Goal: Contribute content: Add original content to the website for others to see

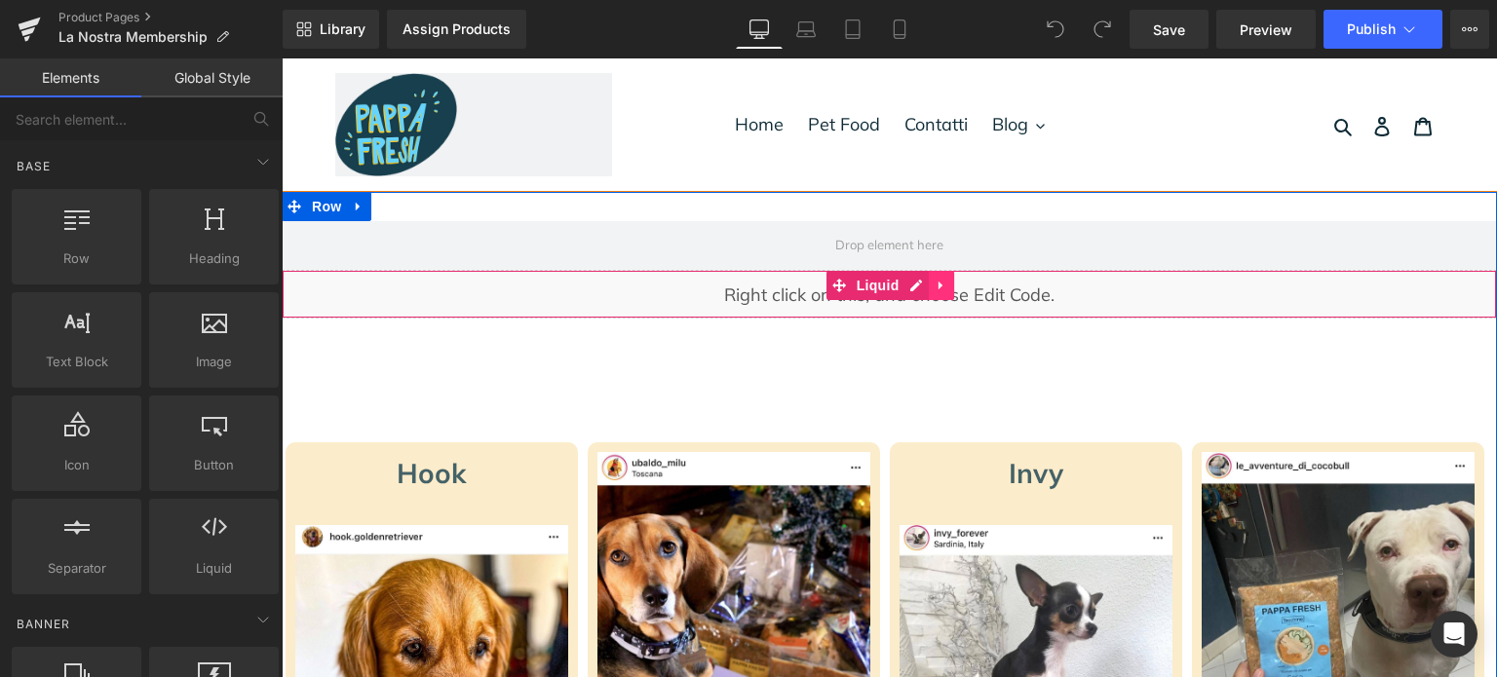
click at [929, 285] on link at bounding box center [941, 285] width 25 height 29
click at [978, 278] on icon at bounding box center [980, 285] width 14 height 15
click at [913, 282] on div "Liquid" at bounding box center [889, 294] width 1215 height 49
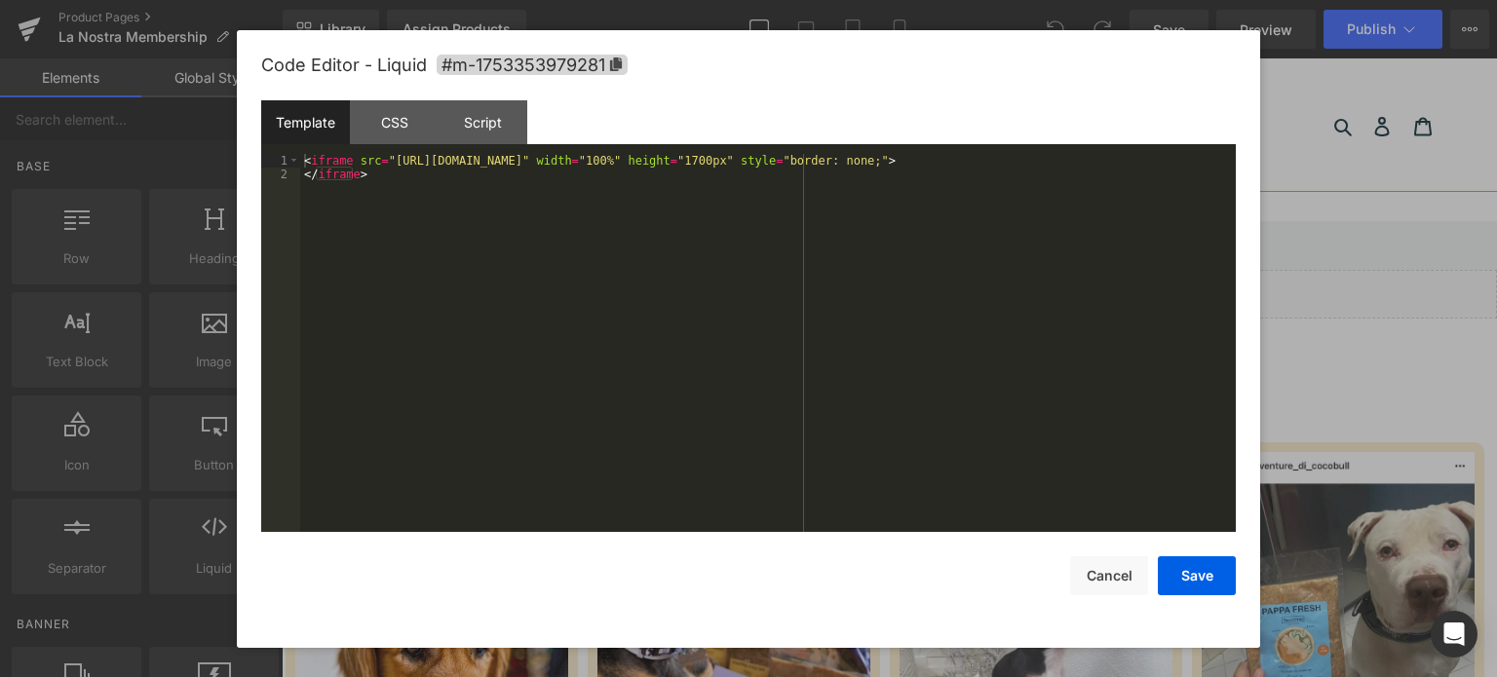
click at [837, 278] on div "< iframe src = "https://petfood-journey.lovable.app/" width = "100%" height = "…" at bounding box center [768, 357] width 936 height 407
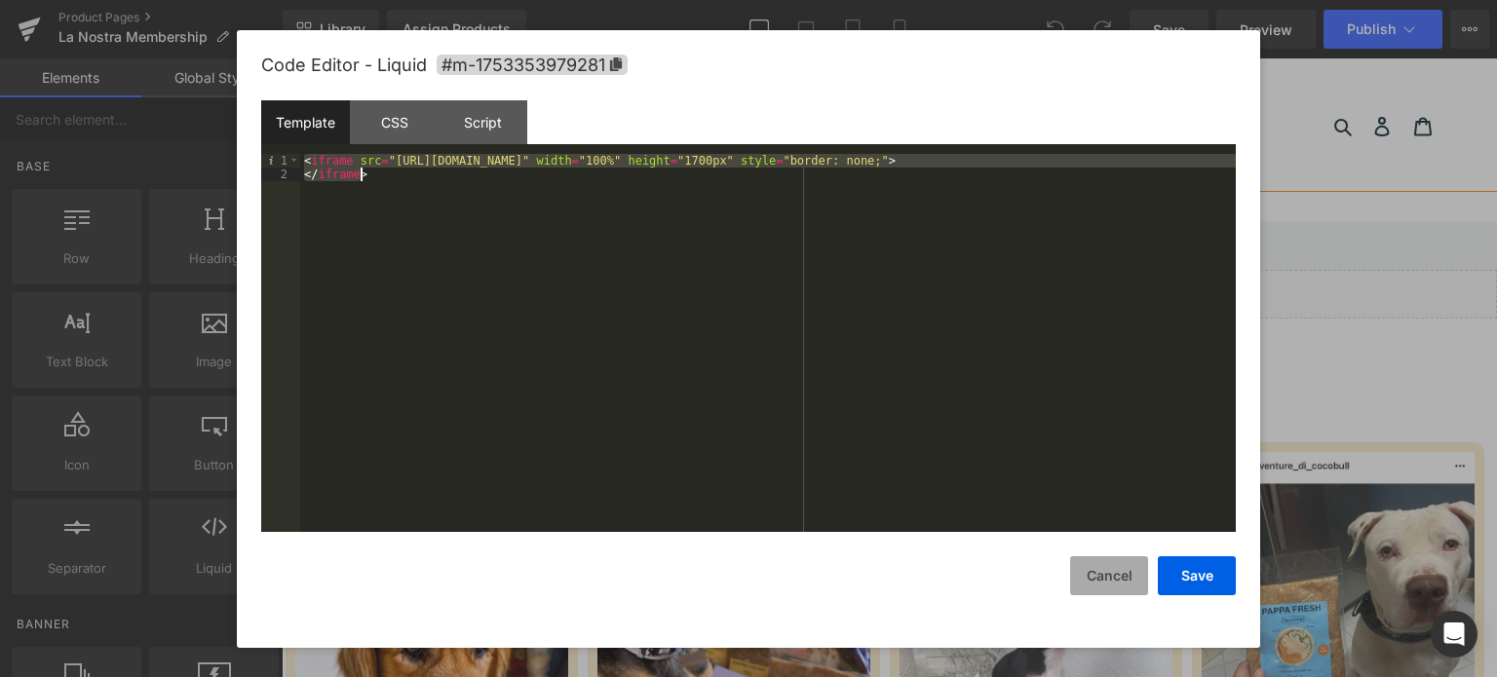
click at [1112, 570] on button "Cancel" at bounding box center [1109, 576] width 78 height 39
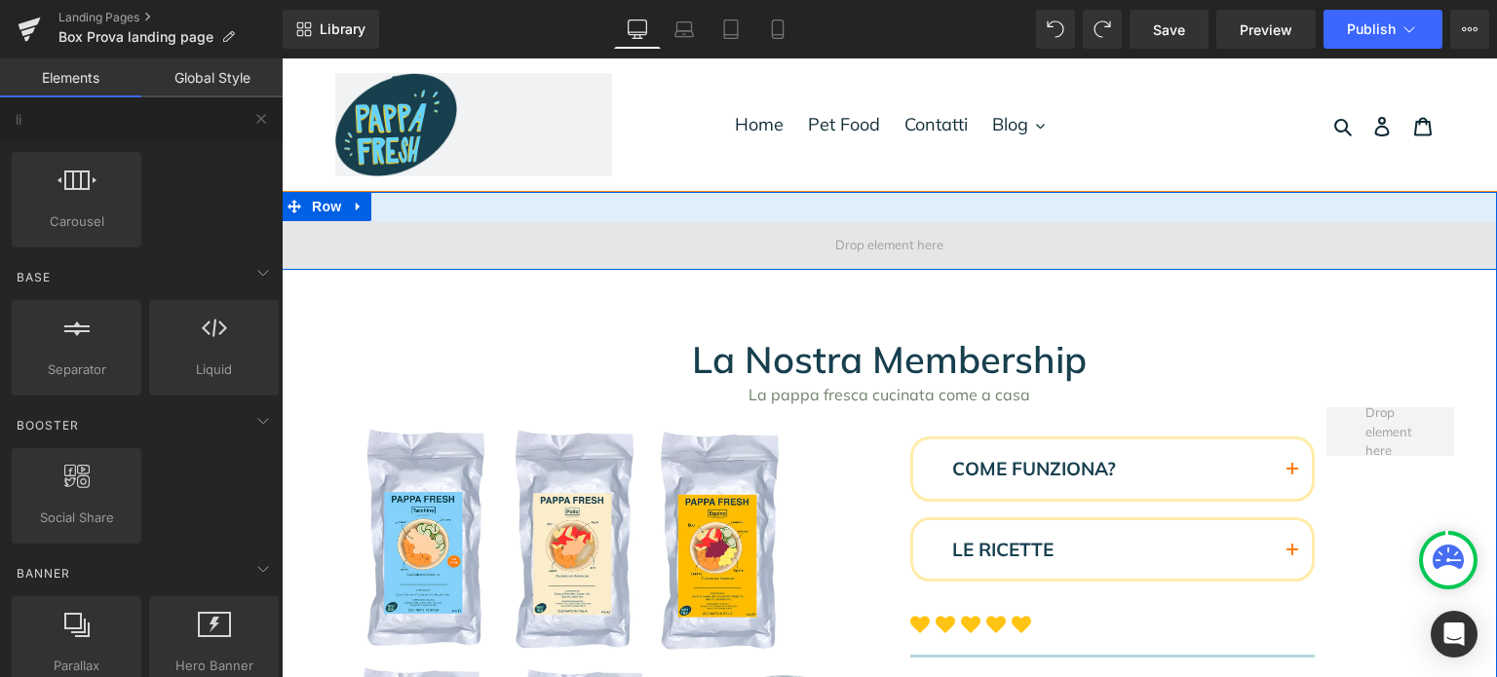
type input "li"
click at [876, 246] on span at bounding box center [889, 245] width 122 height 29
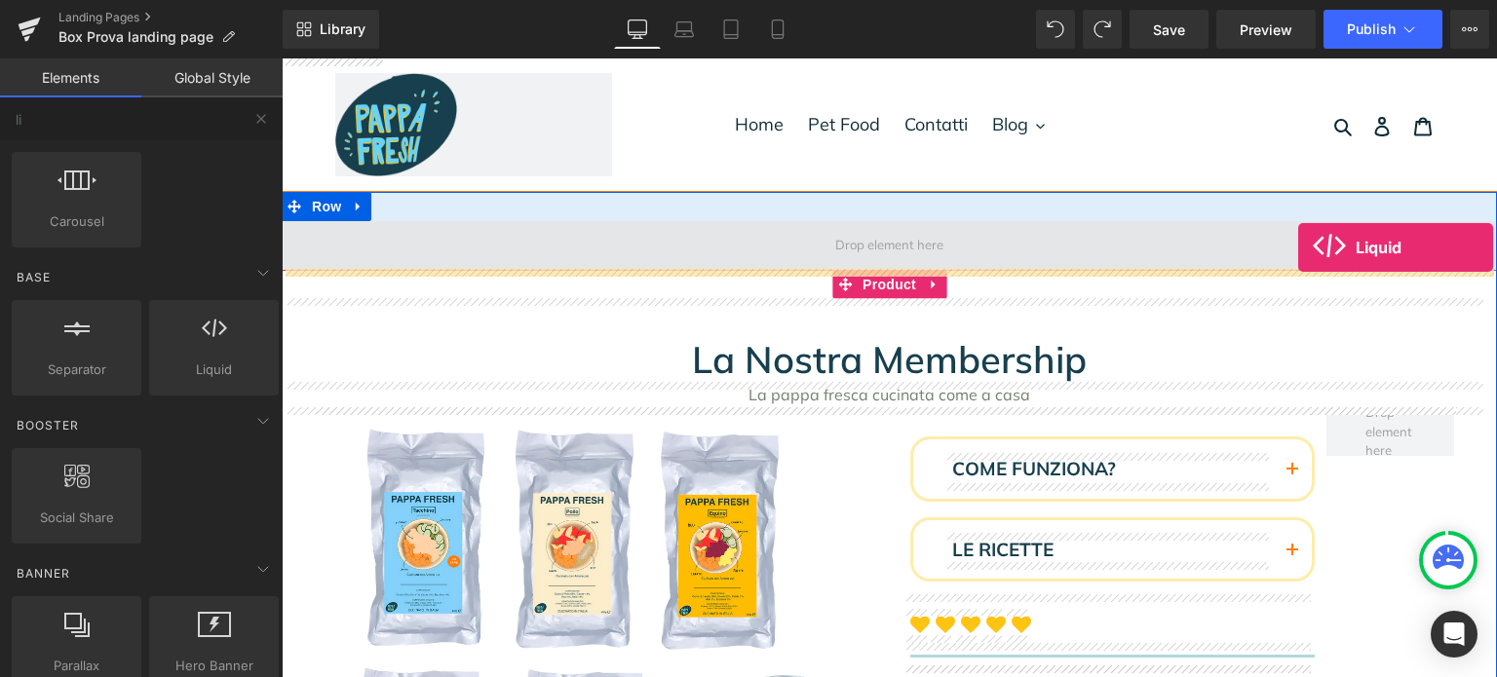
drag, startPoint x: 493, startPoint y: 401, endPoint x: 1251, endPoint y: 229, distance: 777.4
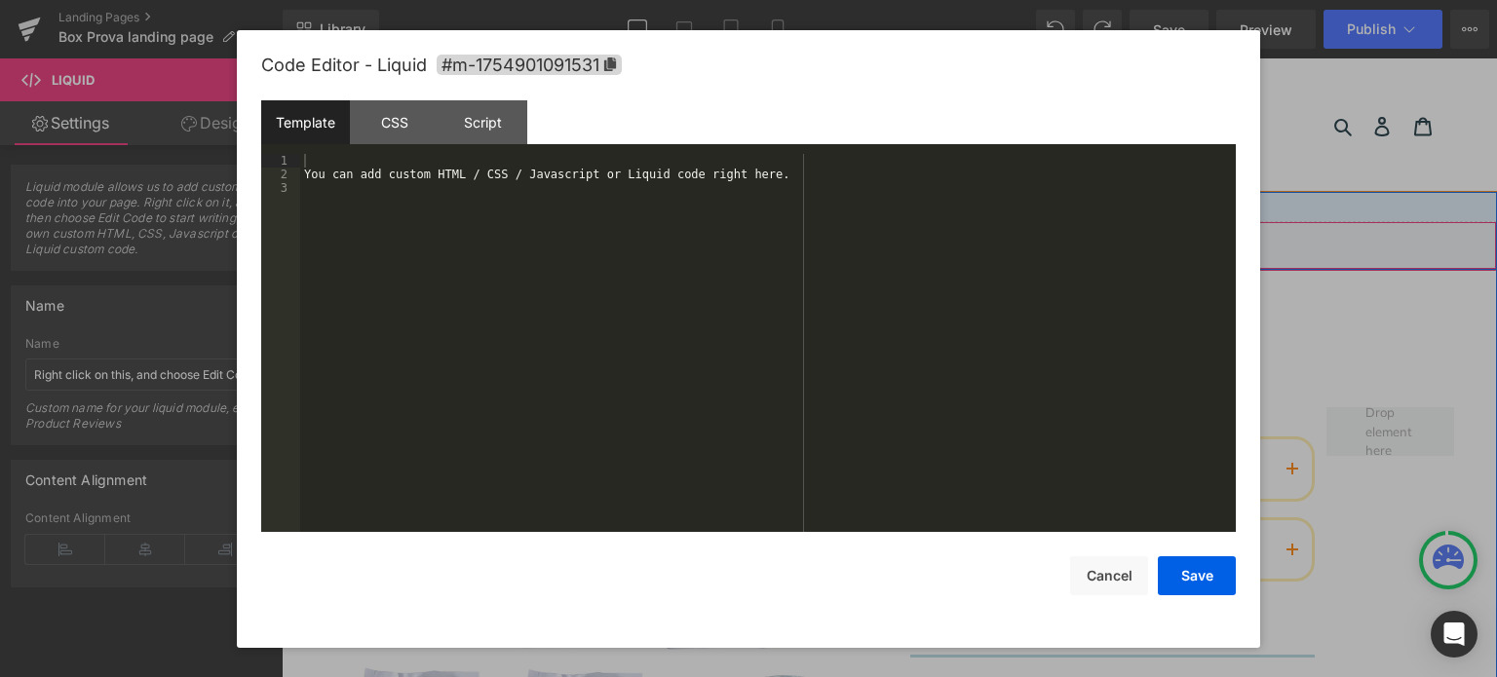
click at [903, 235] on div "Liquid" at bounding box center [889, 245] width 1215 height 49
click at [727, 200] on div "You can add custom HTML / CSS / Javascript or Liquid code right here." at bounding box center [768, 357] width 936 height 407
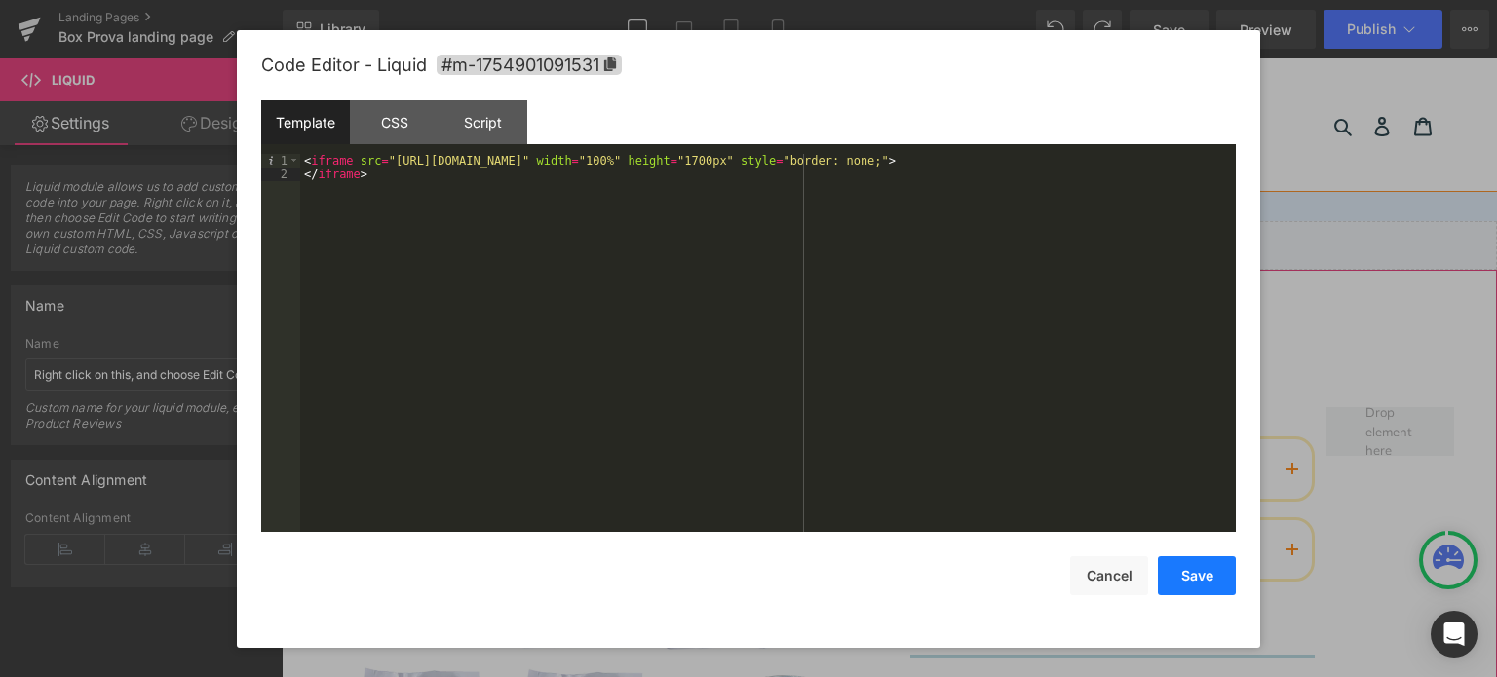
click at [1182, 570] on button "Save" at bounding box center [1197, 576] width 78 height 39
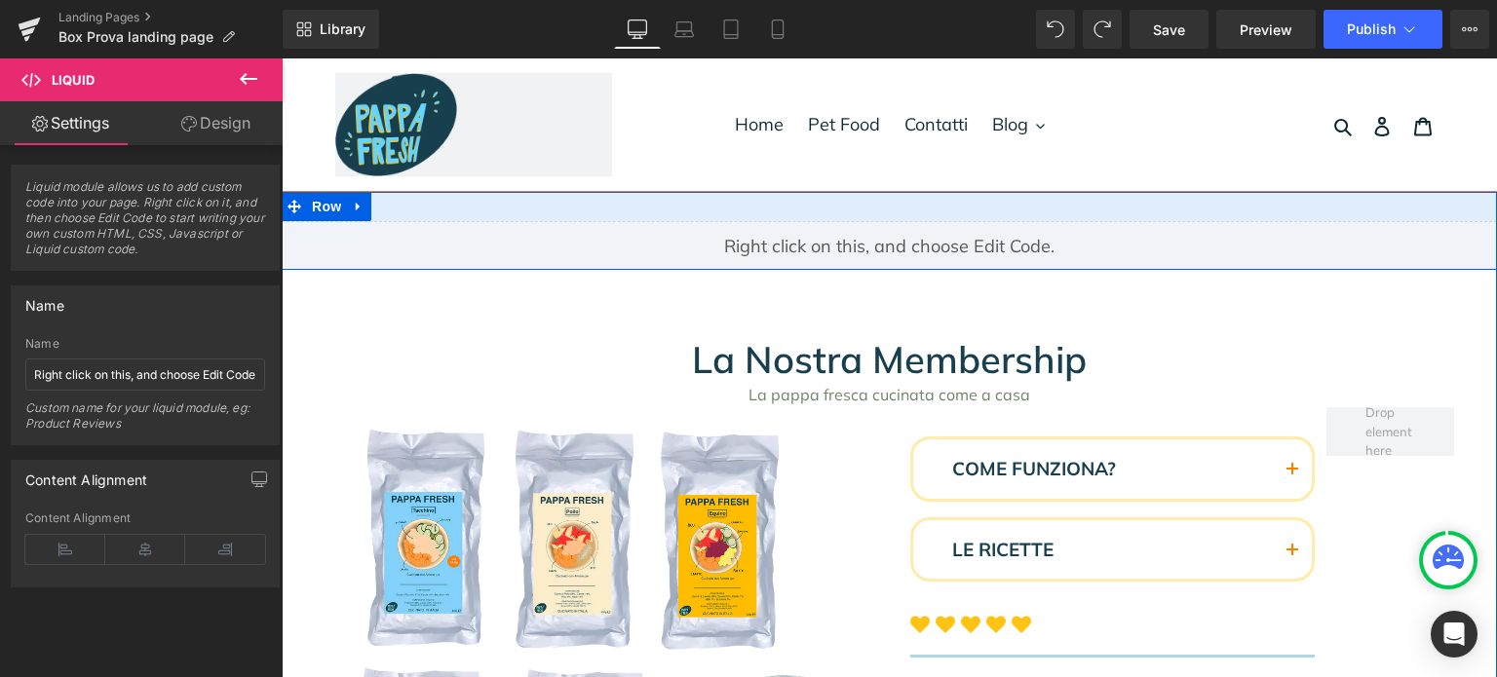
click at [910, 234] on div "Liquid" at bounding box center [889, 245] width 1215 height 49
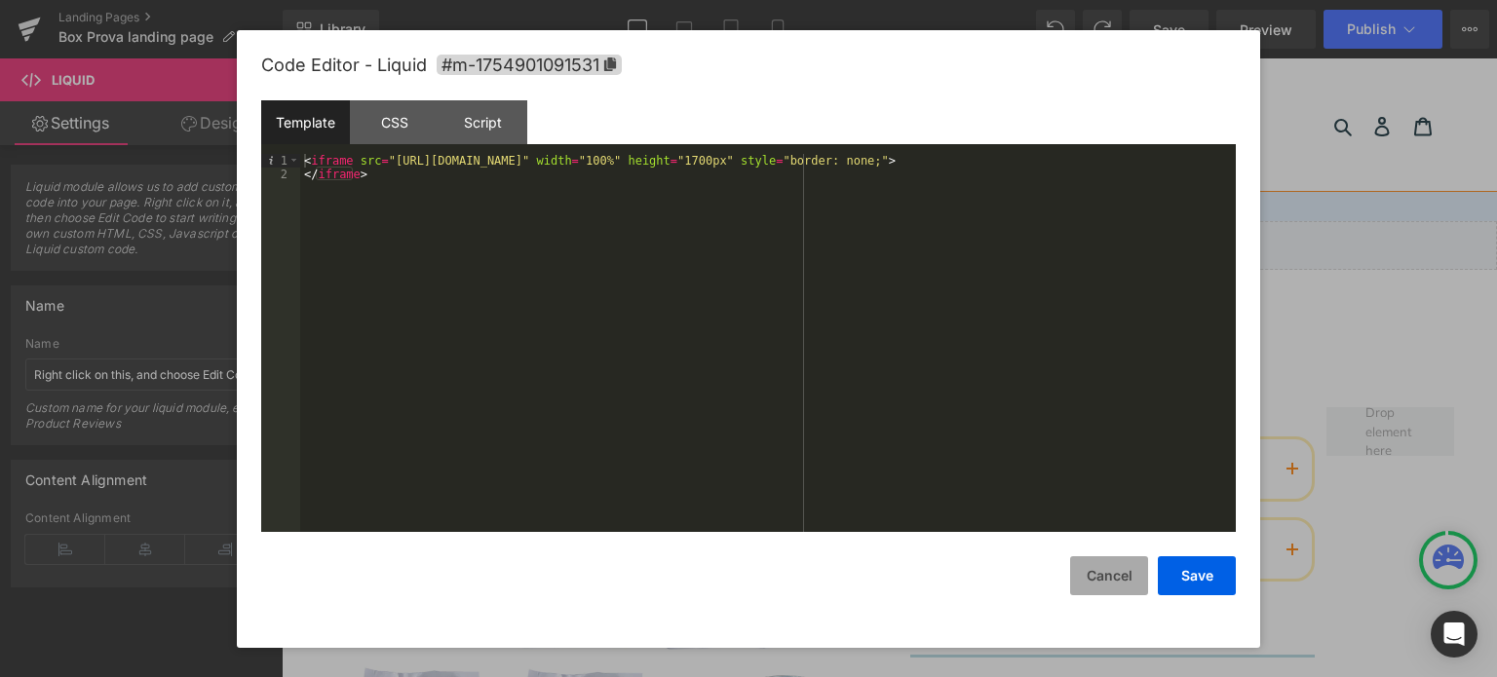
click at [1124, 572] on button "Cancel" at bounding box center [1109, 576] width 78 height 39
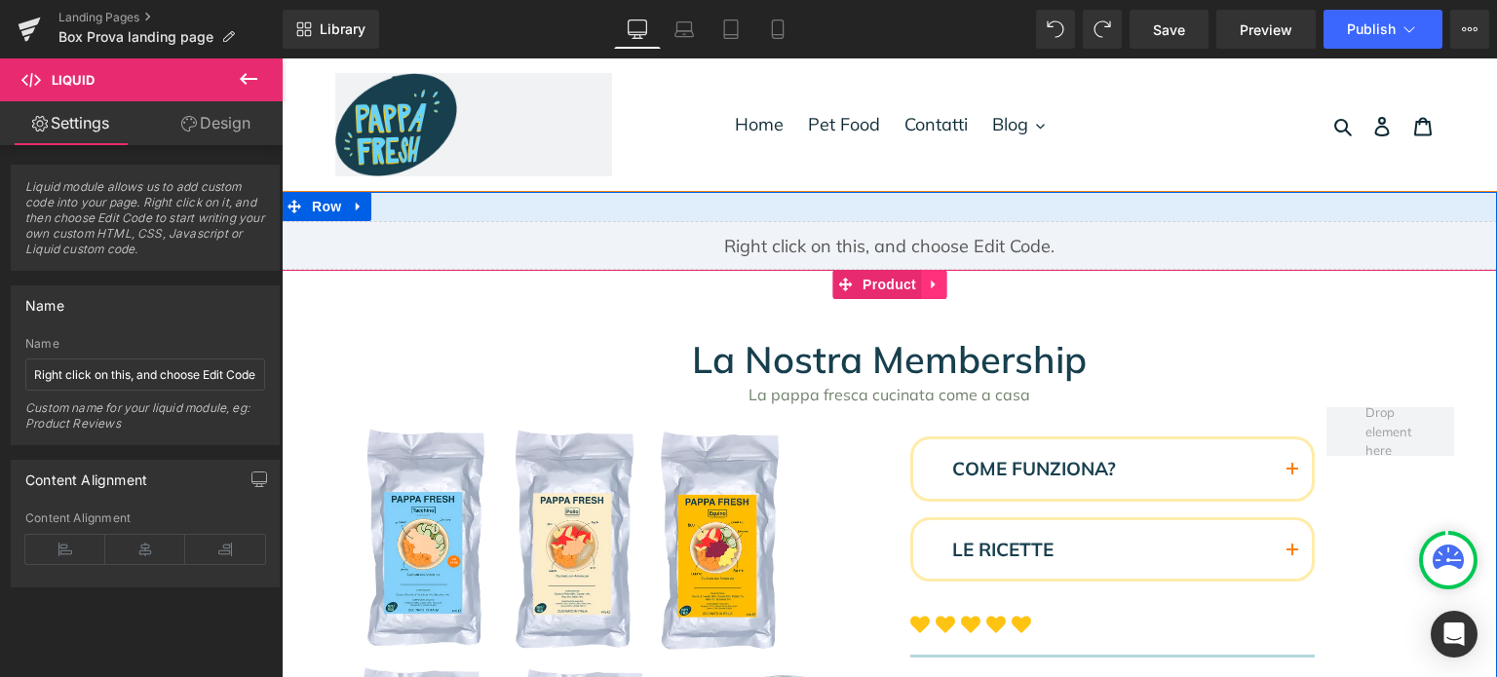
click at [932, 288] on icon at bounding box center [934, 284] width 14 height 15
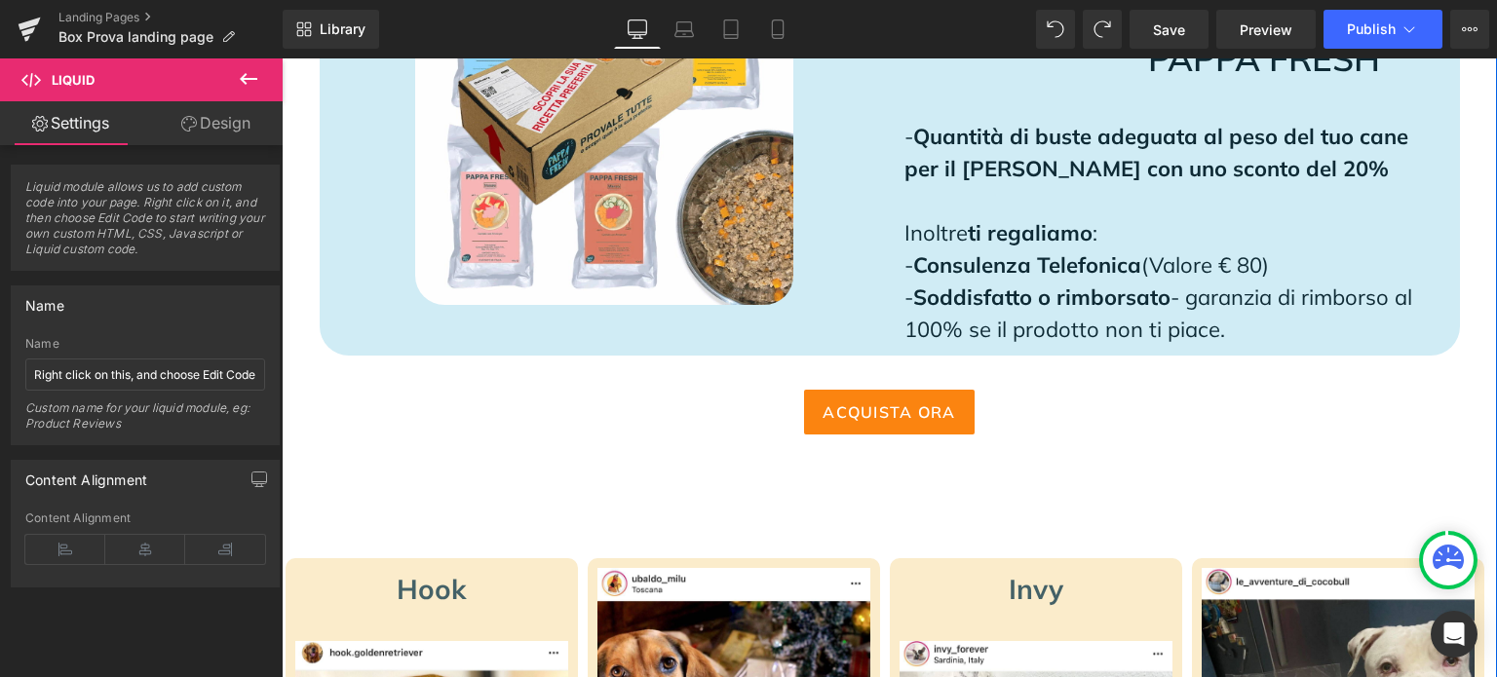
scroll to position [2242, 0]
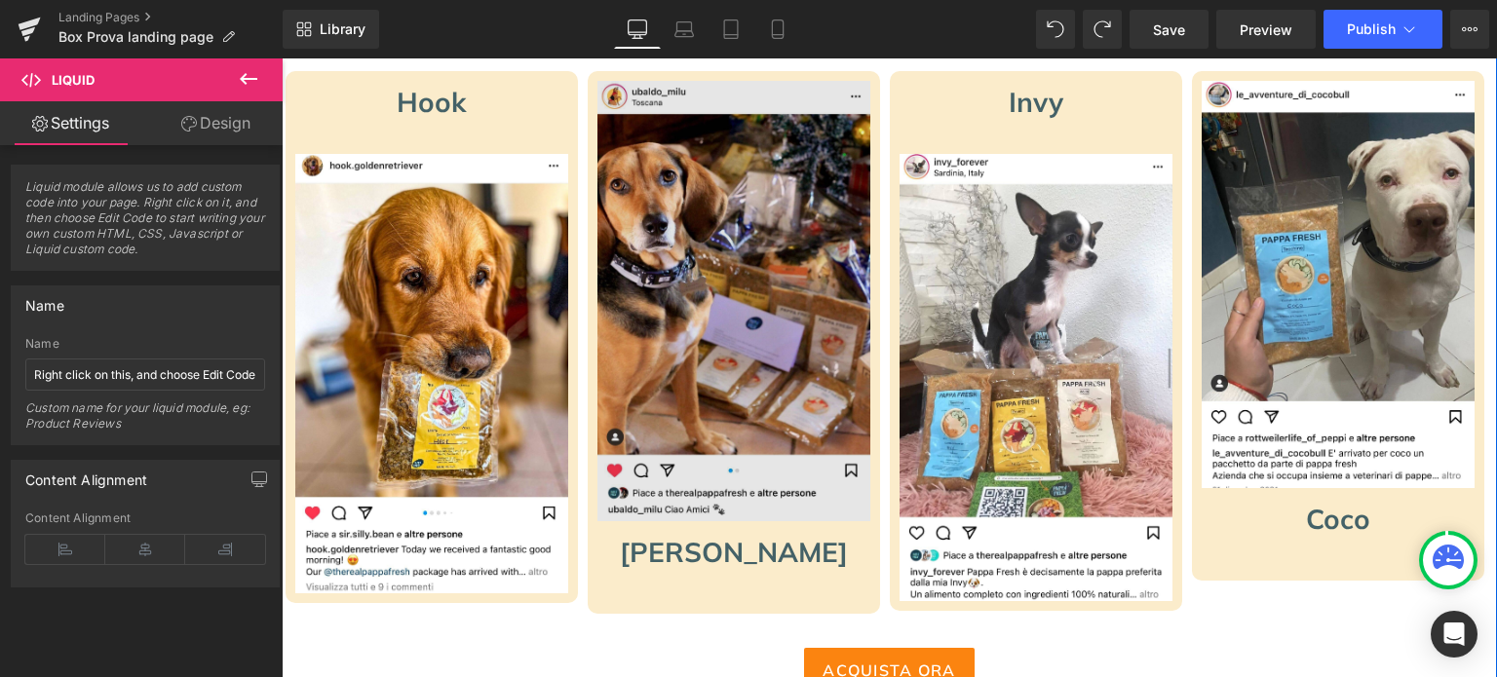
click at [919, 353] on img at bounding box center [1036, 378] width 273 height 448
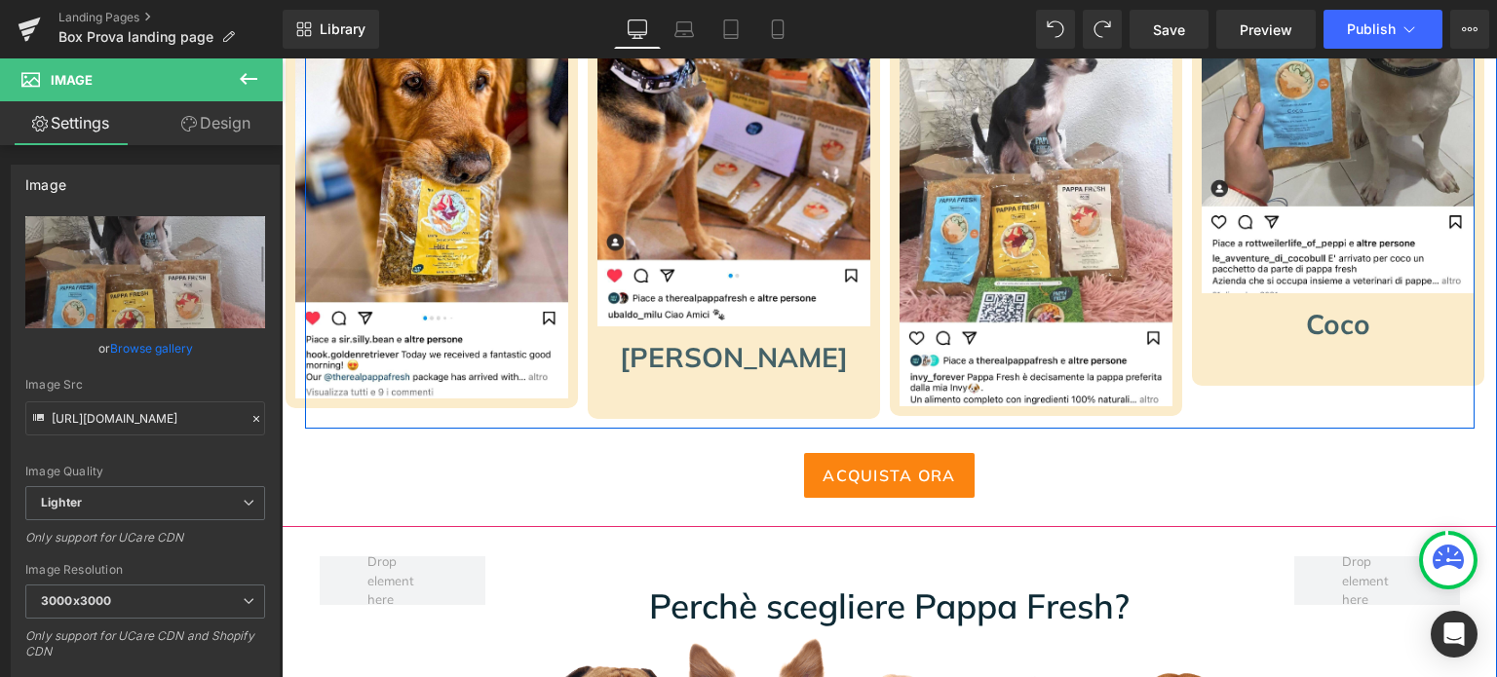
scroll to position [2144, 0]
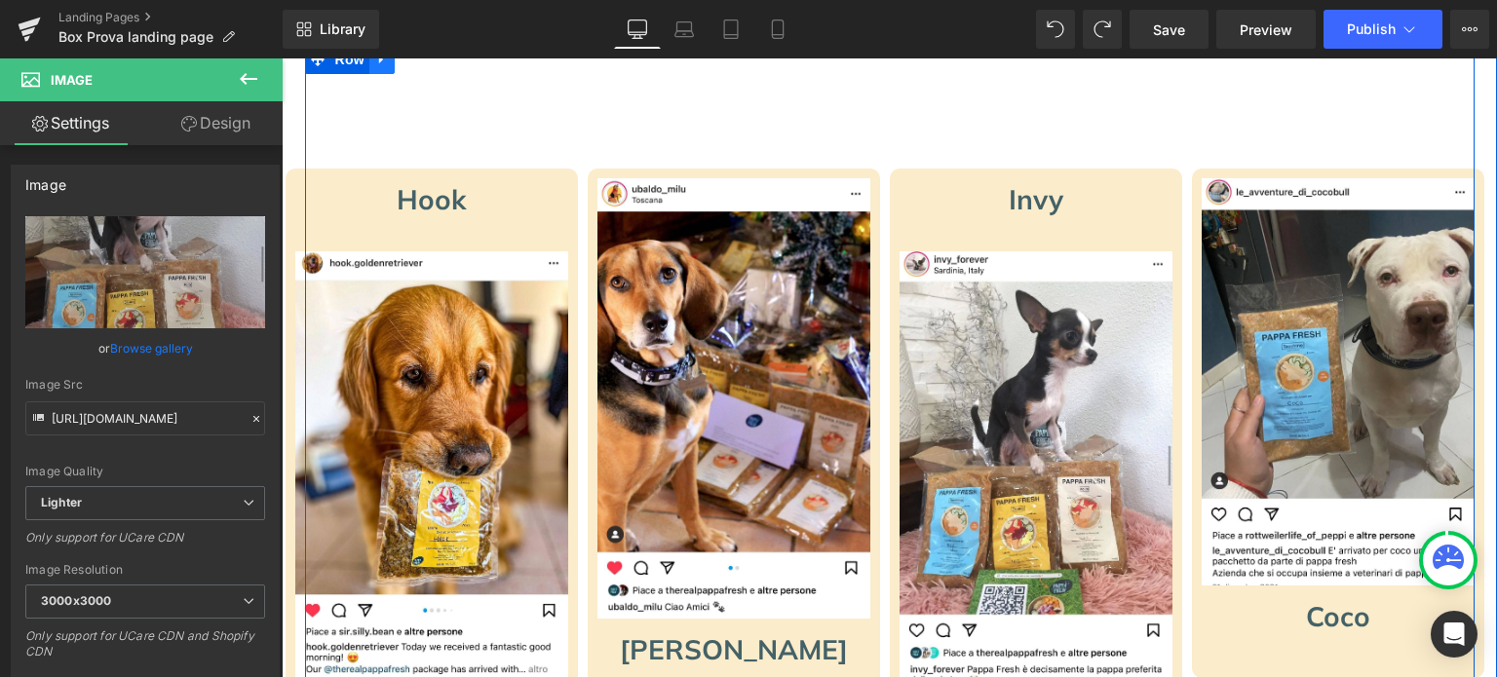
click at [375, 59] on icon at bounding box center [382, 59] width 14 height 15
click at [403, 64] on icon at bounding box center [408, 60] width 14 height 14
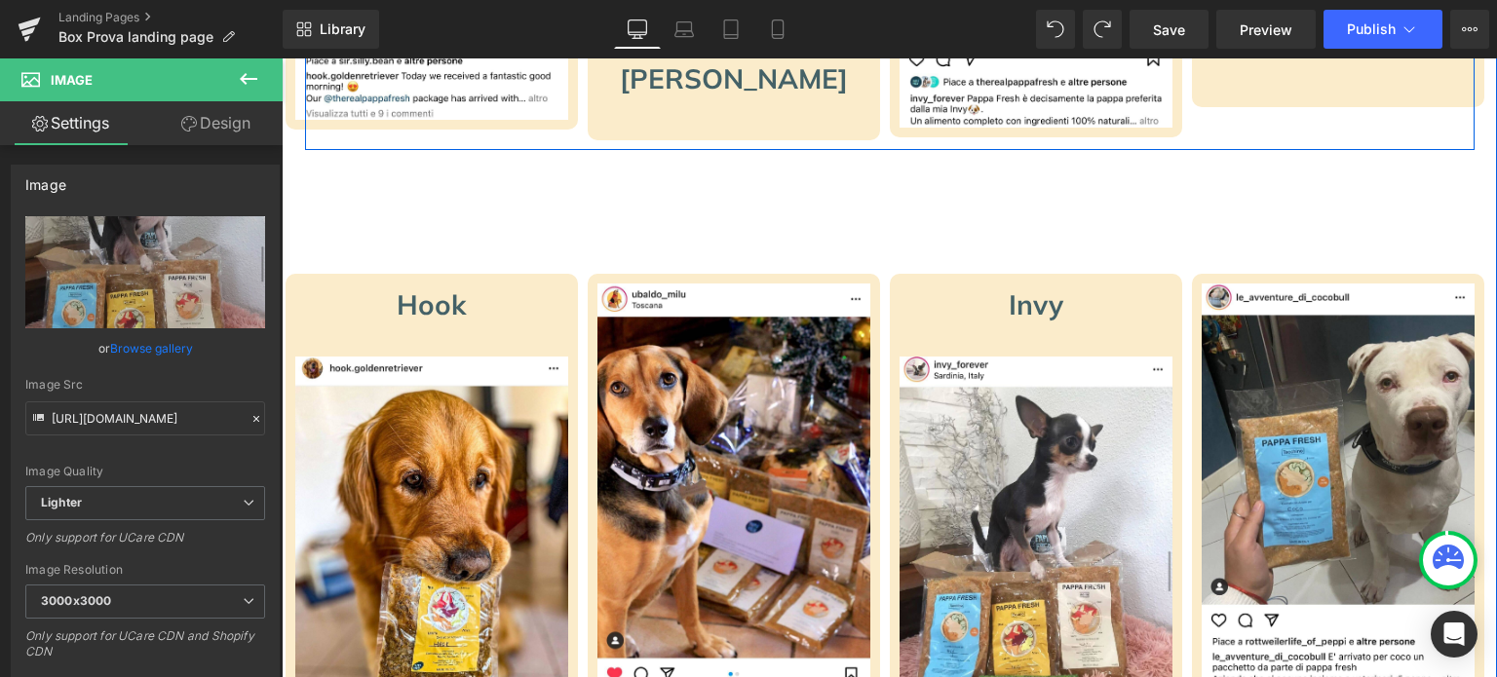
scroll to position [2730, 0]
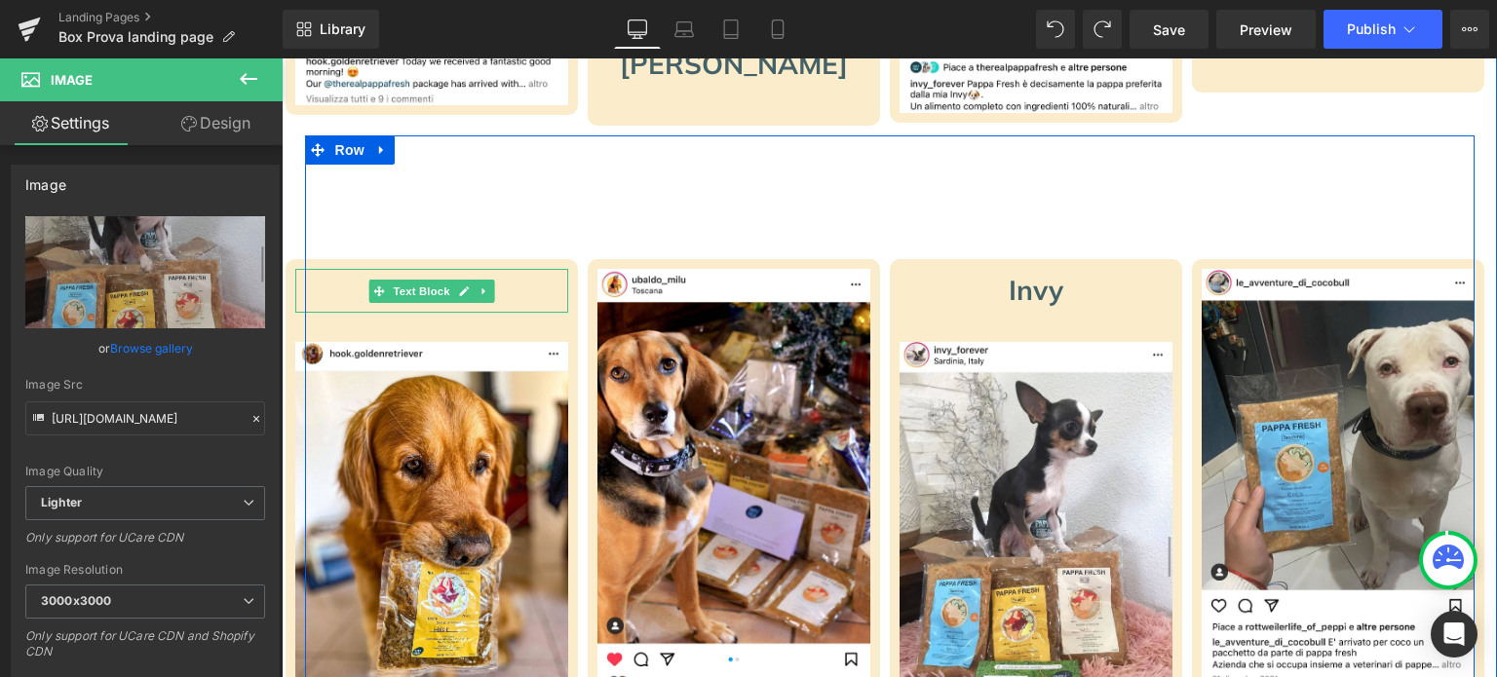
click at [414, 292] on span "Text Block" at bounding box center [421, 291] width 64 height 23
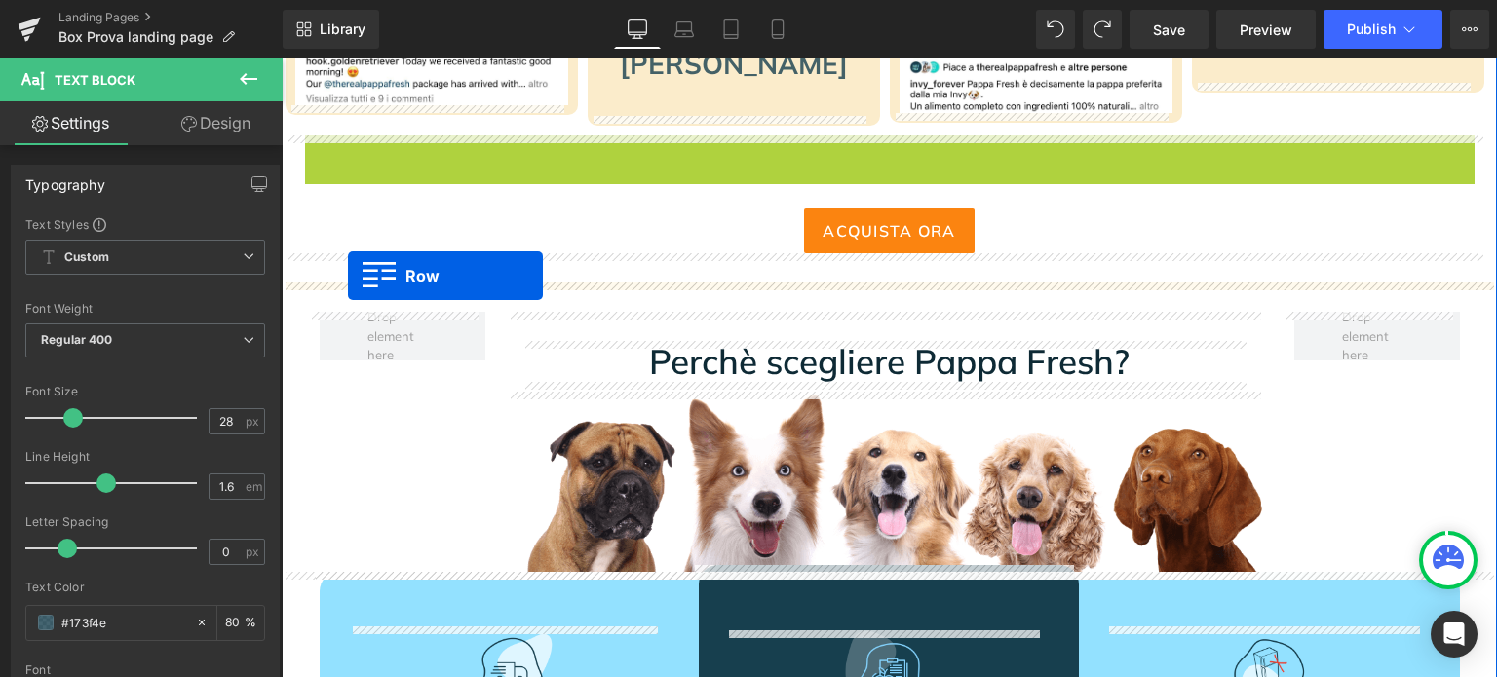
drag, startPoint x: 304, startPoint y: 147, endPoint x: 348, endPoint y: 276, distance: 135.9
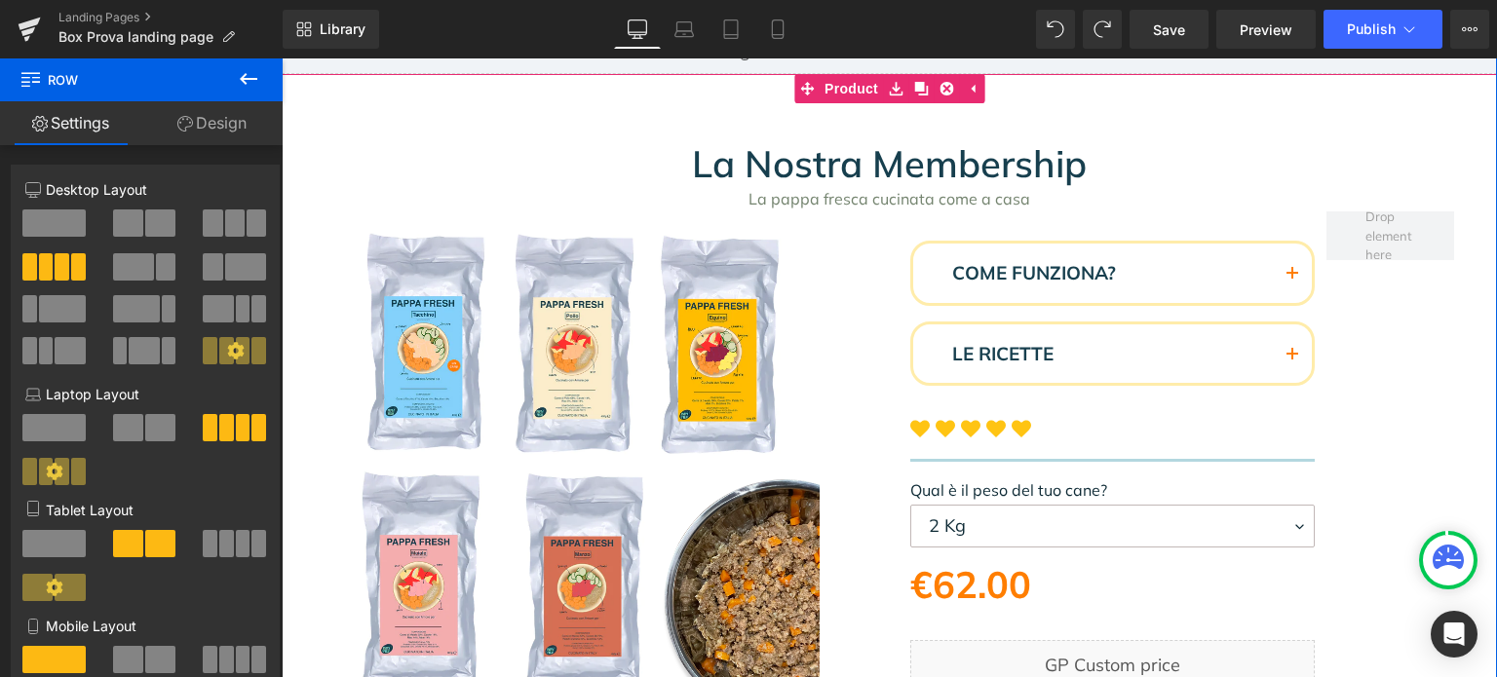
scroll to position [0, 0]
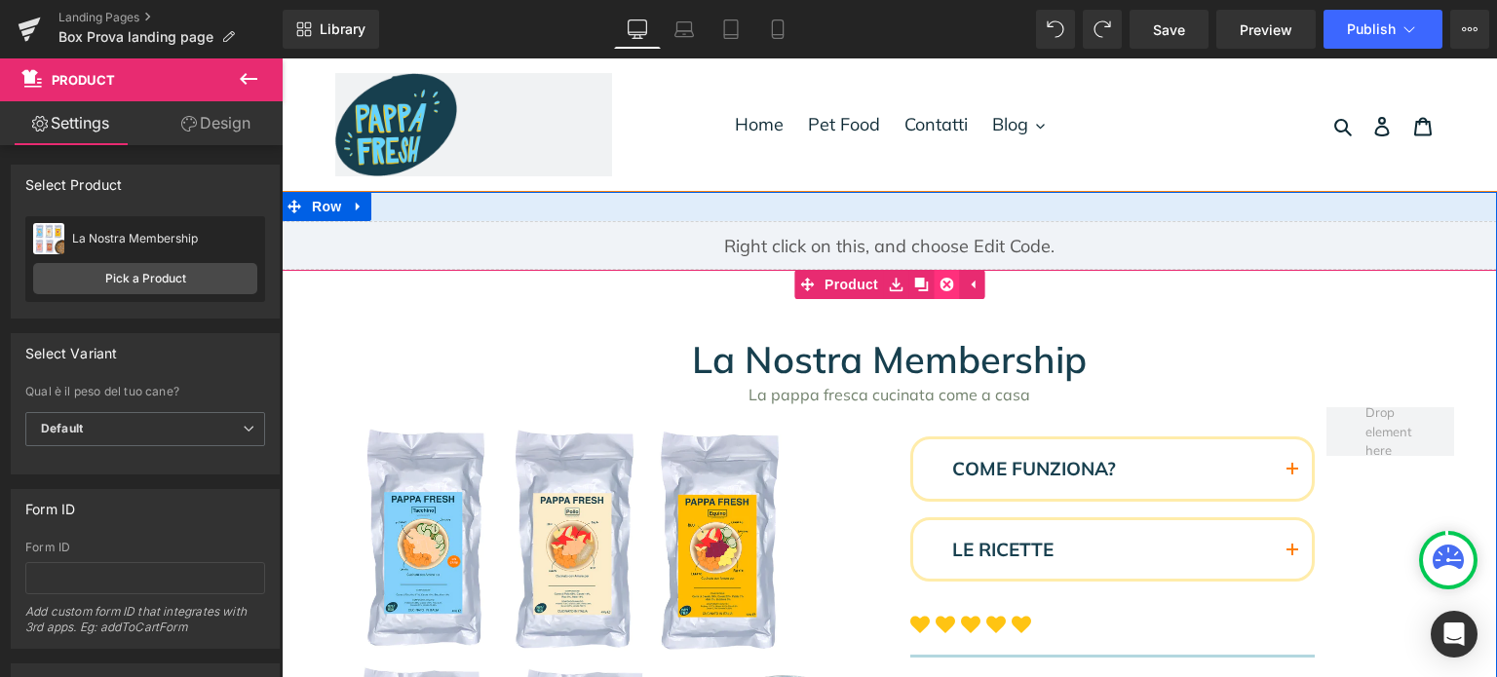
click at [940, 280] on icon at bounding box center [947, 285] width 14 height 14
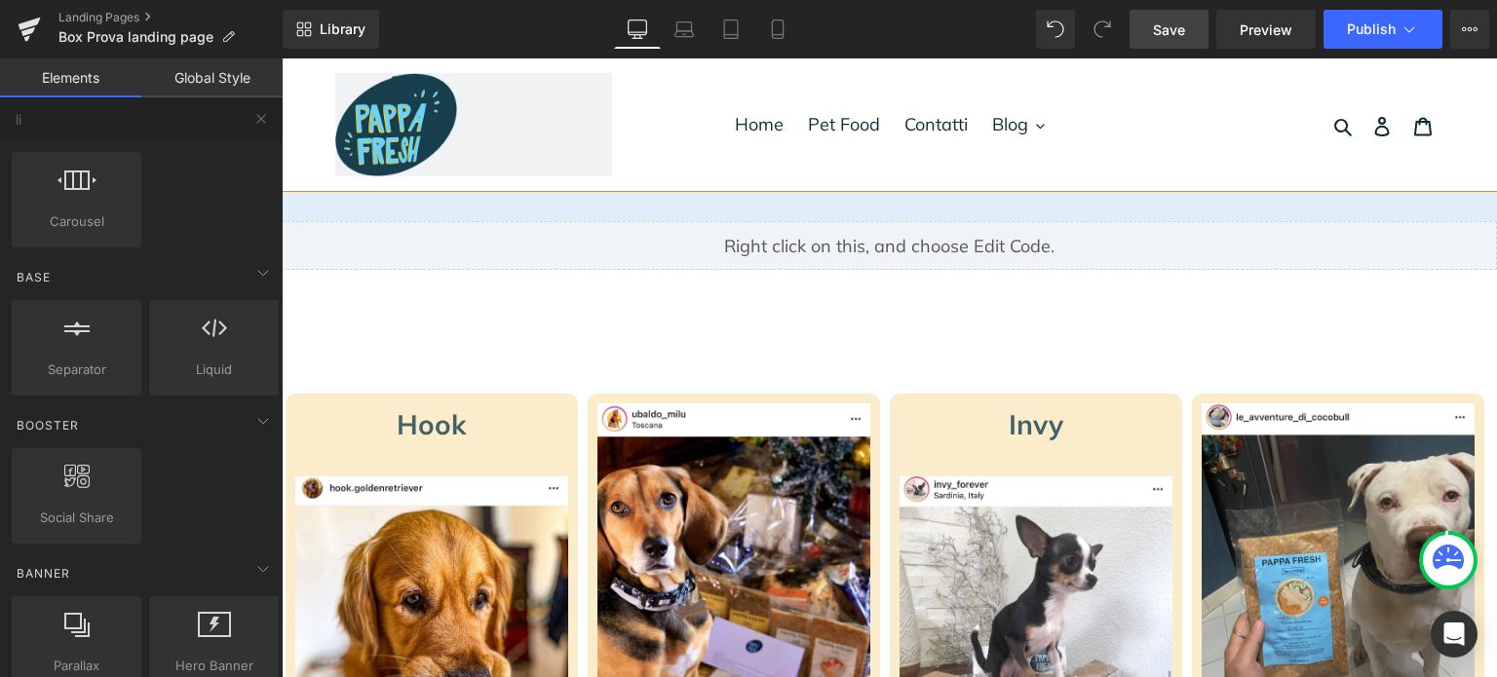
click at [1168, 22] on span "Save" at bounding box center [1169, 29] width 32 height 20
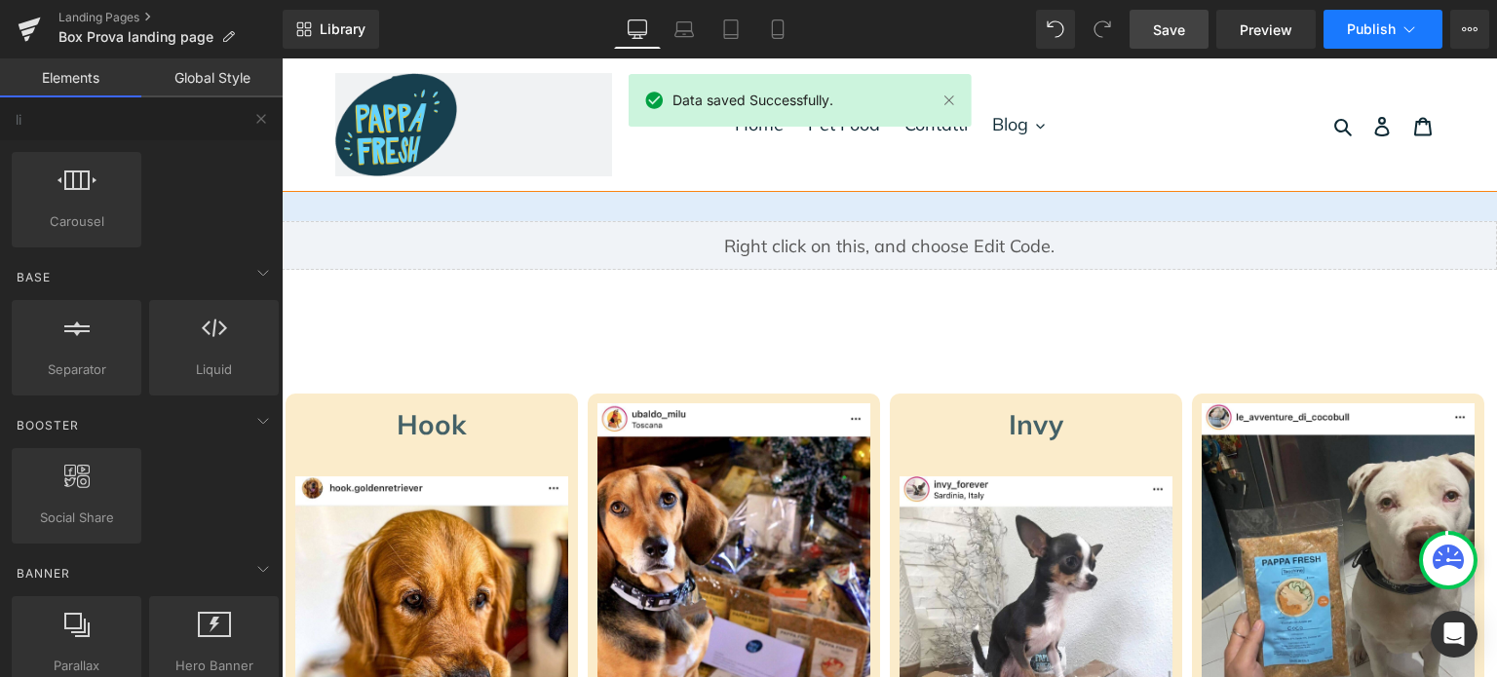
click at [1376, 27] on span "Publish" at bounding box center [1371, 29] width 49 height 16
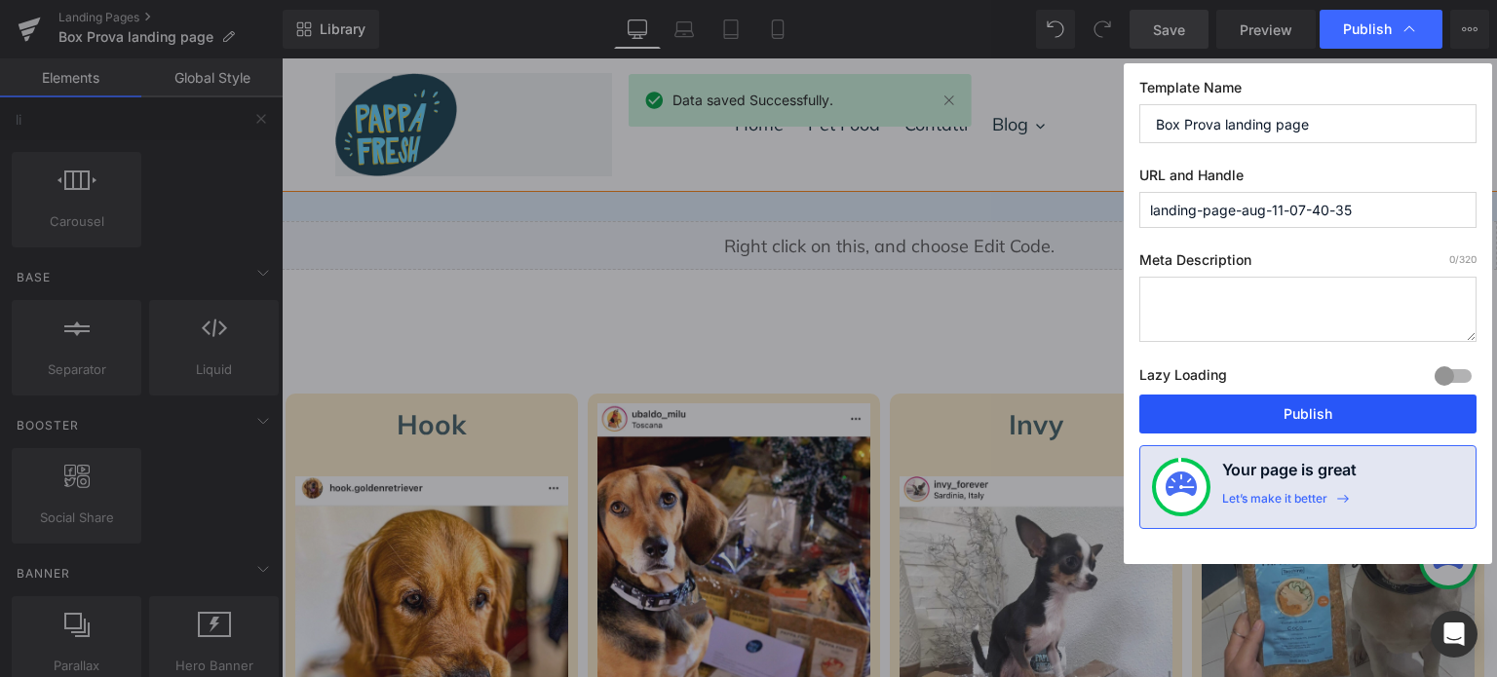
click at [1364, 395] on button "Publish" at bounding box center [1307, 414] width 337 height 39
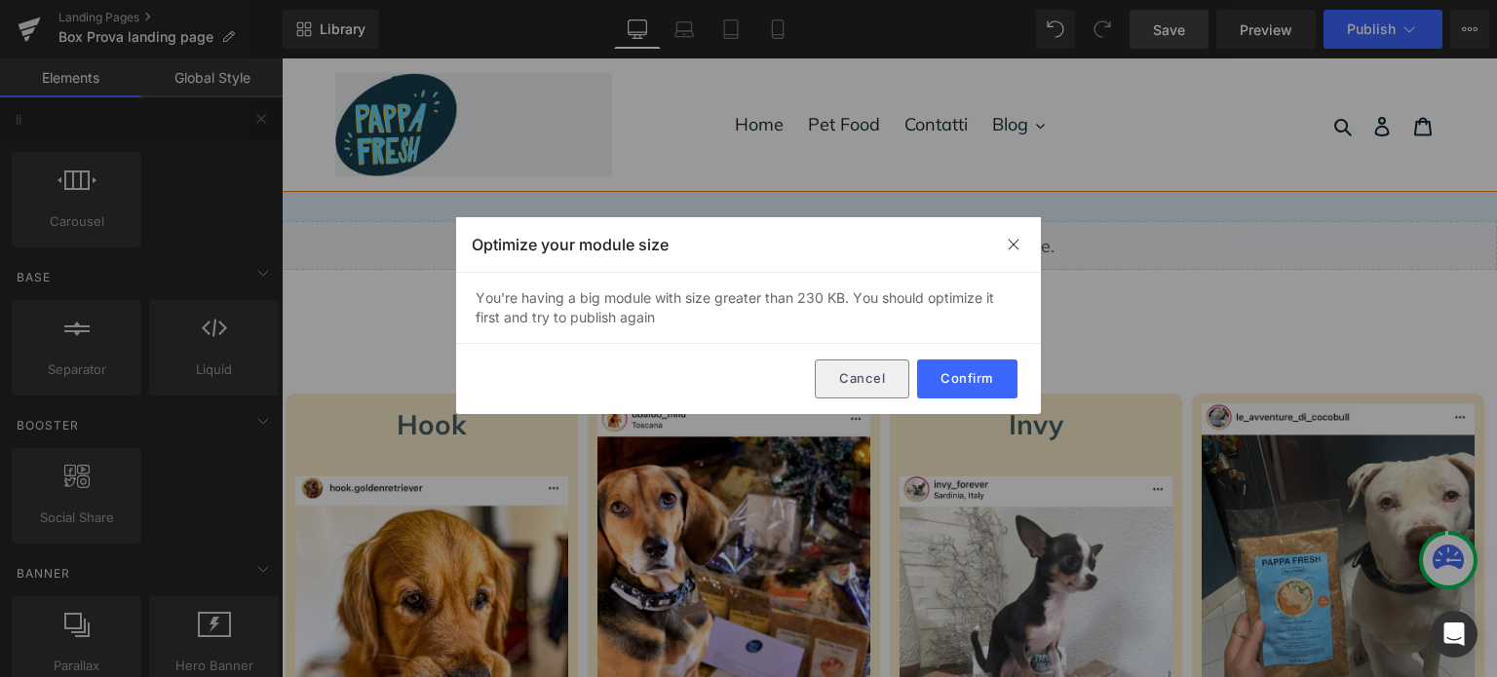
drag, startPoint x: 852, startPoint y: 363, endPoint x: 569, endPoint y: 304, distance: 288.6
click at [852, 363] on button "Cancel" at bounding box center [862, 379] width 95 height 39
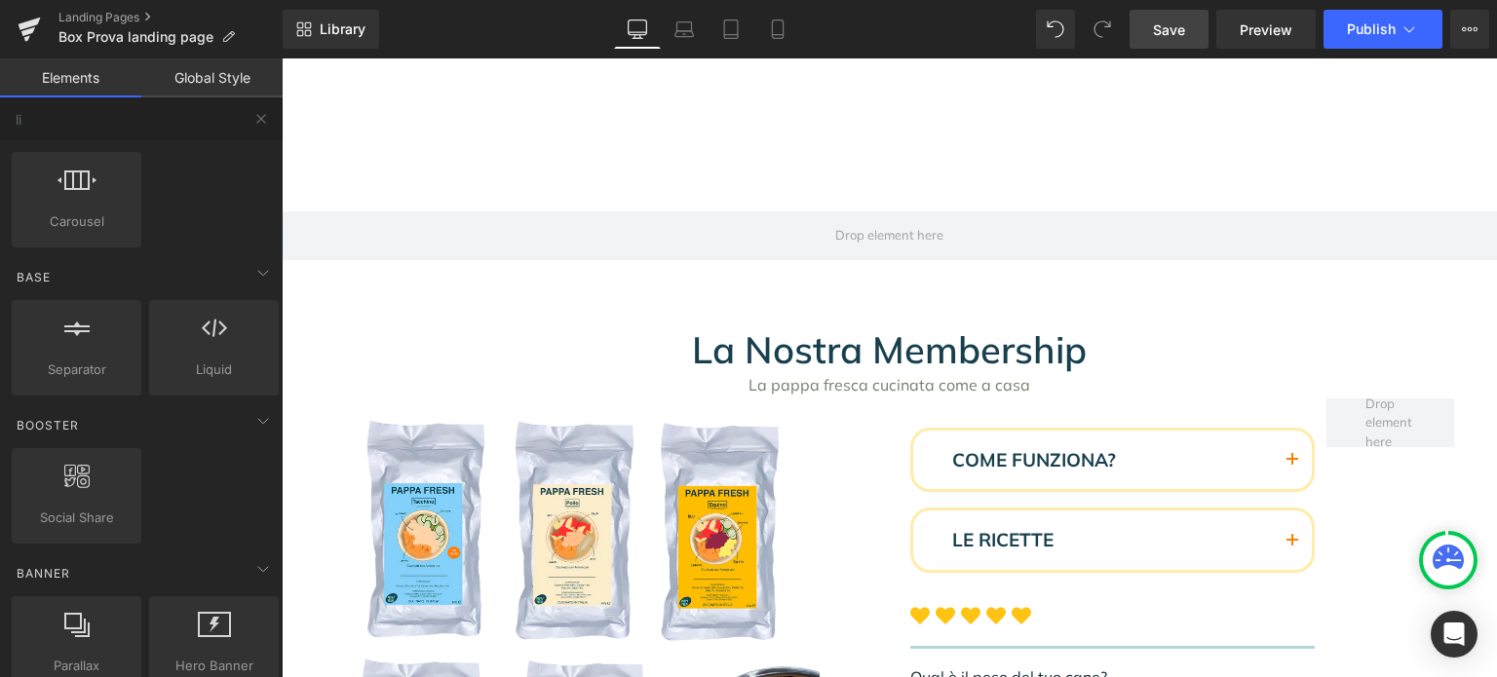
scroll to position [5458, 0]
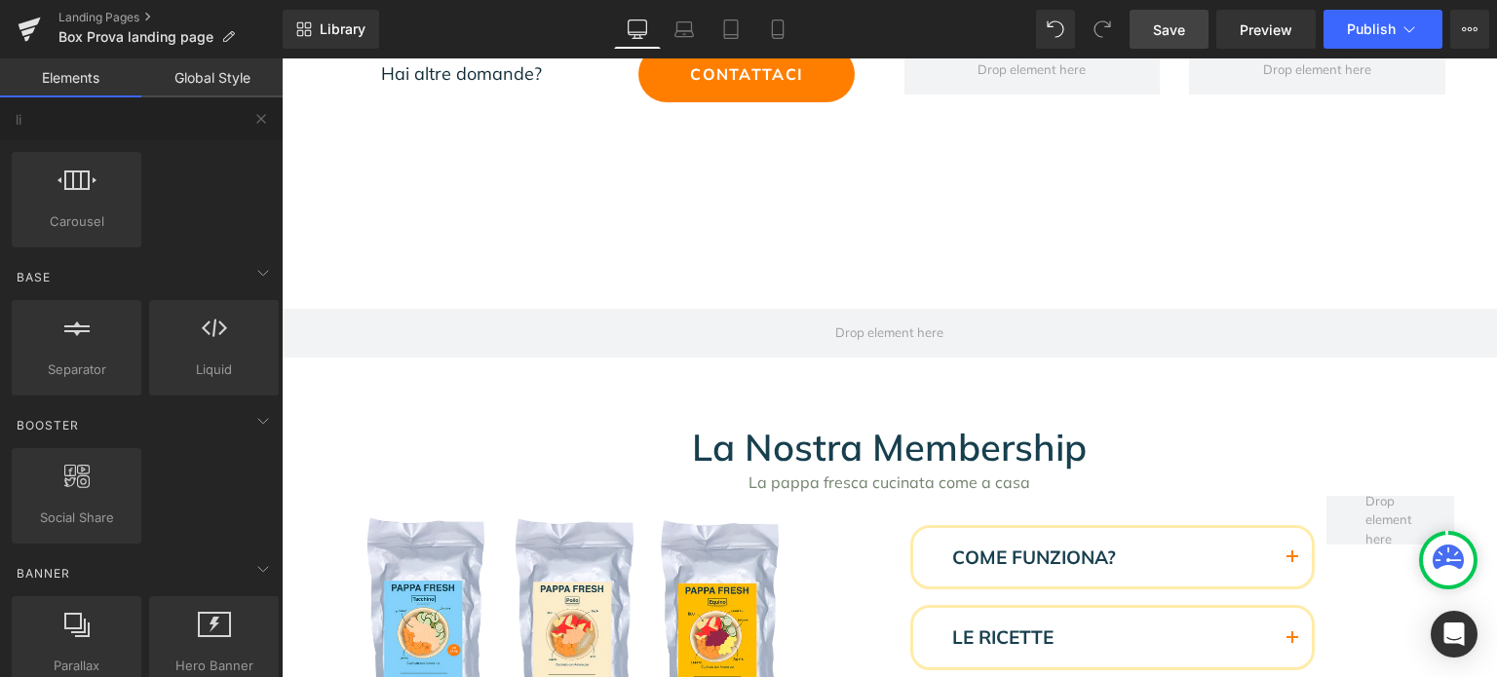
click at [846, 361] on span at bounding box center [854, 372] width 20 height 23
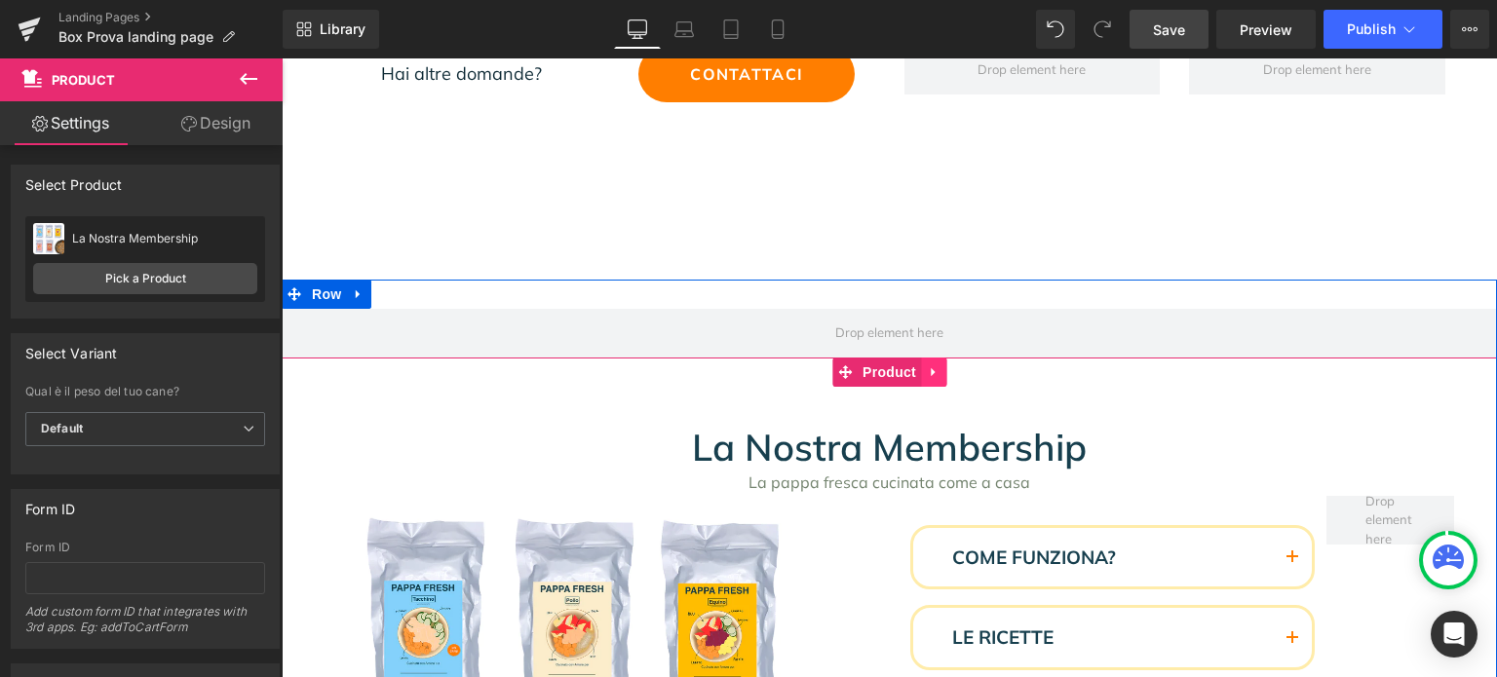
click at [921, 358] on link at bounding box center [933, 372] width 25 height 29
click at [940, 365] on icon at bounding box center [947, 372] width 14 height 14
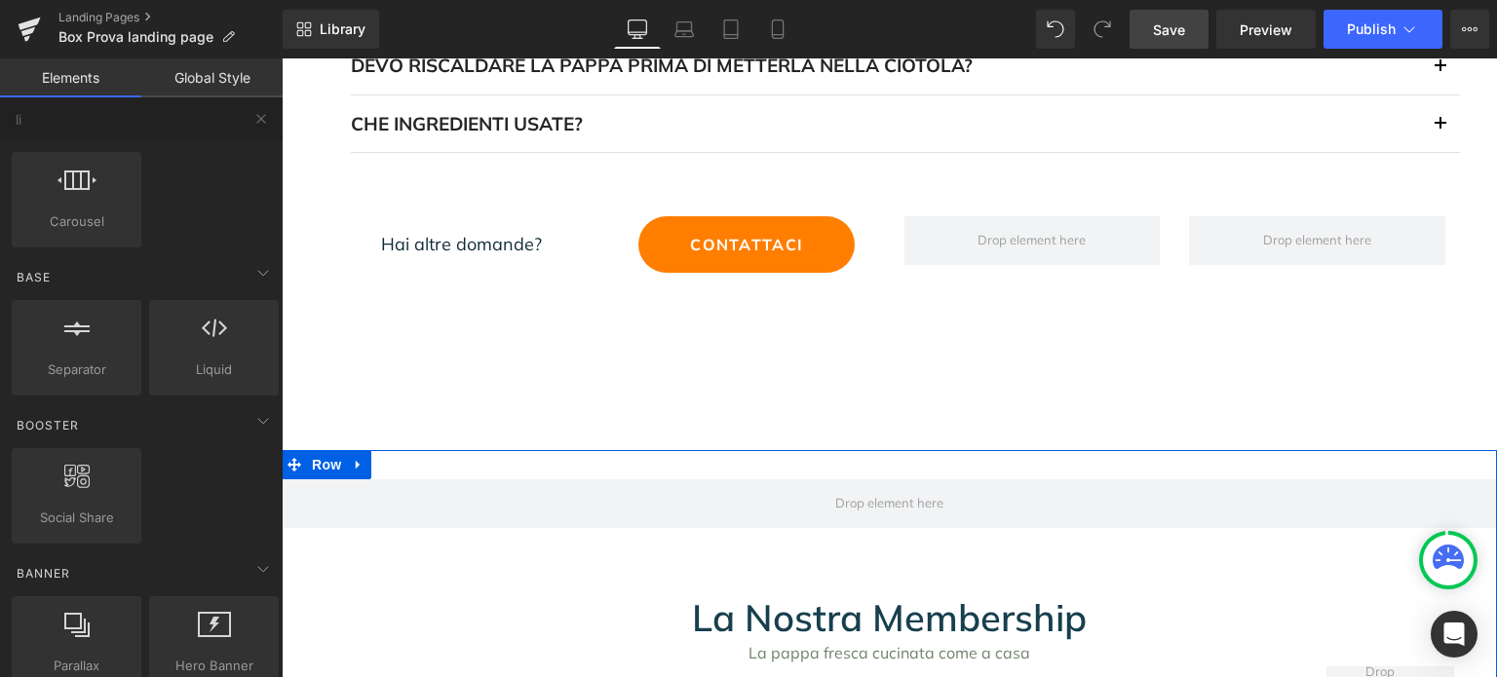
scroll to position [5580, 0]
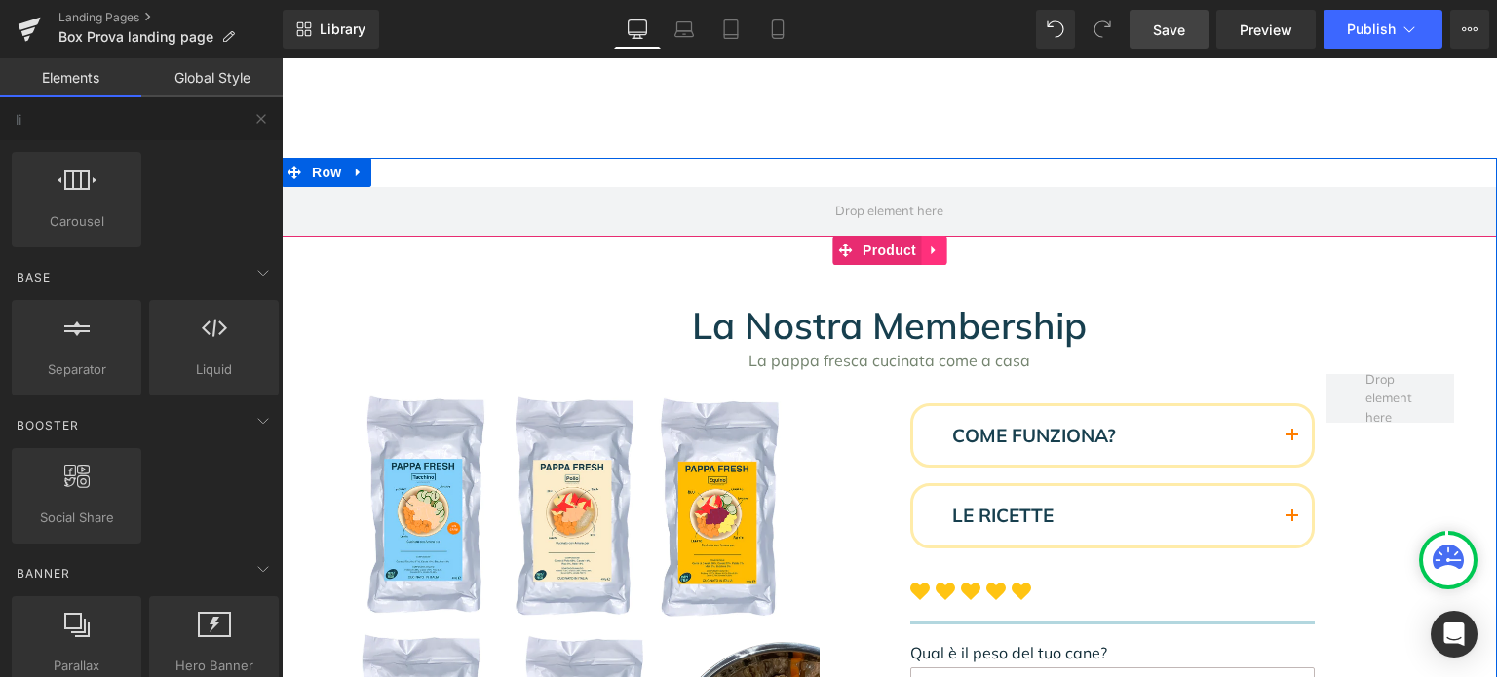
click at [921, 236] on link at bounding box center [933, 250] width 25 height 29
click at [940, 244] on icon at bounding box center [947, 251] width 14 height 14
click at [921, 236] on link at bounding box center [933, 250] width 25 height 29
click at [934, 236] on link at bounding box center [946, 250] width 25 height 29
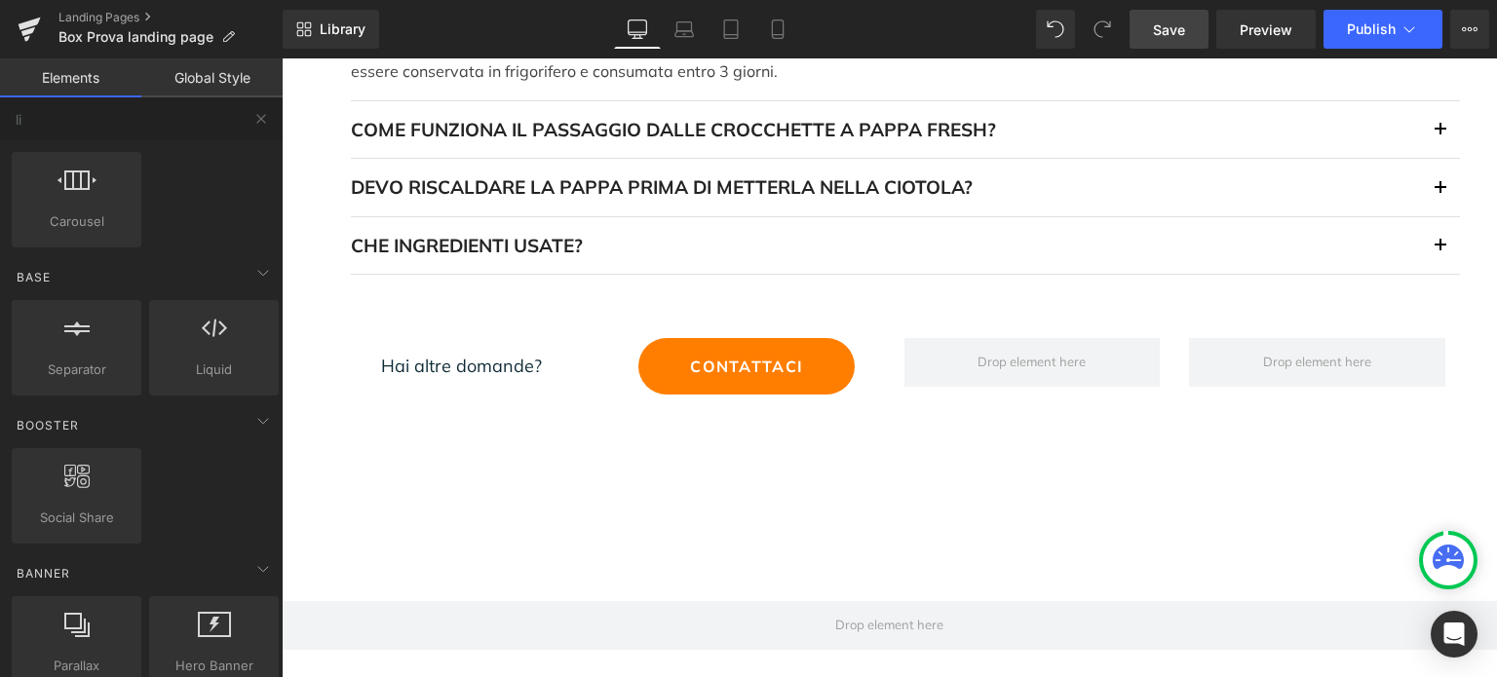
scroll to position [5458, 0]
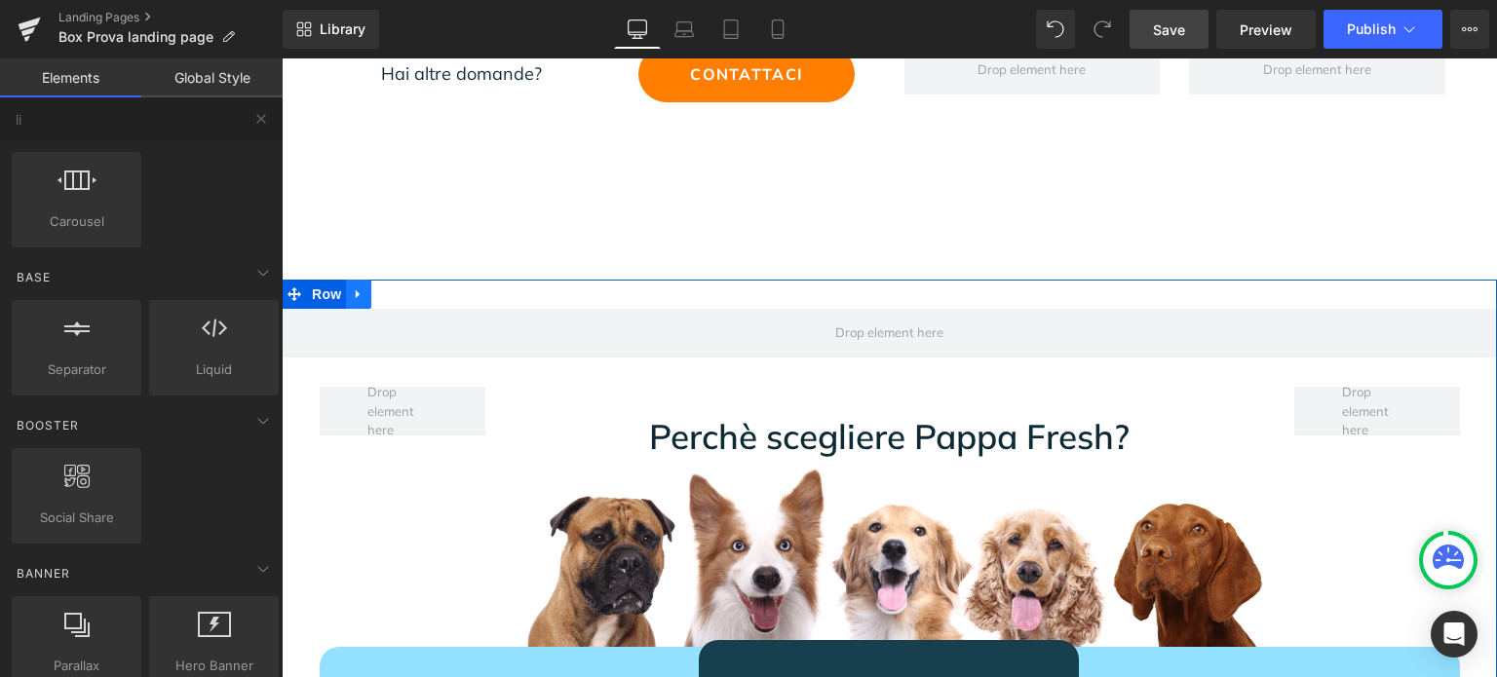
click at [352, 288] on icon at bounding box center [359, 295] width 14 height 15
click at [405, 288] on icon at bounding box center [410, 295] width 14 height 14
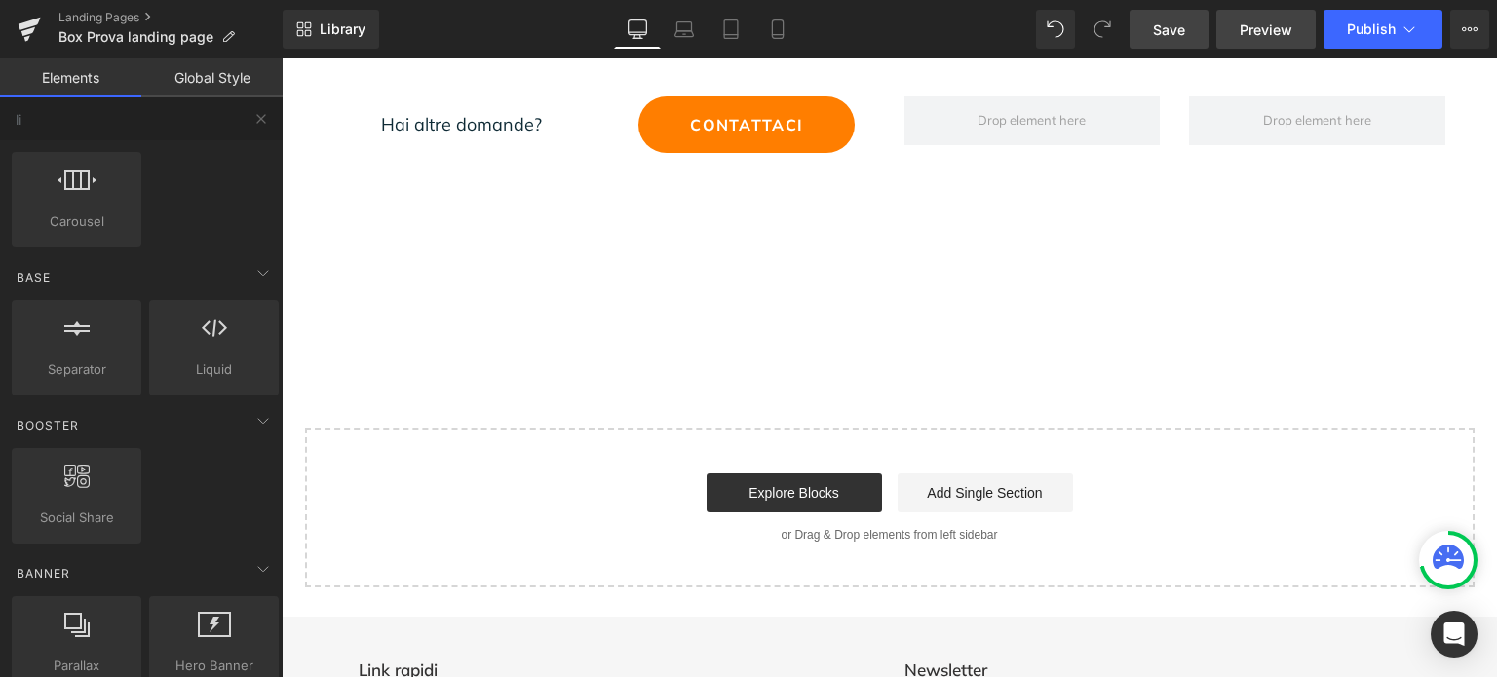
scroll to position [5310, 0]
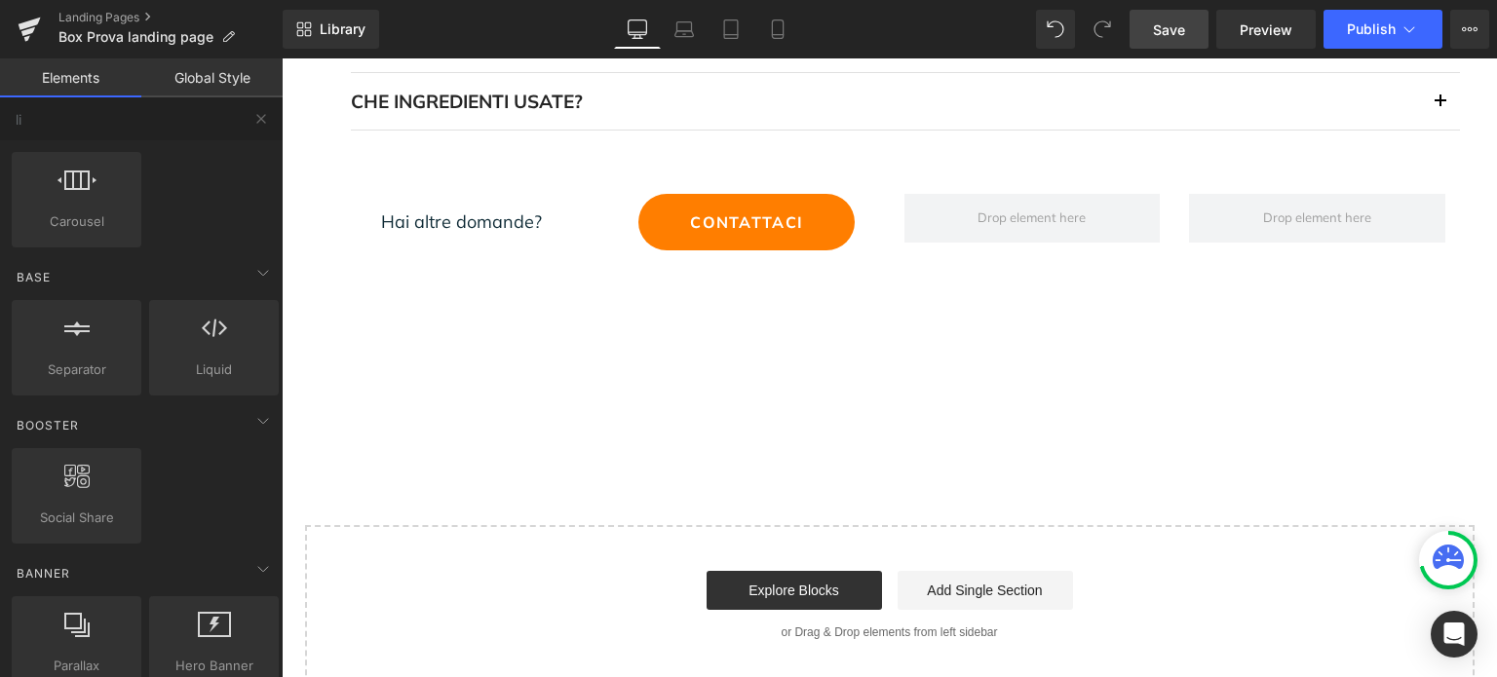
click at [1181, 37] on link "Save" at bounding box center [1169, 29] width 79 height 39
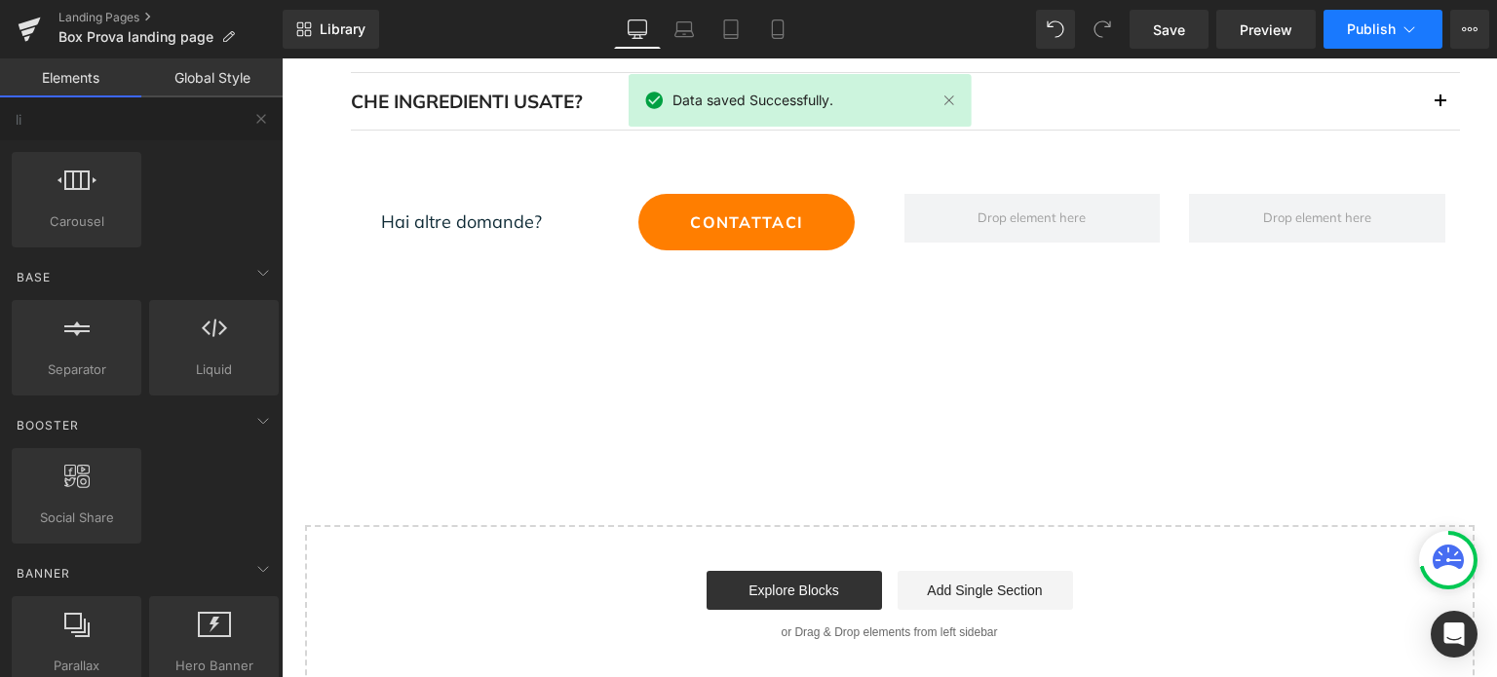
click at [1351, 25] on span "Publish" at bounding box center [1371, 29] width 49 height 16
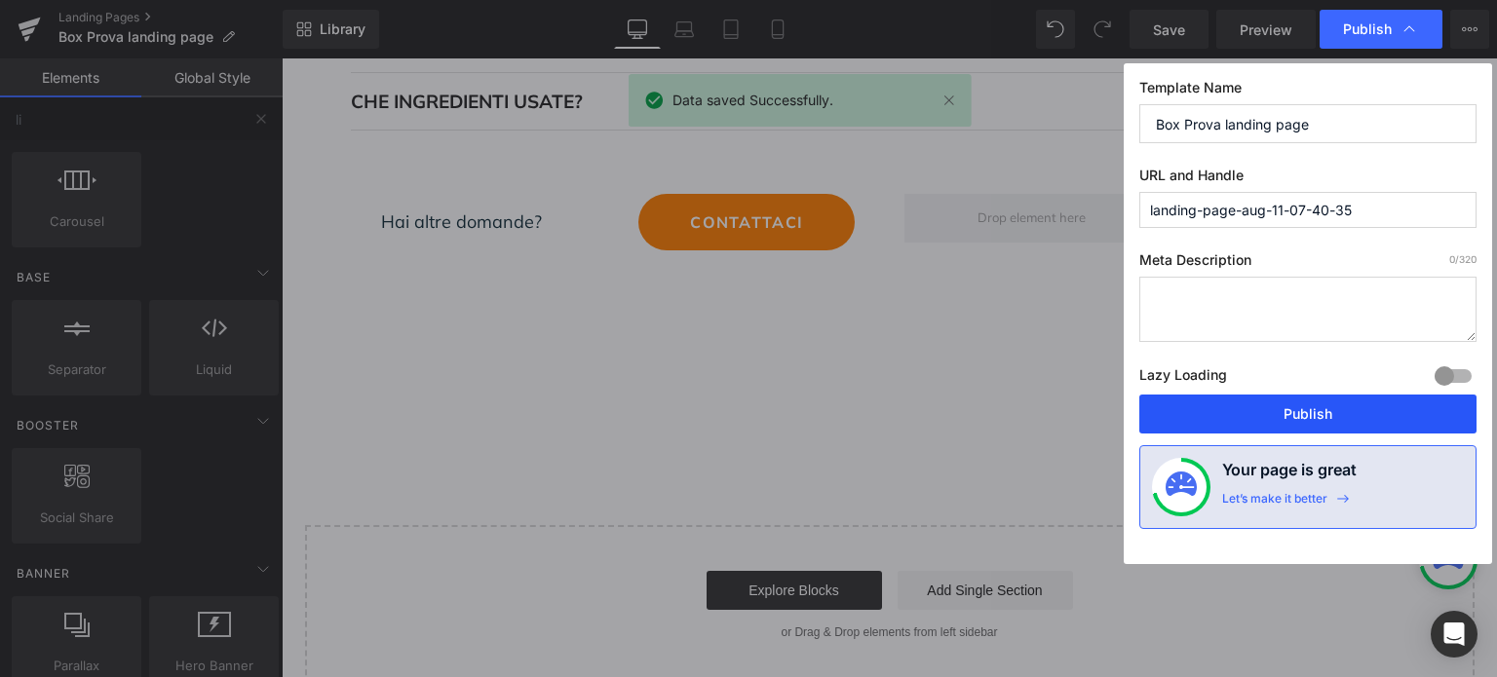
click at [1388, 425] on button "Publish" at bounding box center [1307, 414] width 337 height 39
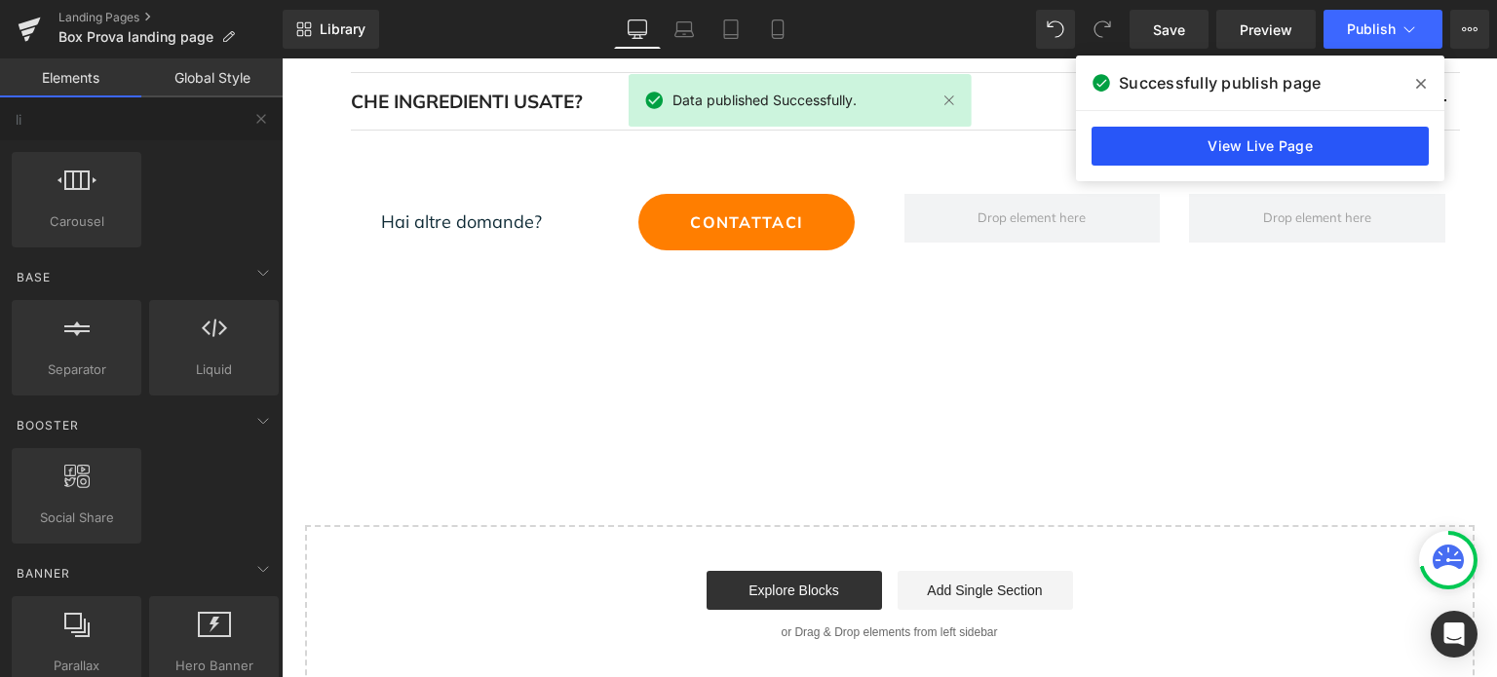
click at [1325, 140] on link "View Live Page" at bounding box center [1260, 146] width 337 height 39
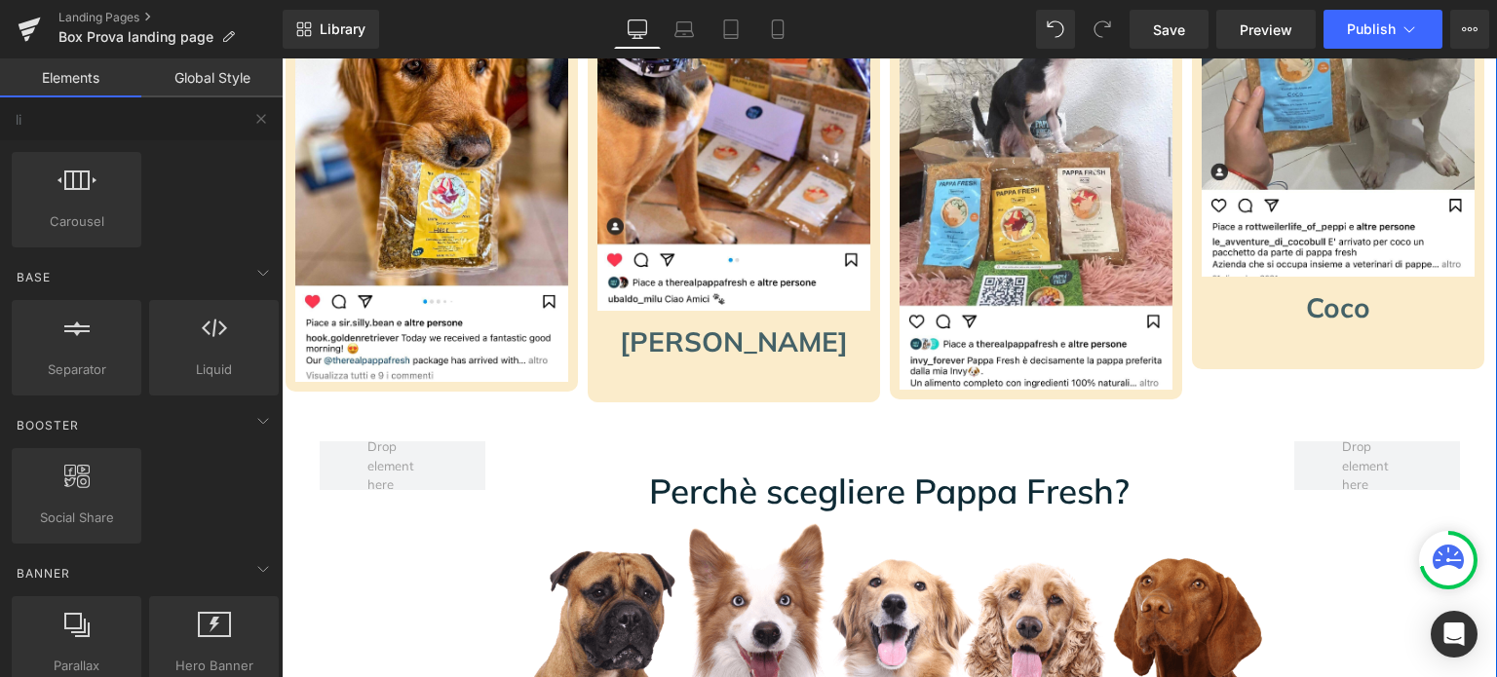
scroll to position [0, 0]
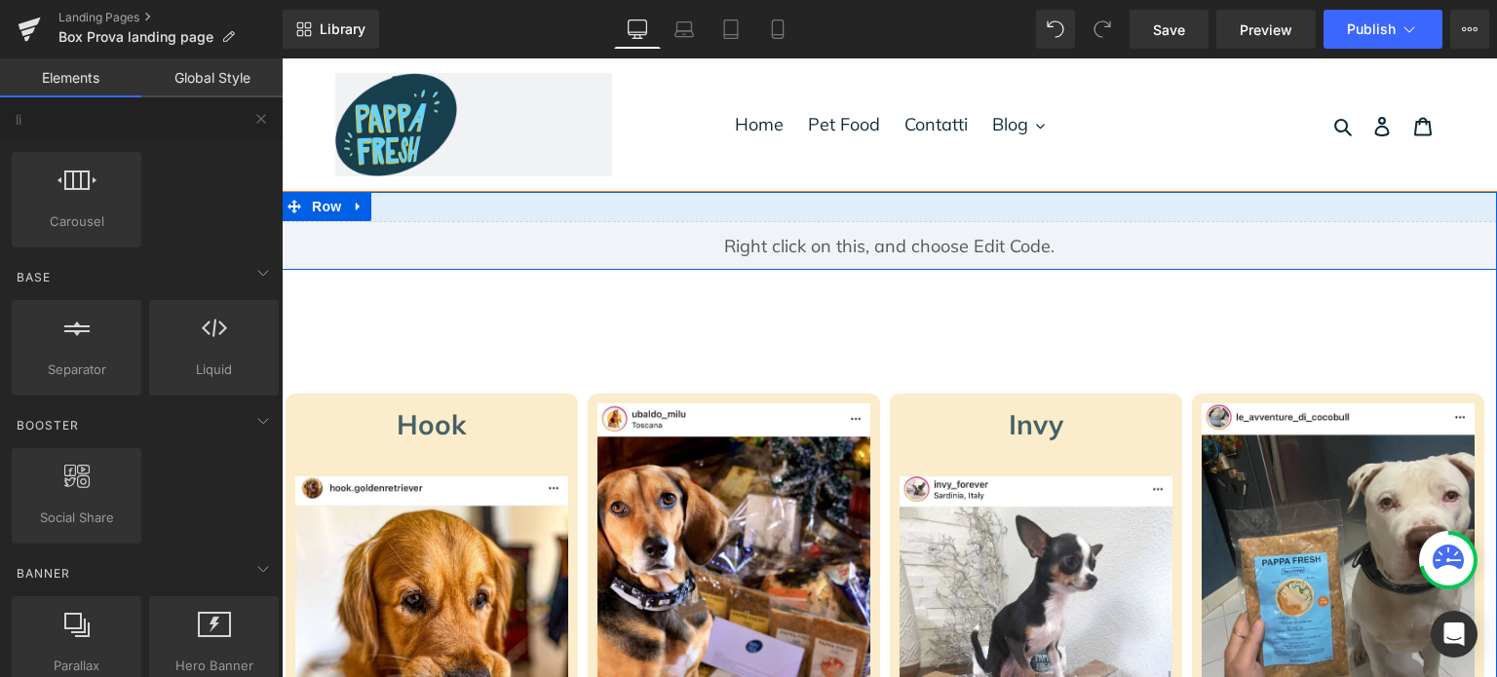
click at [913, 241] on div "Liquid" at bounding box center [889, 245] width 1215 height 49
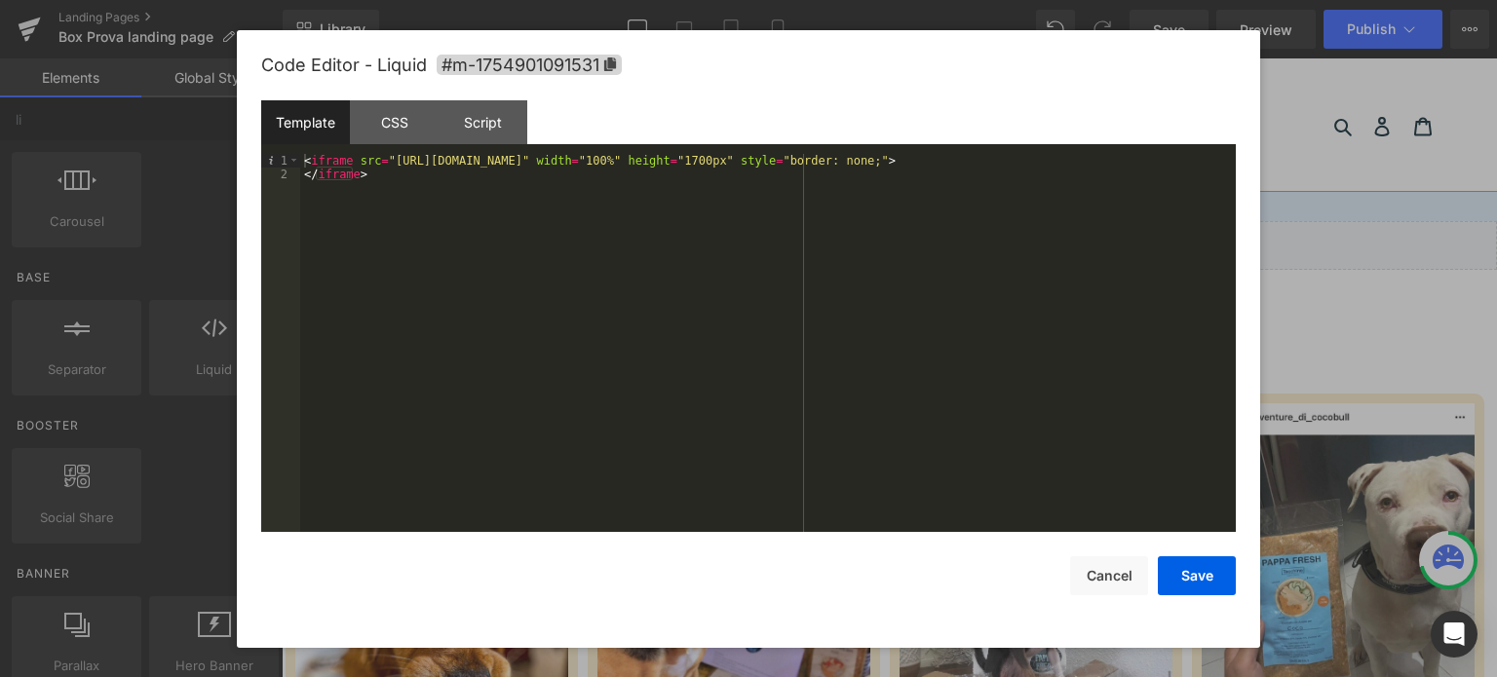
click at [767, 156] on div "< iframe src = "https://petfood-journey.lovable.app/" width = "100%" height = "…" at bounding box center [768, 357] width 936 height 407
click at [1210, 593] on button "Save" at bounding box center [1197, 576] width 78 height 39
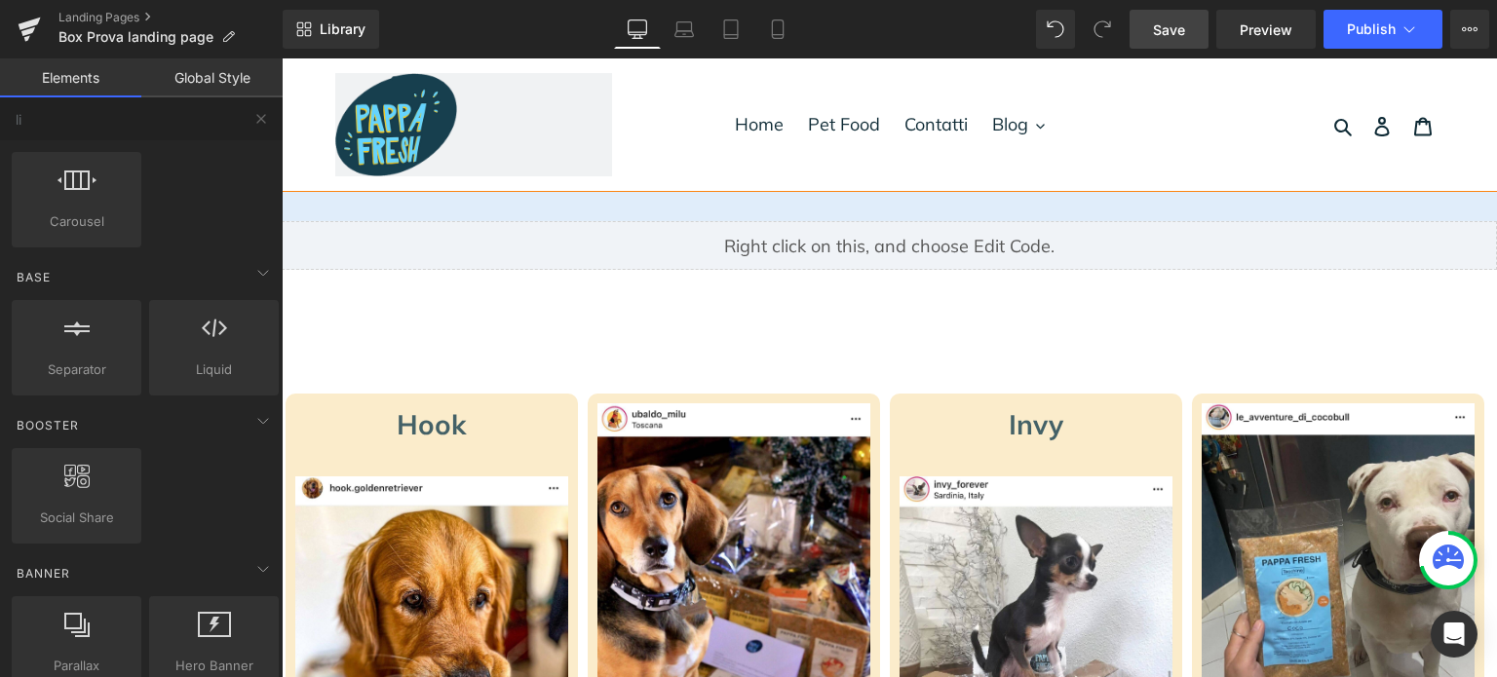
click at [1158, 31] on span "Save" at bounding box center [1169, 29] width 32 height 20
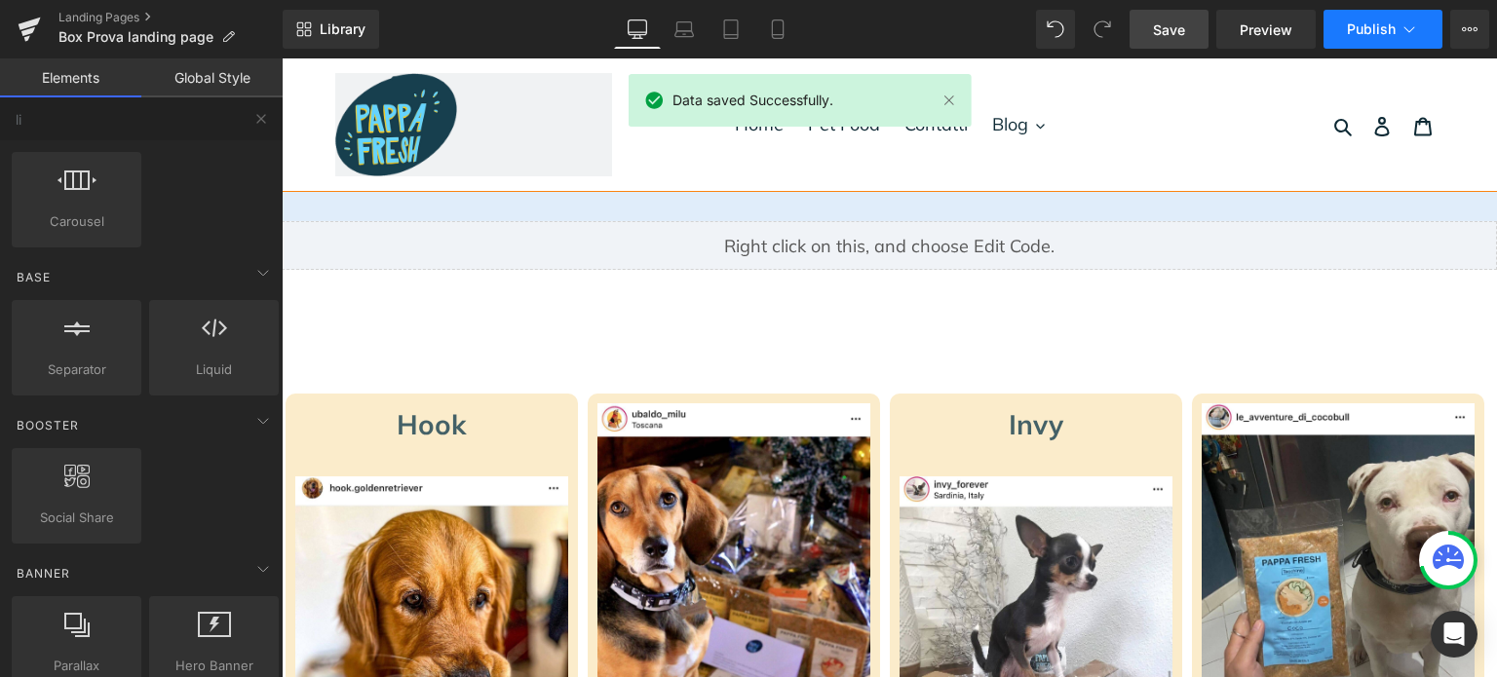
click at [1358, 26] on span "Publish" at bounding box center [1371, 29] width 49 height 16
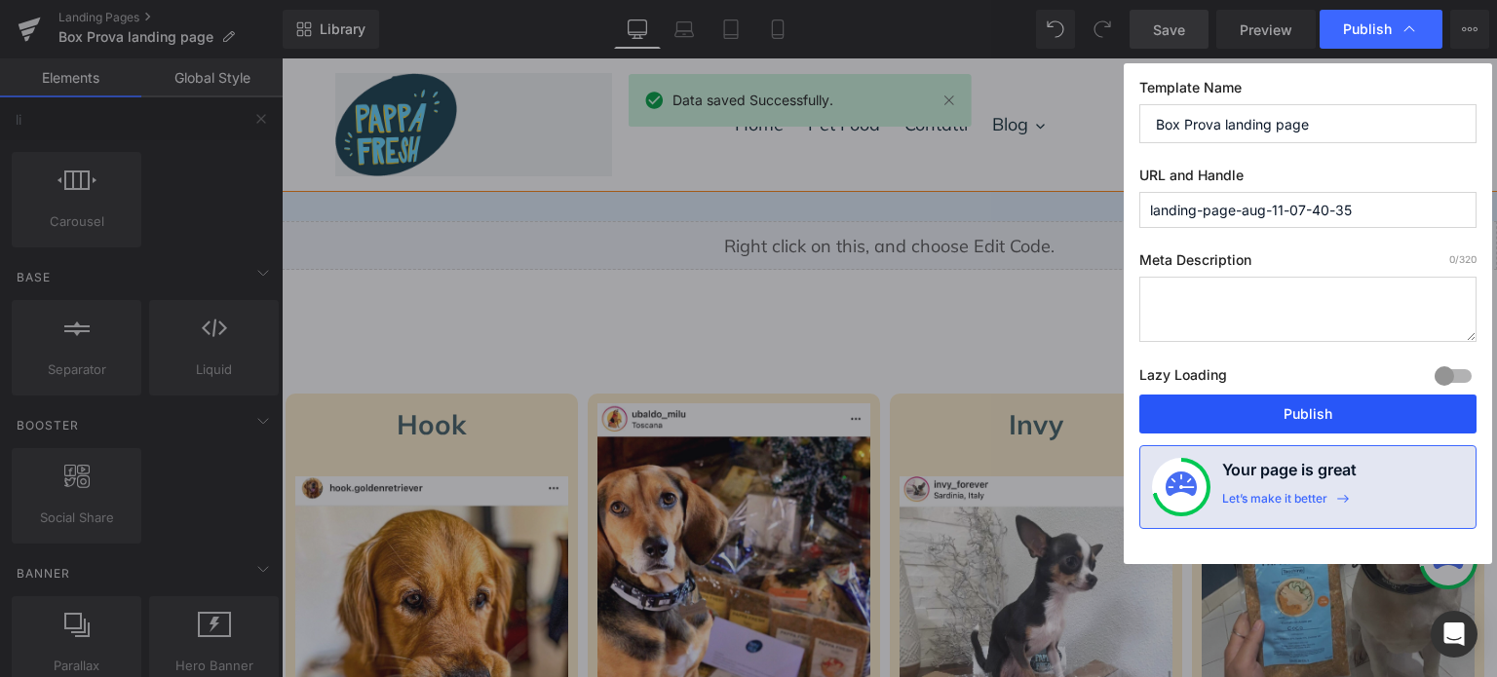
drag, startPoint x: 1319, startPoint y: 419, endPoint x: 1037, endPoint y: 362, distance: 287.5
click at [1319, 420] on button "Publish" at bounding box center [1307, 414] width 337 height 39
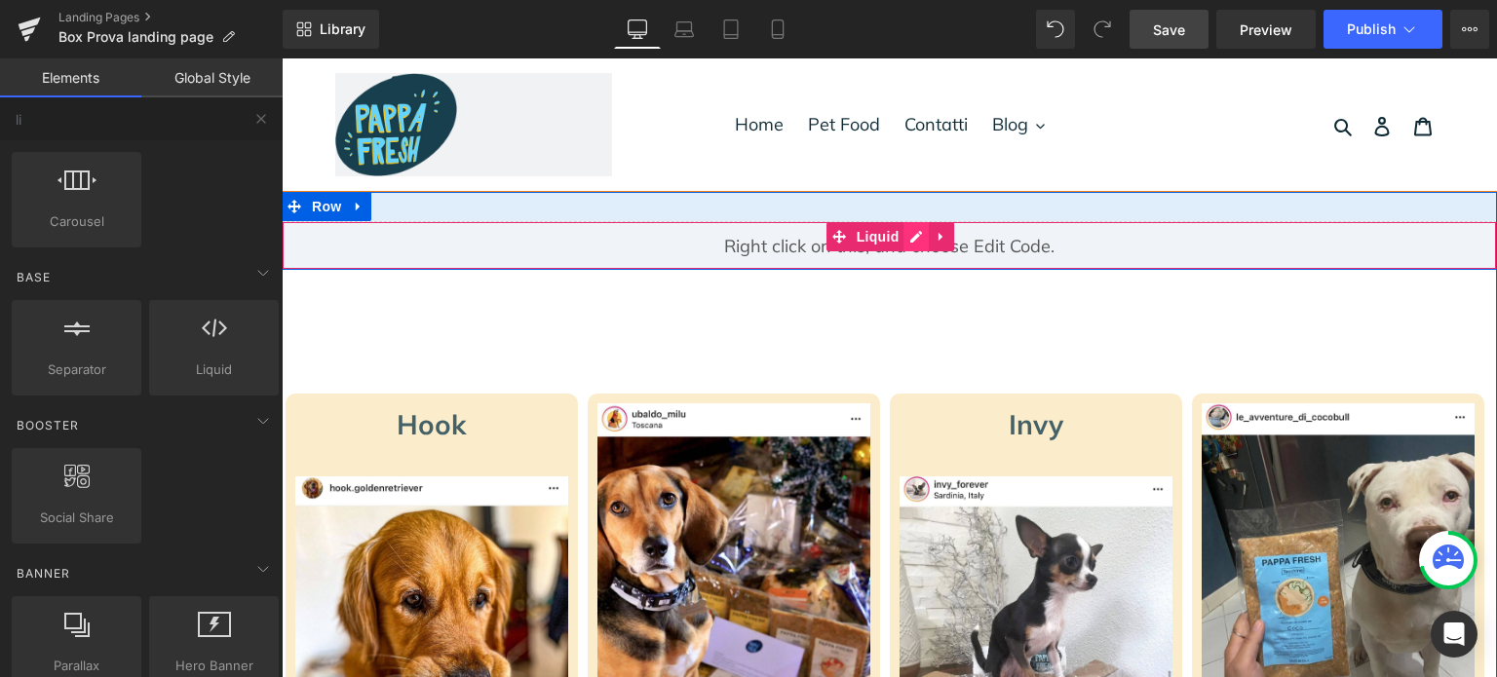
click at [902, 238] on div "Liquid" at bounding box center [889, 245] width 1215 height 49
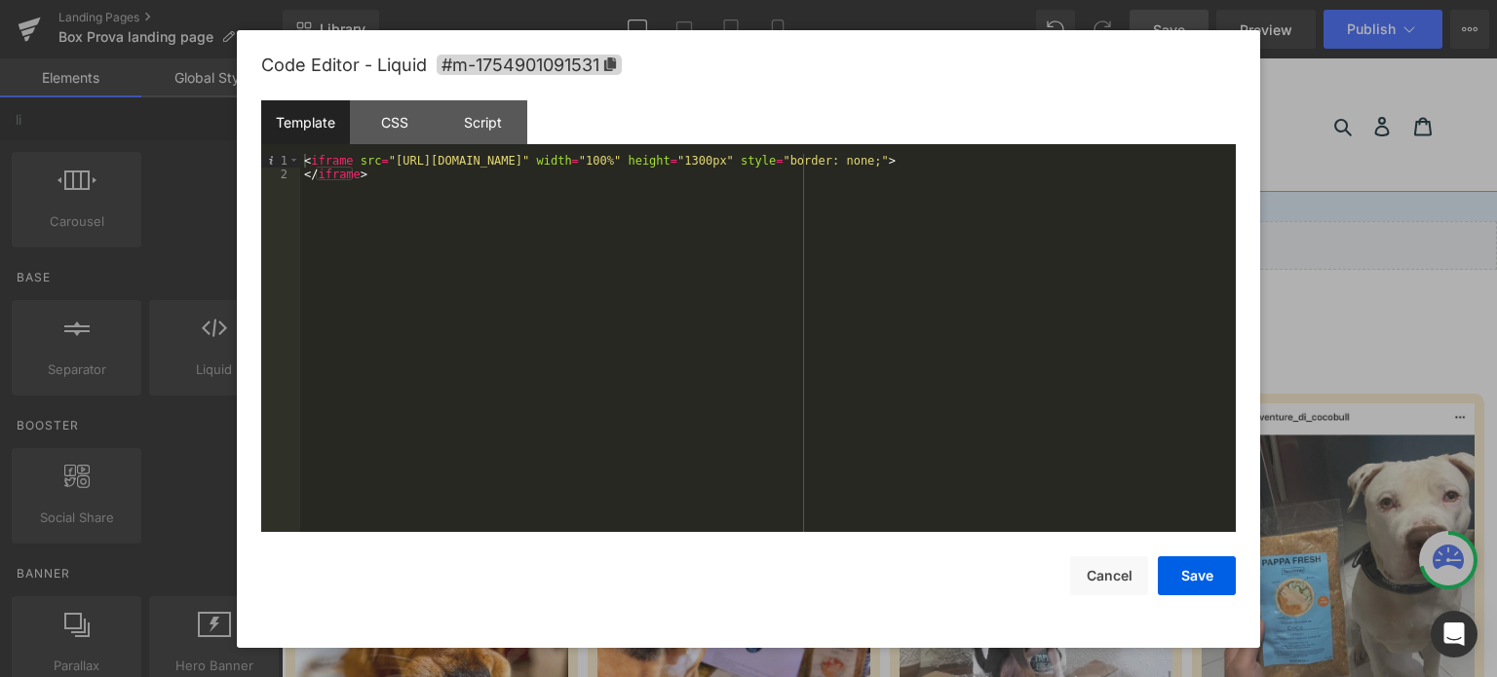
click at [764, 156] on div "< iframe src = "https://petfood-journey.lovable.app/" width = "100%" height = "…" at bounding box center [768, 357] width 936 height 407
click at [1198, 580] on button "Save" at bounding box center [1197, 576] width 78 height 39
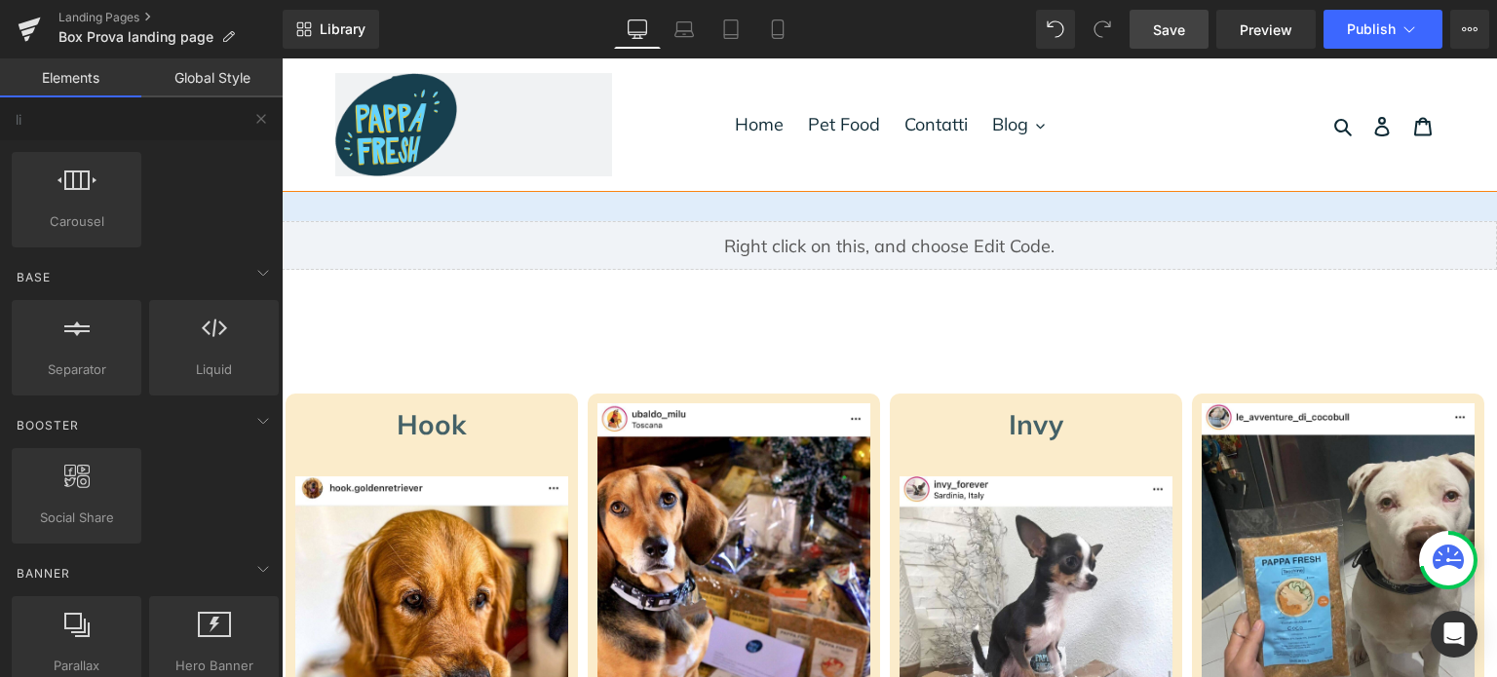
click at [1173, 32] on span "Save" at bounding box center [1169, 29] width 32 height 20
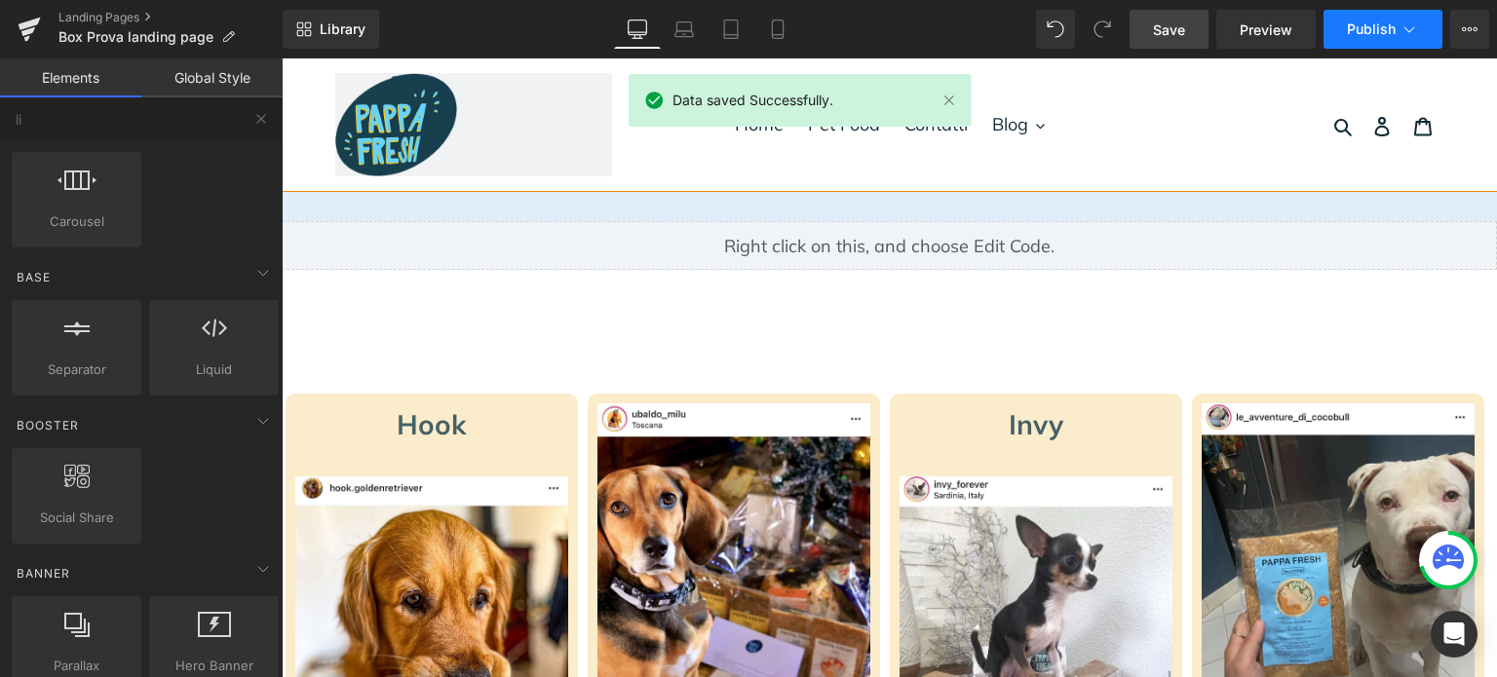
click at [1359, 25] on span "Publish" at bounding box center [1371, 29] width 49 height 16
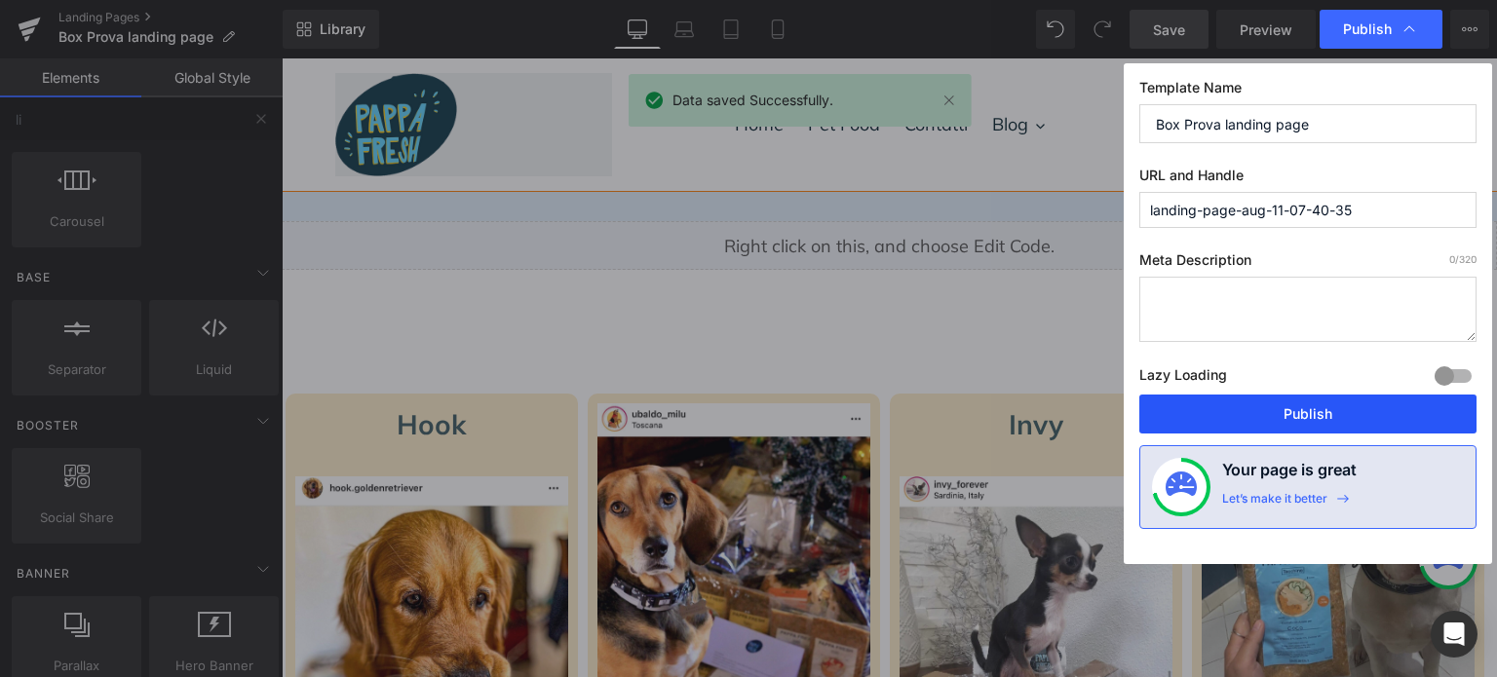
click at [1343, 419] on button "Publish" at bounding box center [1307, 414] width 337 height 39
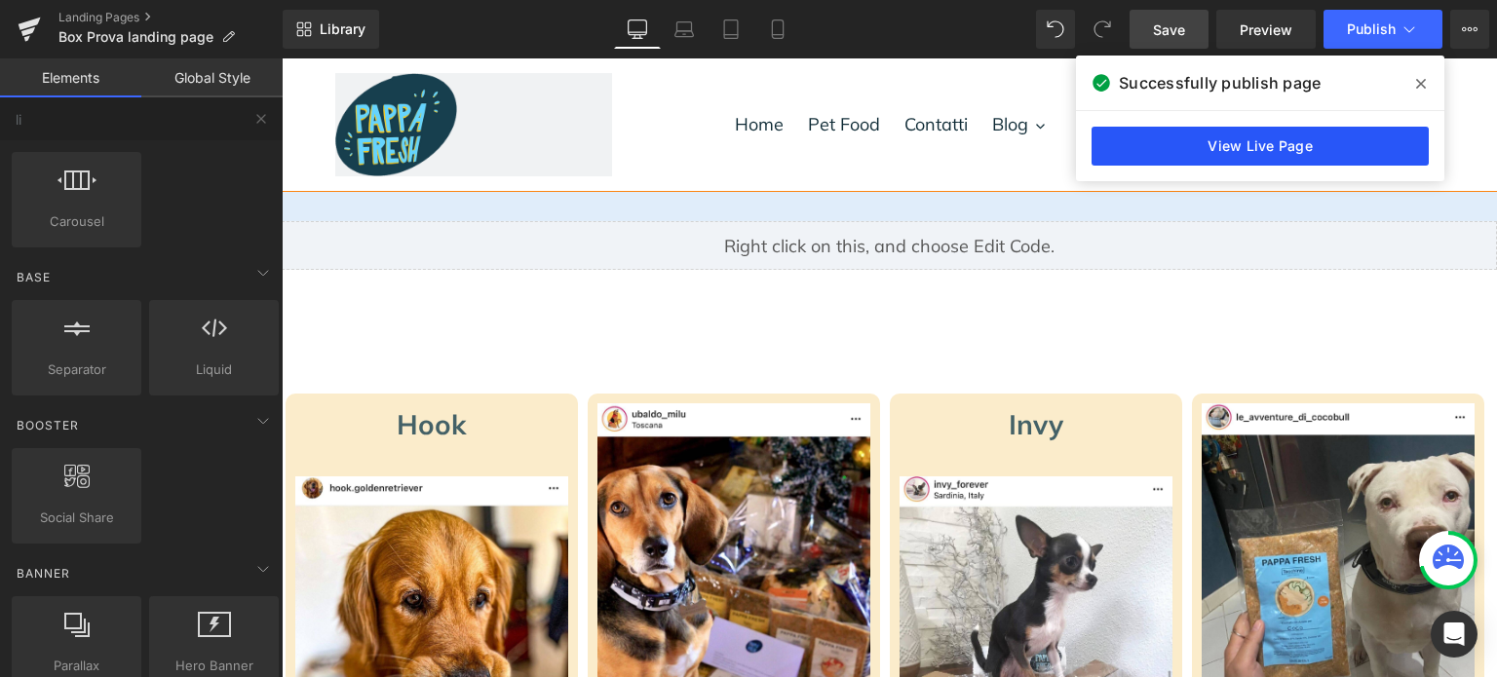
click at [1204, 146] on link "View Live Page" at bounding box center [1260, 146] width 337 height 39
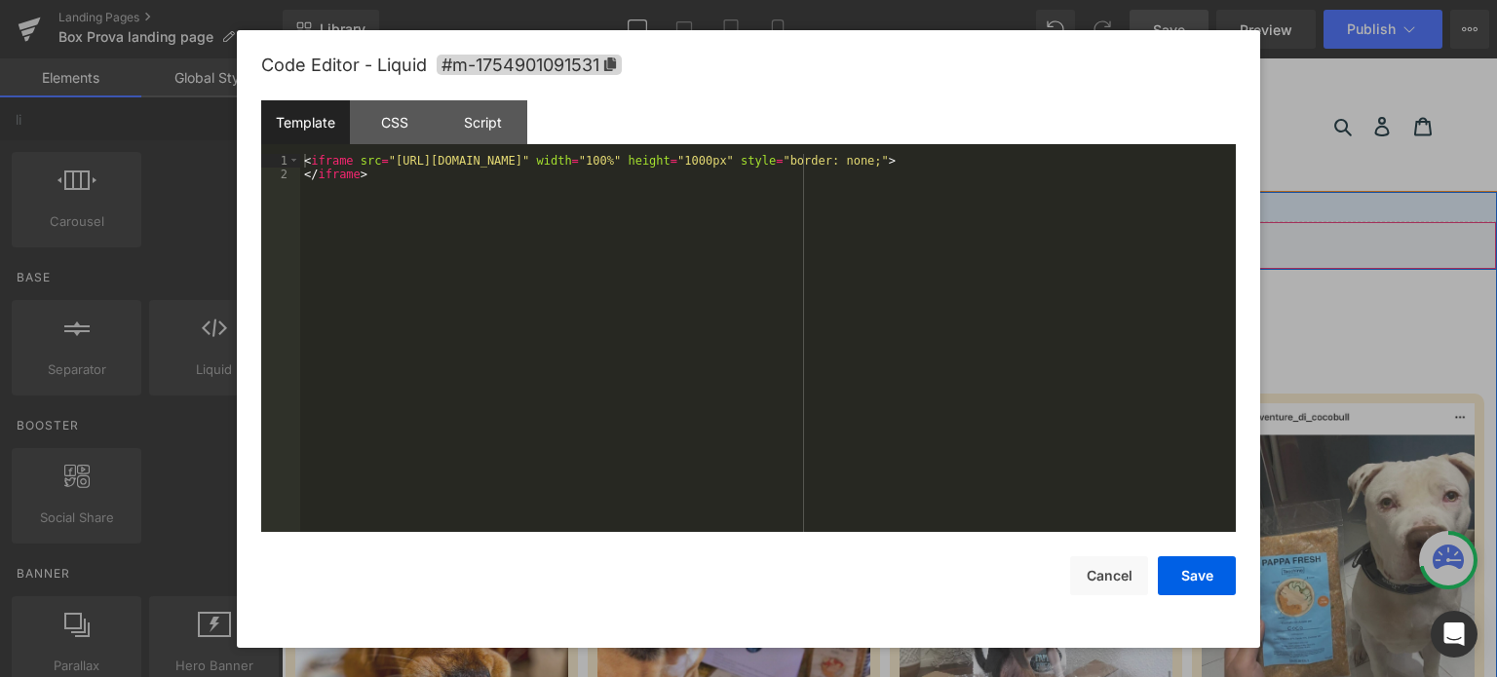
click at [901, 241] on div "Liquid" at bounding box center [889, 245] width 1215 height 49
click at [768, 156] on div "< iframe src = "https://petfood-journey.lovable.app/" width = "100%" height = "…" at bounding box center [768, 357] width 936 height 407
click at [1209, 557] on button "Save" at bounding box center [1197, 576] width 78 height 39
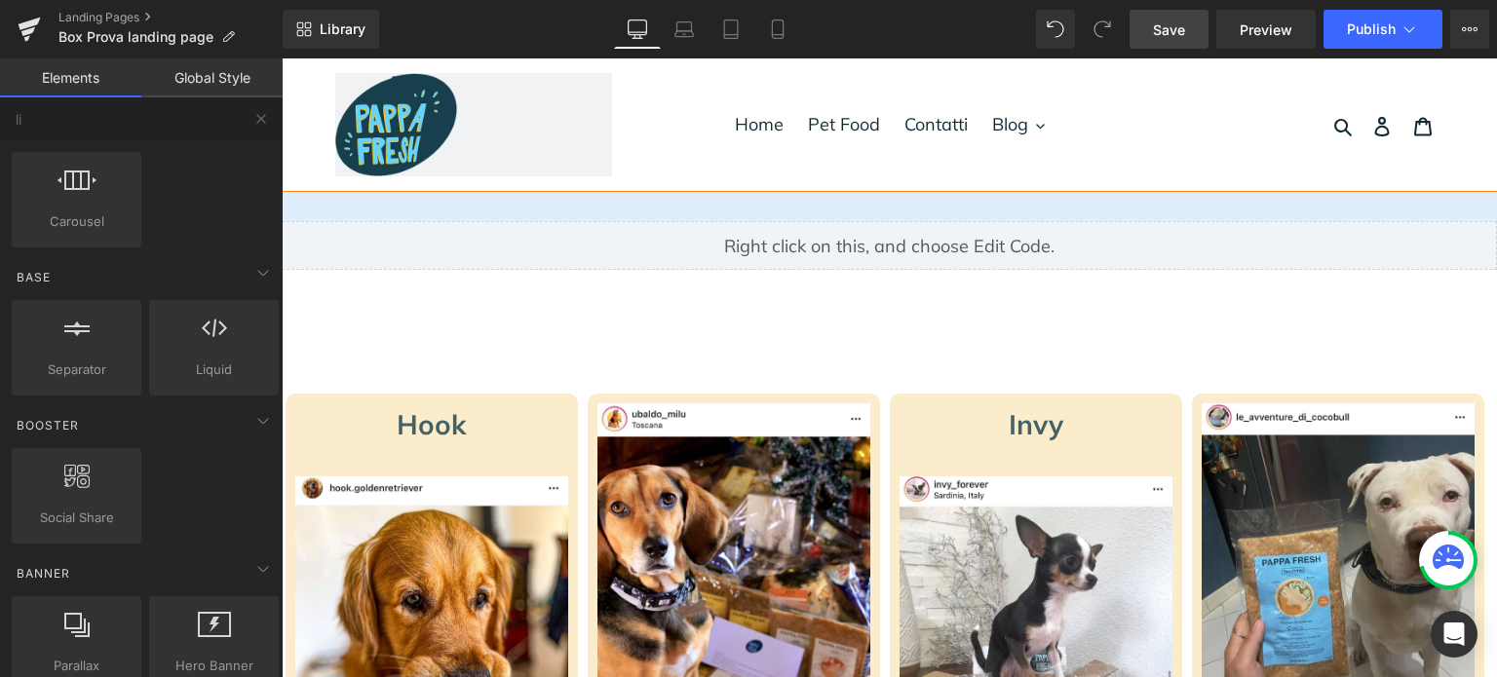
click at [1166, 47] on link "Save" at bounding box center [1169, 29] width 79 height 39
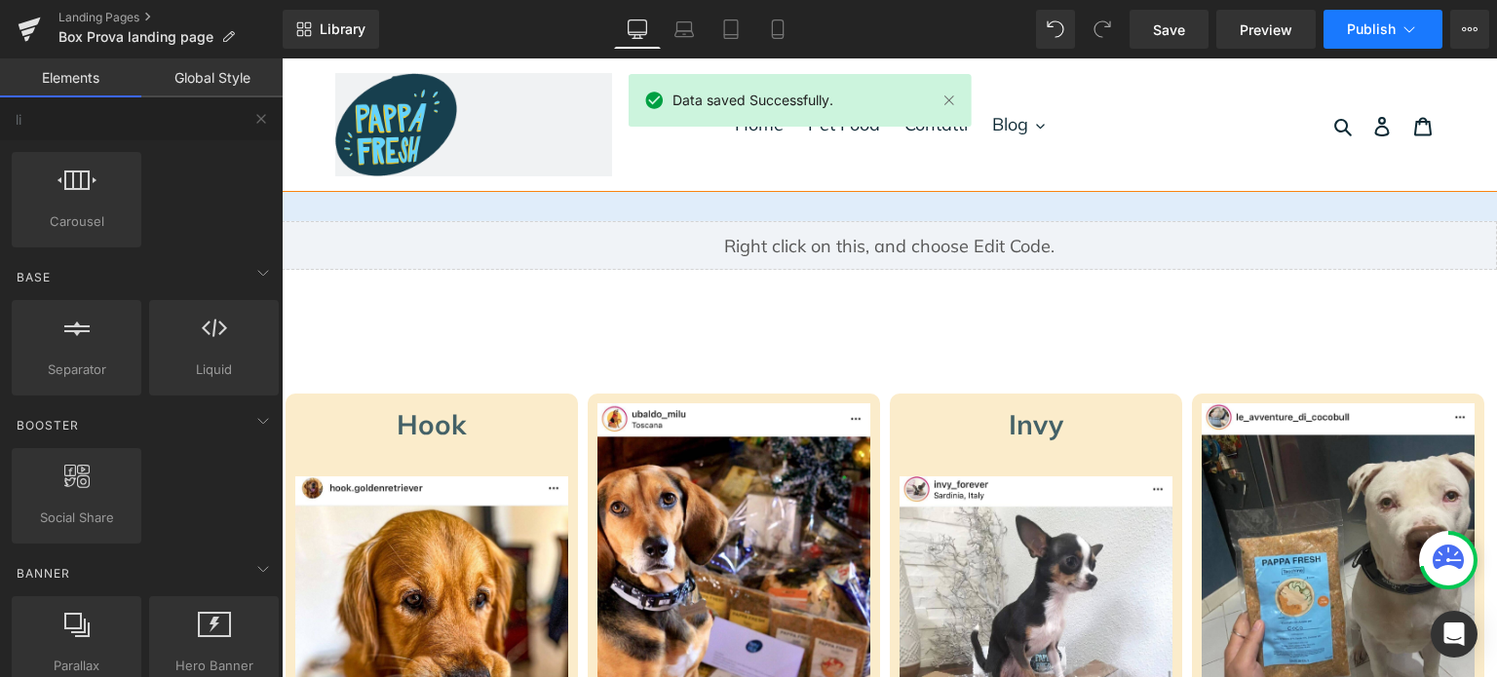
click at [1343, 25] on button "Publish" at bounding box center [1383, 29] width 119 height 39
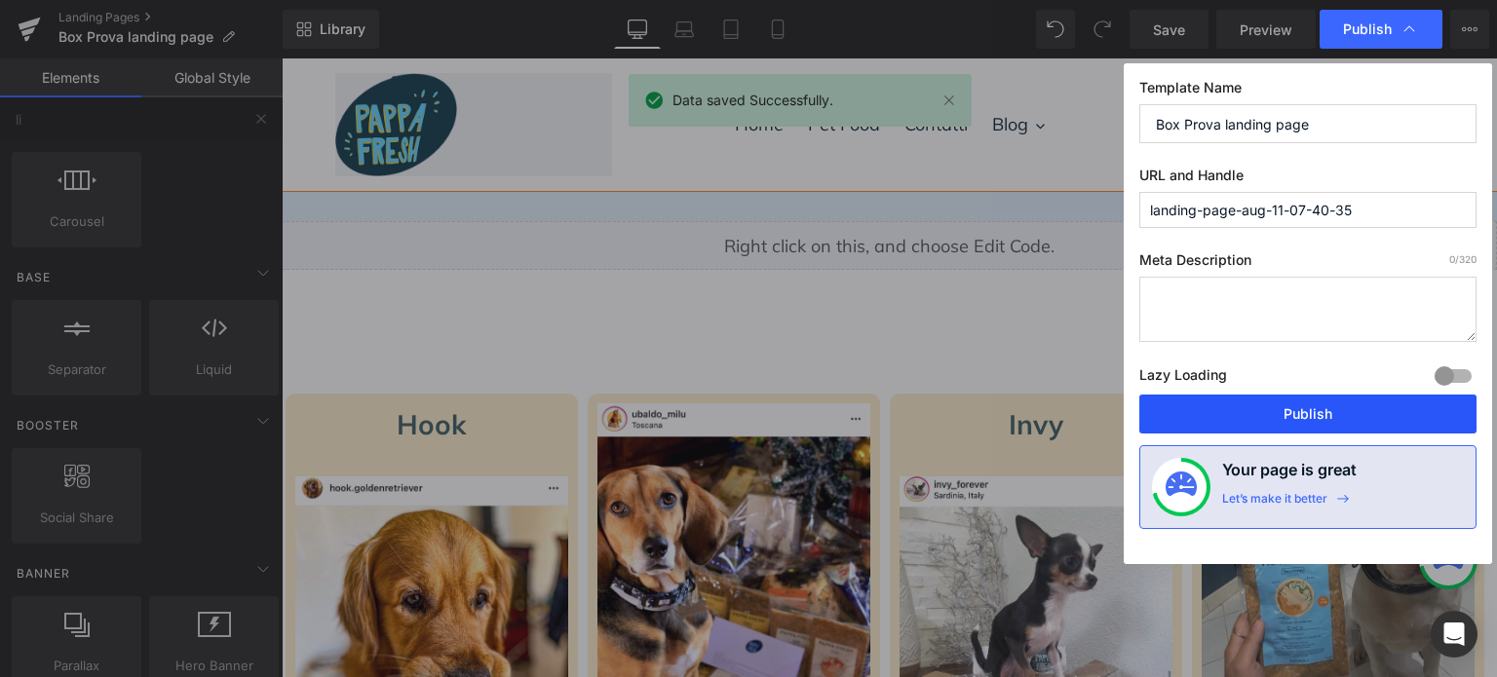
click at [1335, 408] on button "Publish" at bounding box center [1307, 414] width 337 height 39
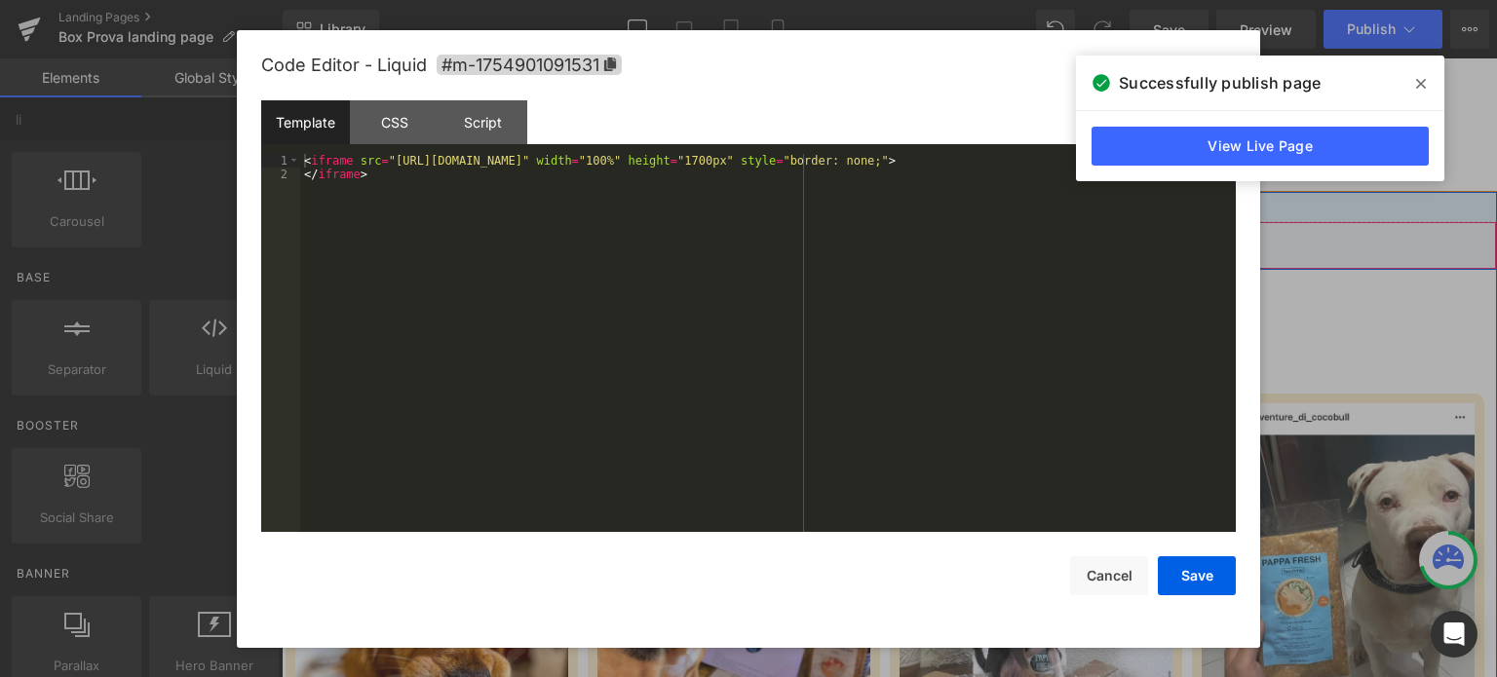
click at [905, 233] on div "Liquid" at bounding box center [889, 245] width 1215 height 49
click at [872, 286] on div "< iframe src = "https://petfood-journey.lovable.app/" width = "100%" height = "…" at bounding box center [768, 357] width 936 height 407
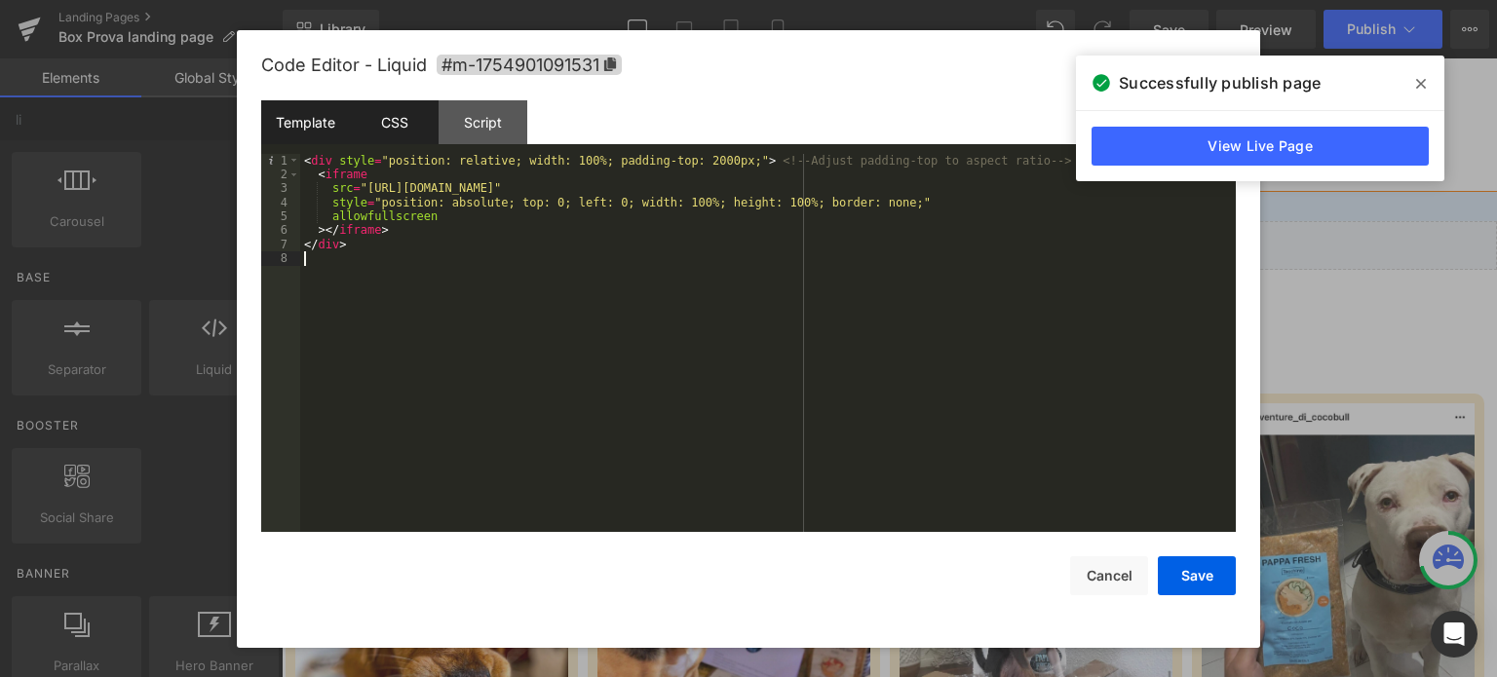
click at [372, 118] on div "CSS" at bounding box center [394, 122] width 89 height 44
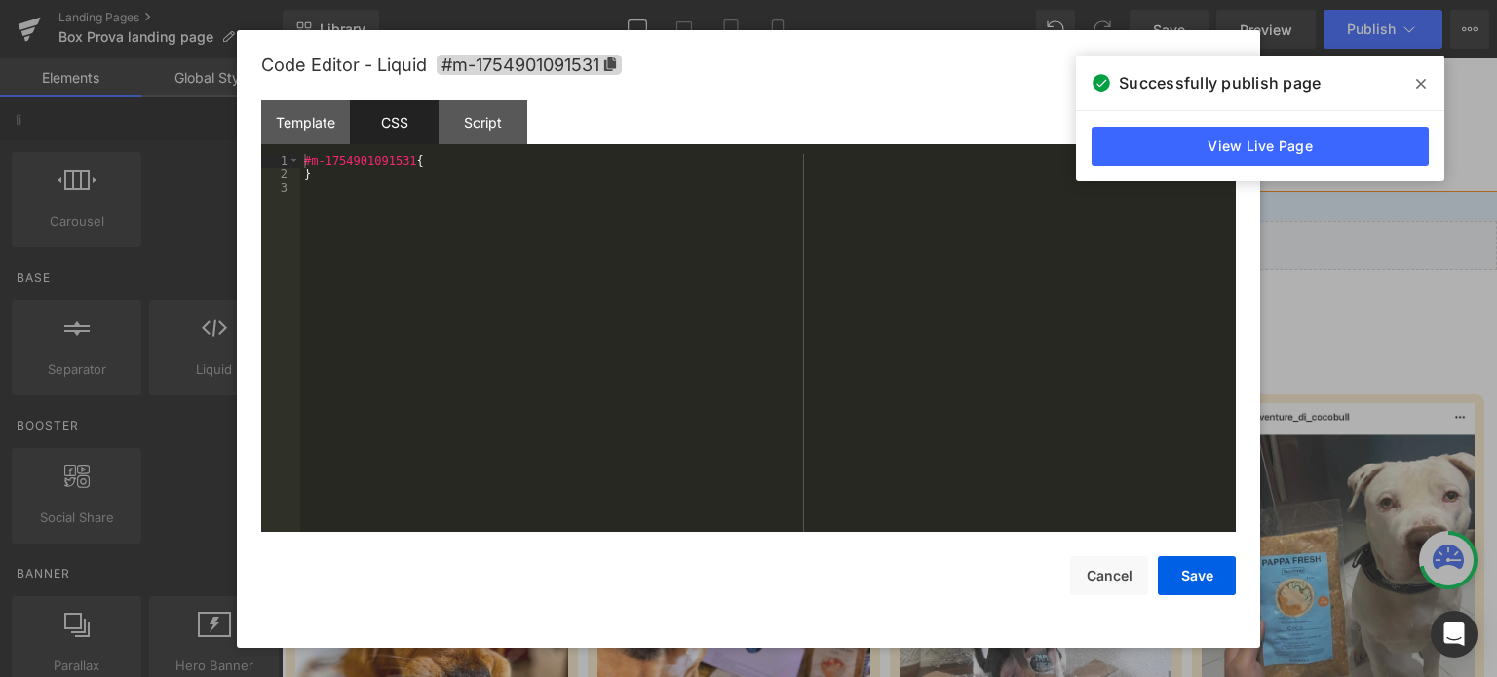
click at [593, 383] on div "#m-1754901091531 { }" at bounding box center [768, 357] width 936 height 407
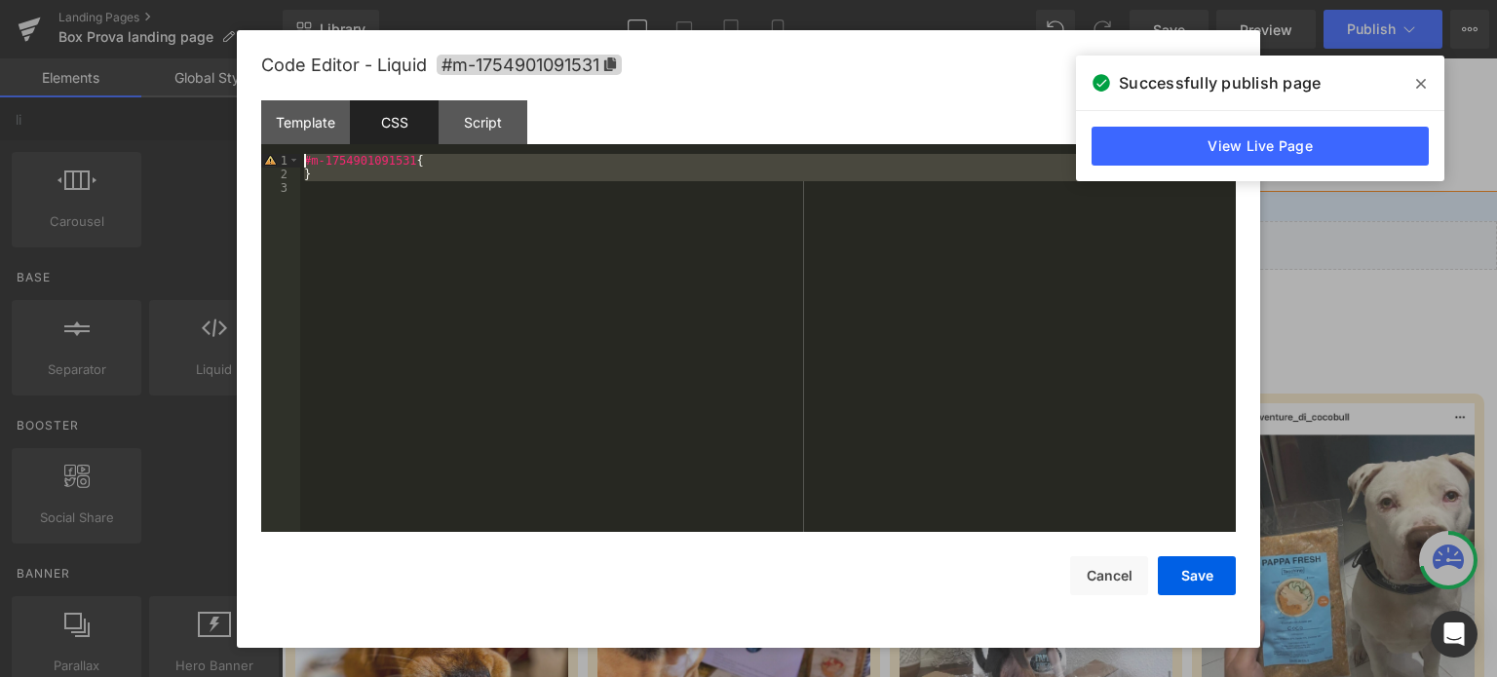
drag, startPoint x: 421, startPoint y: 184, endPoint x: 200, endPoint y: 124, distance: 229.3
click at [200, 124] on body "Product You are previewing how the will restyle your page. You can not edit Ele…" at bounding box center [748, 338] width 1497 height 677
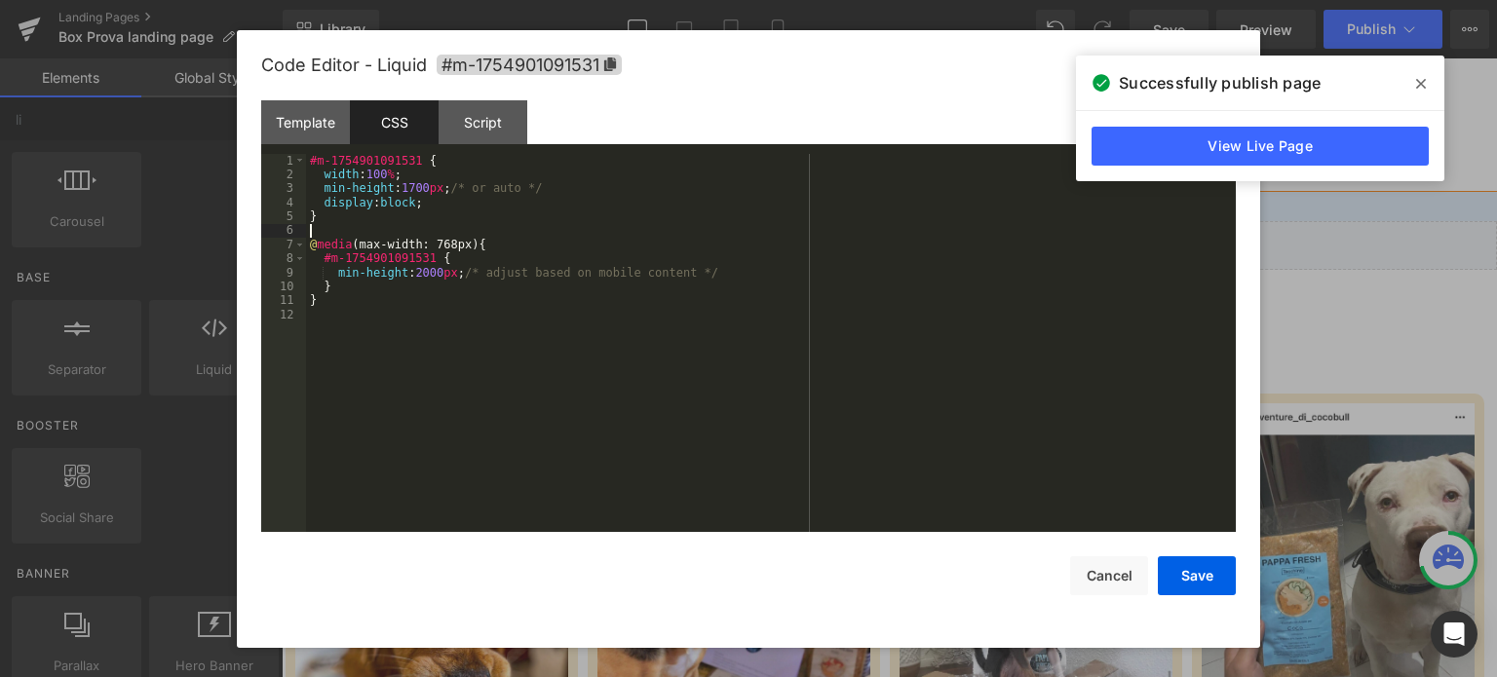
click at [598, 231] on div "#m-1754901091531 { width : 100 % ; min-height : 1700 px ; /* or auto */ display…" at bounding box center [771, 357] width 930 height 407
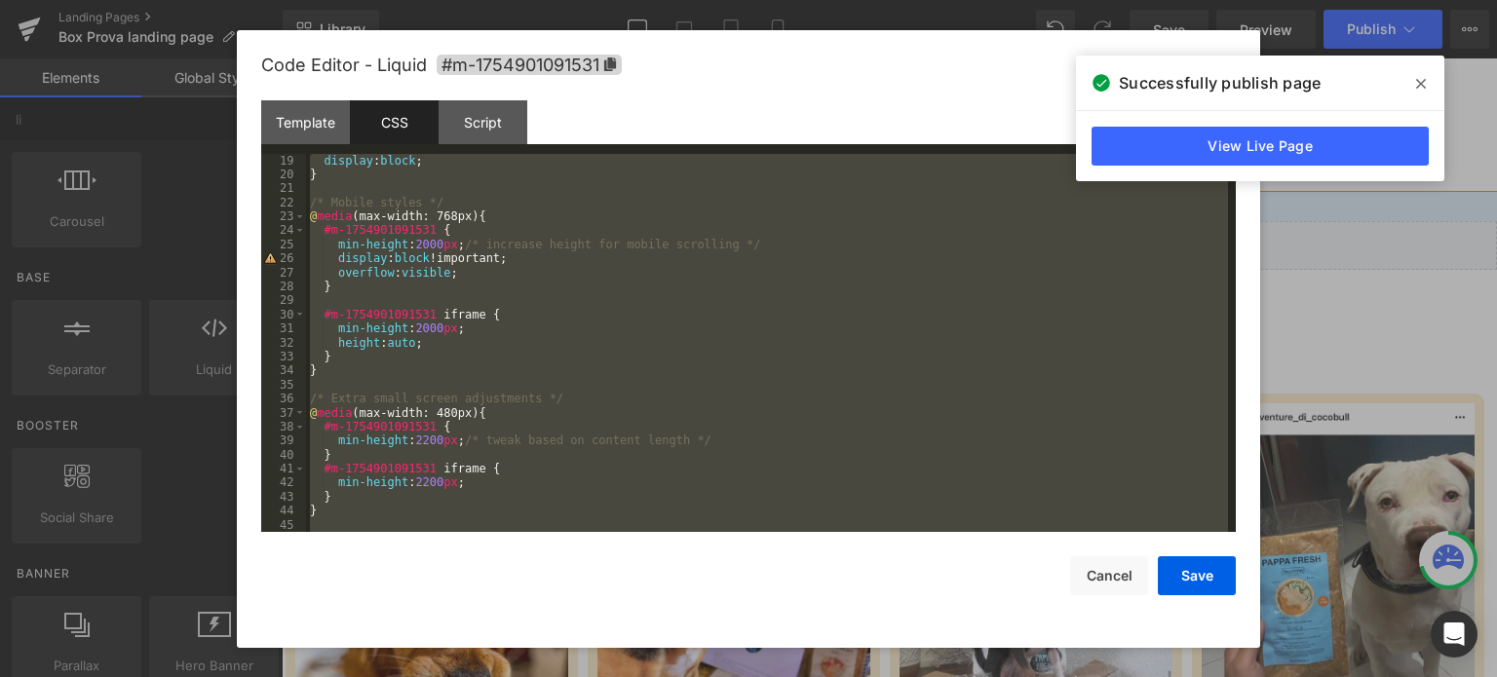
scroll to position [182, 0]
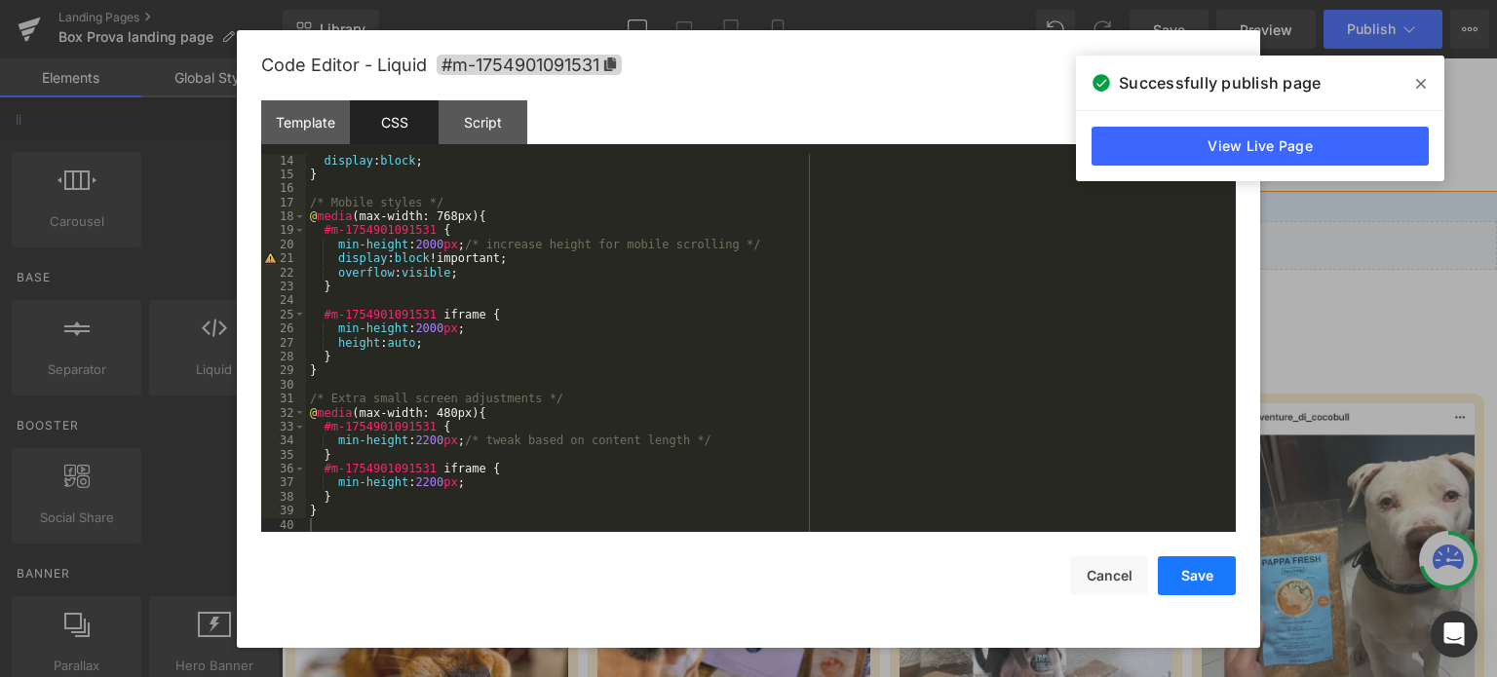
click at [1182, 580] on button "Save" at bounding box center [1197, 576] width 78 height 39
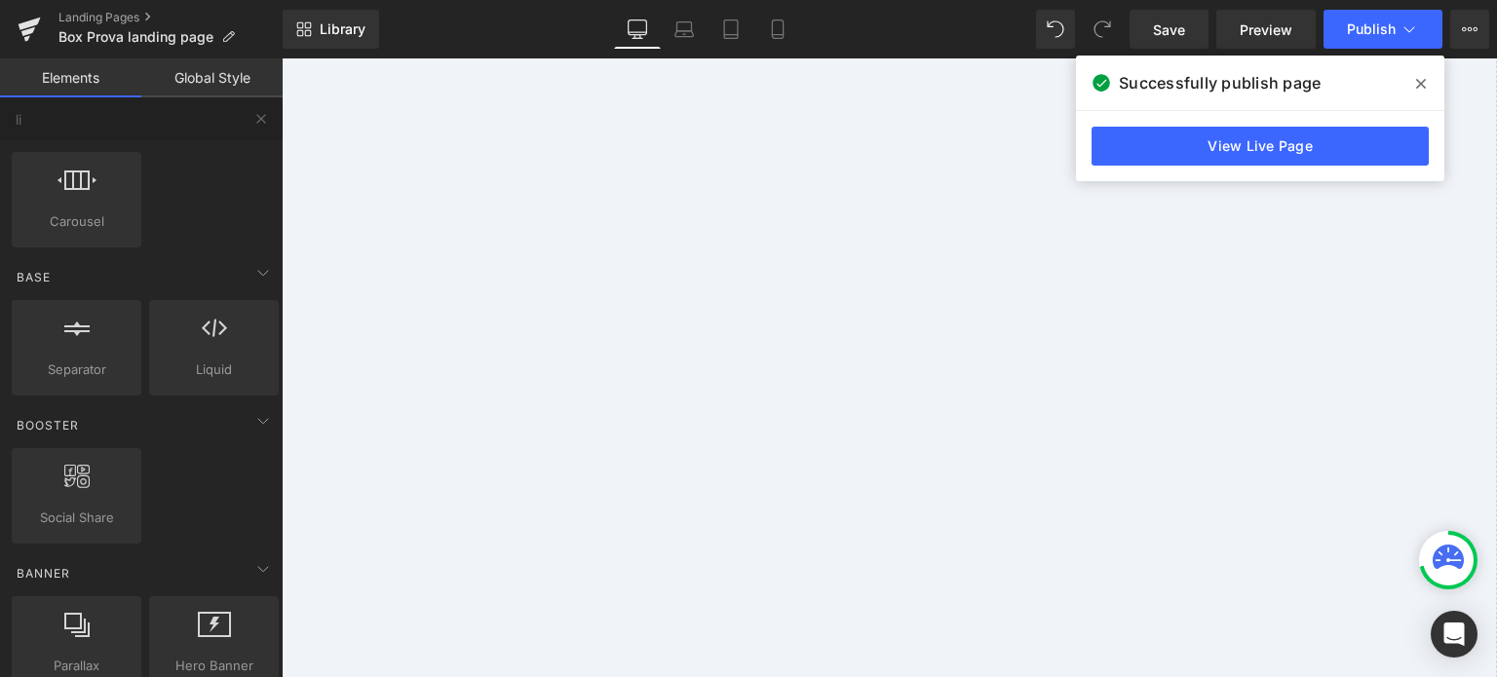
scroll to position [0, 0]
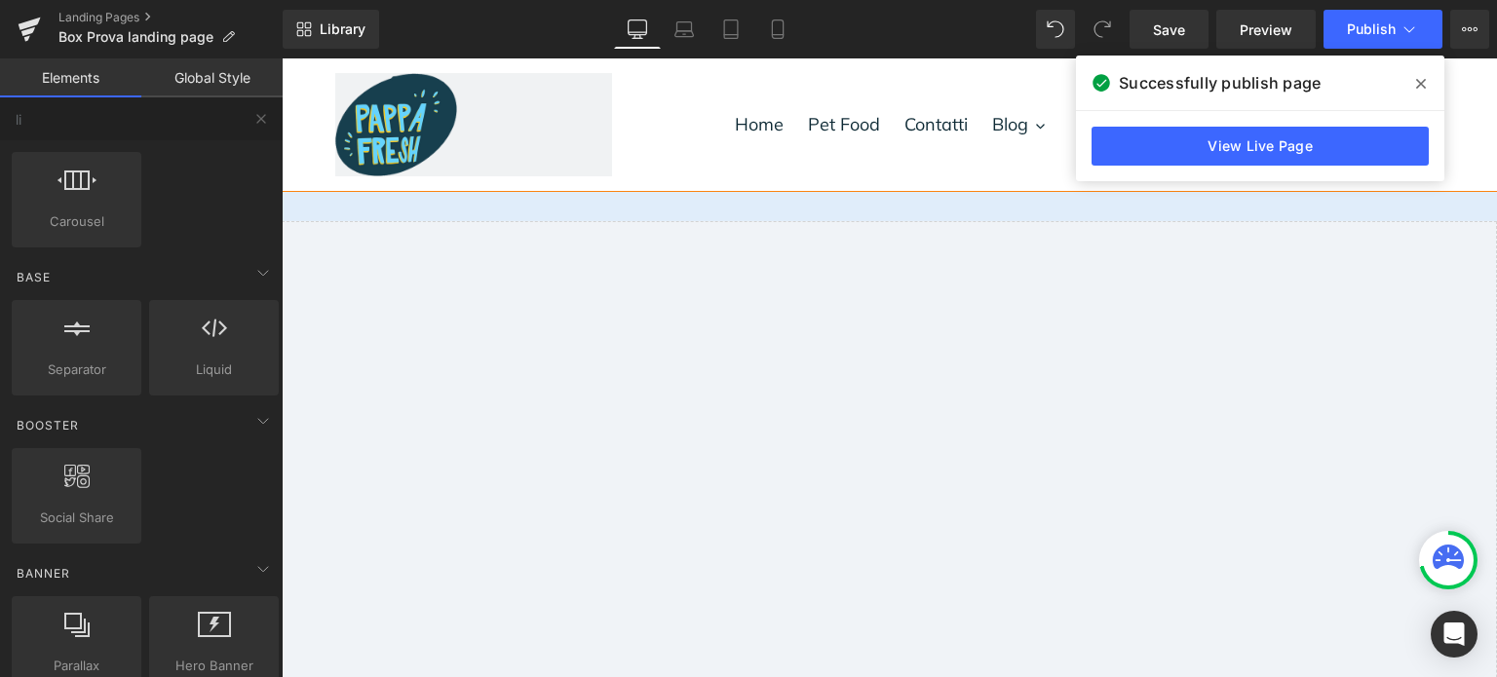
click at [850, 69] on nav "Home Pet Food Contatti Blog Nutrizione Salute Educazione" at bounding box center [889, 124] width 555 height 133
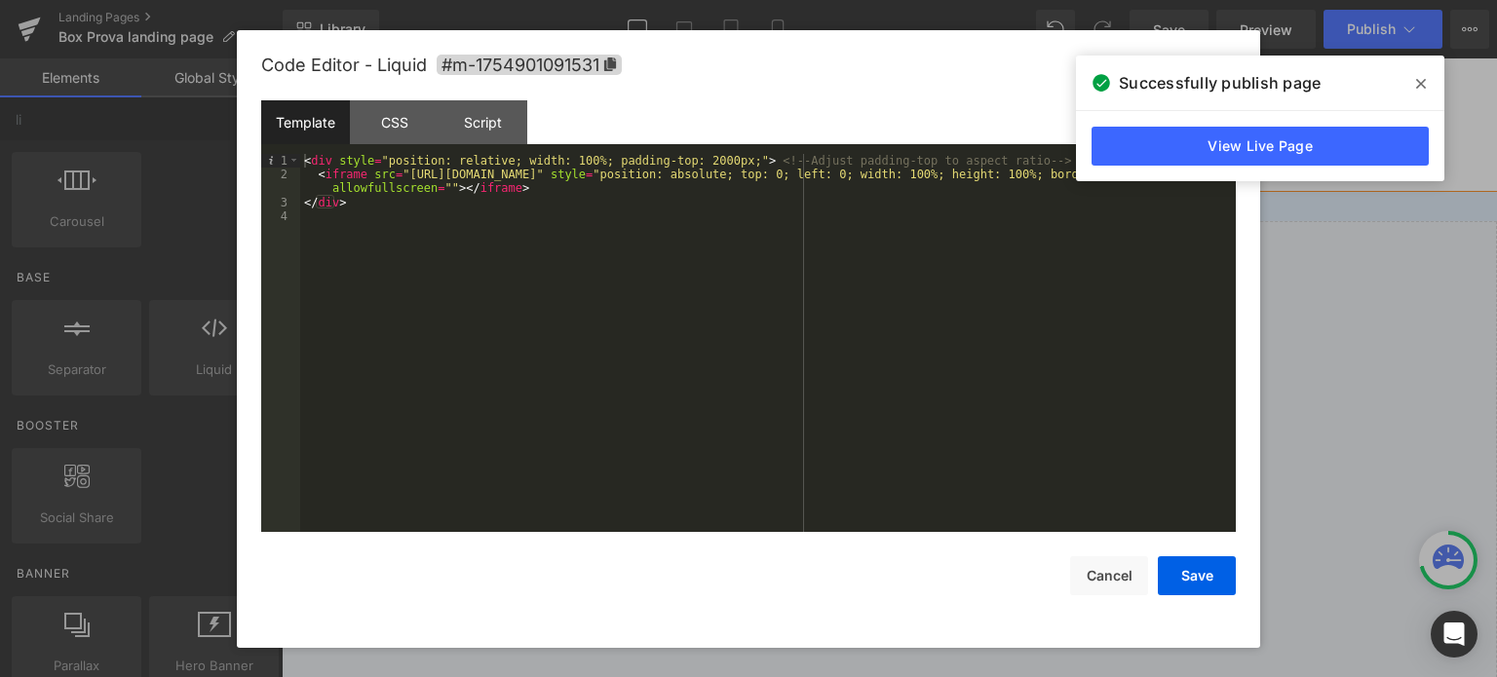
click at [557, 232] on div "< div style = "position: relative; width: 100%; padding-top: 2000px;" > <!-- Ad…" at bounding box center [768, 357] width 936 height 407
click at [1189, 560] on button "Save" at bounding box center [1197, 576] width 78 height 39
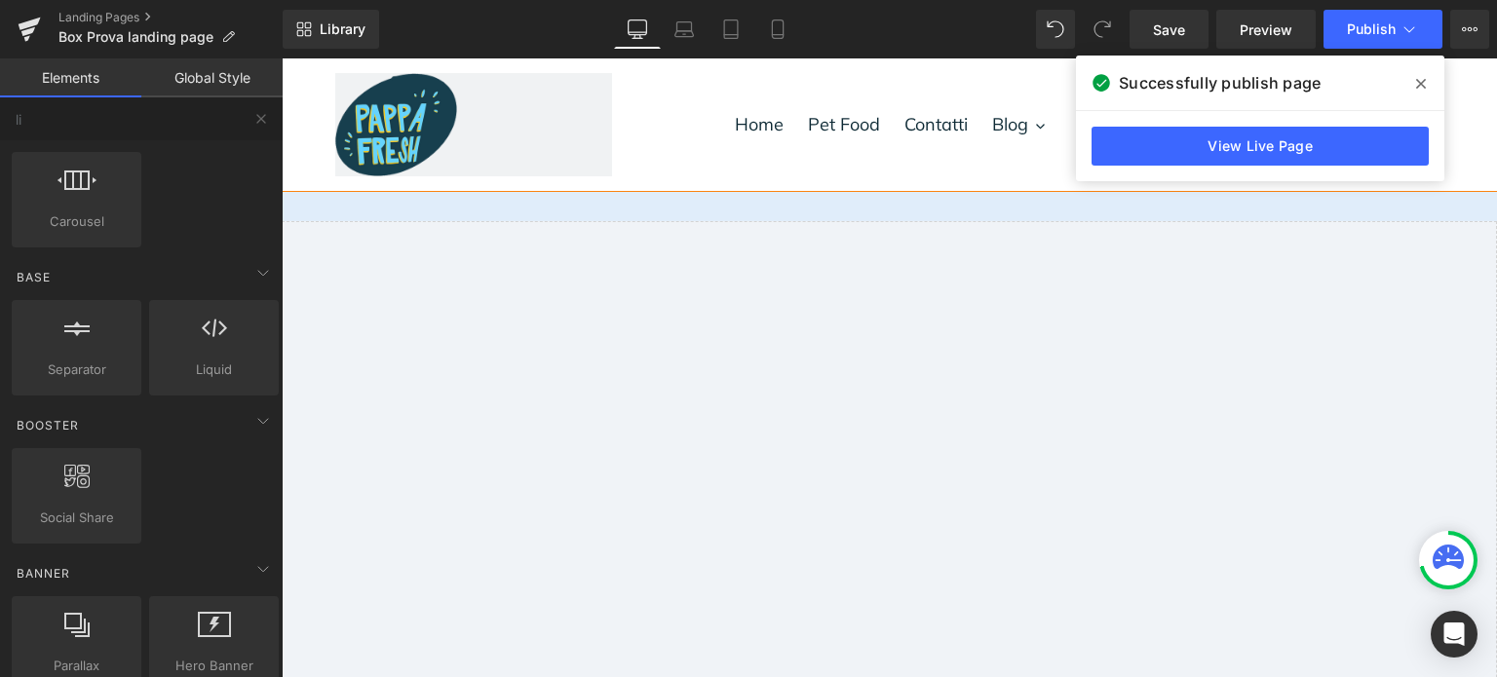
click at [1425, 88] on icon at bounding box center [1421, 84] width 10 height 10
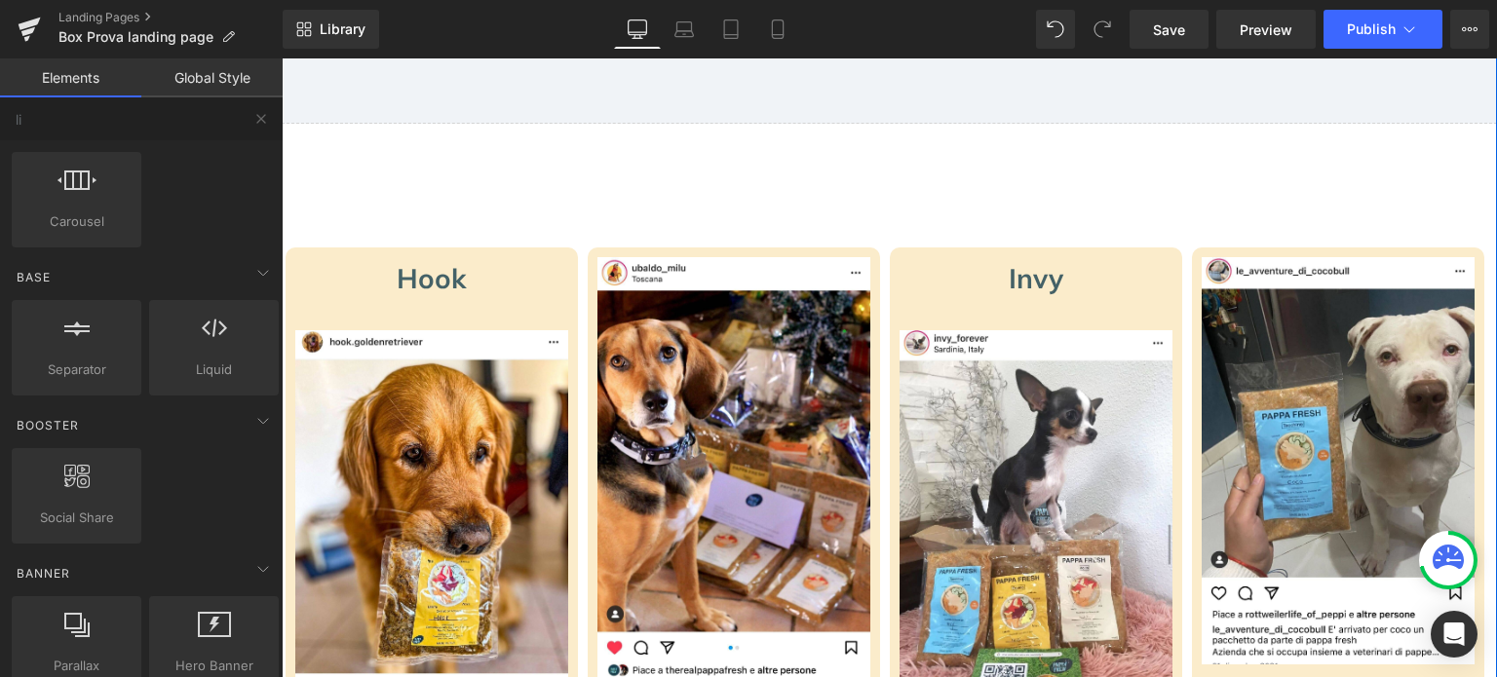
scroll to position [1364, 0]
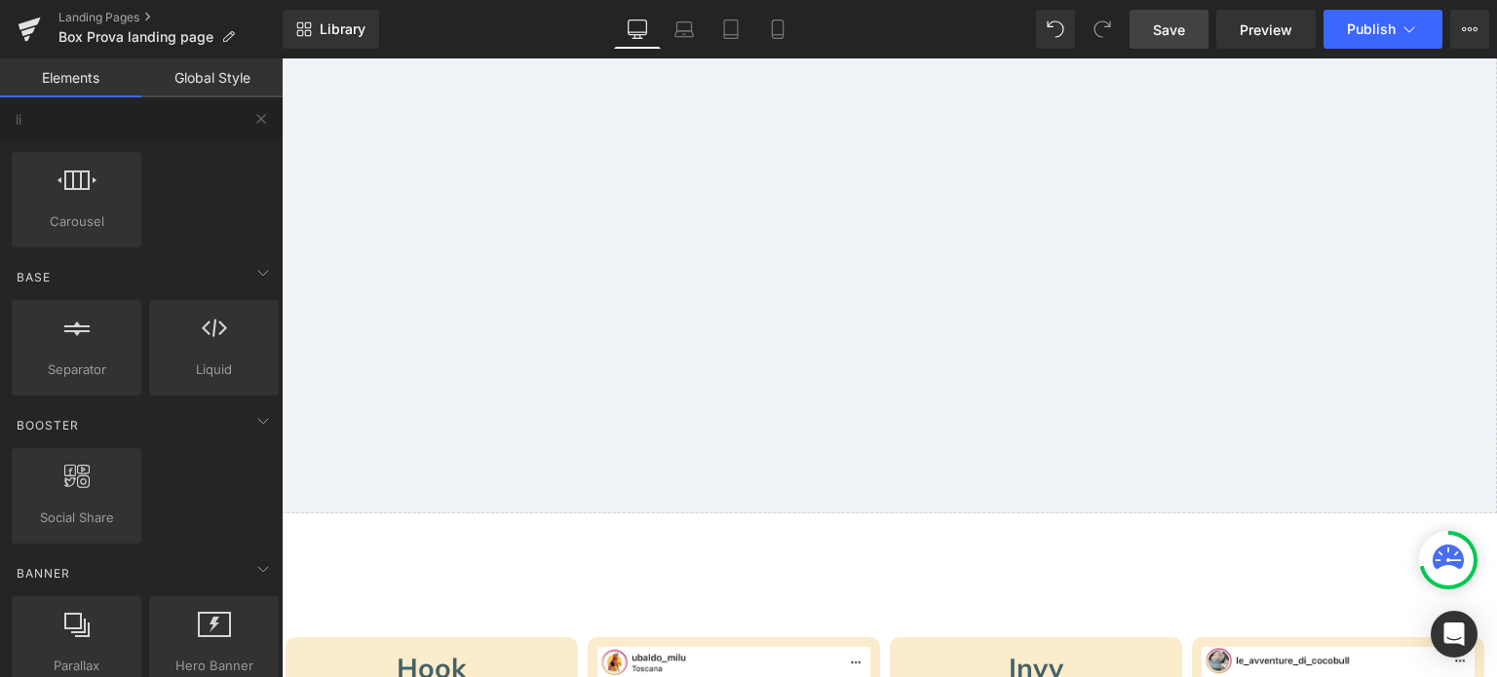
click at [1137, 34] on link "Save" at bounding box center [1169, 29] width 79 height 39
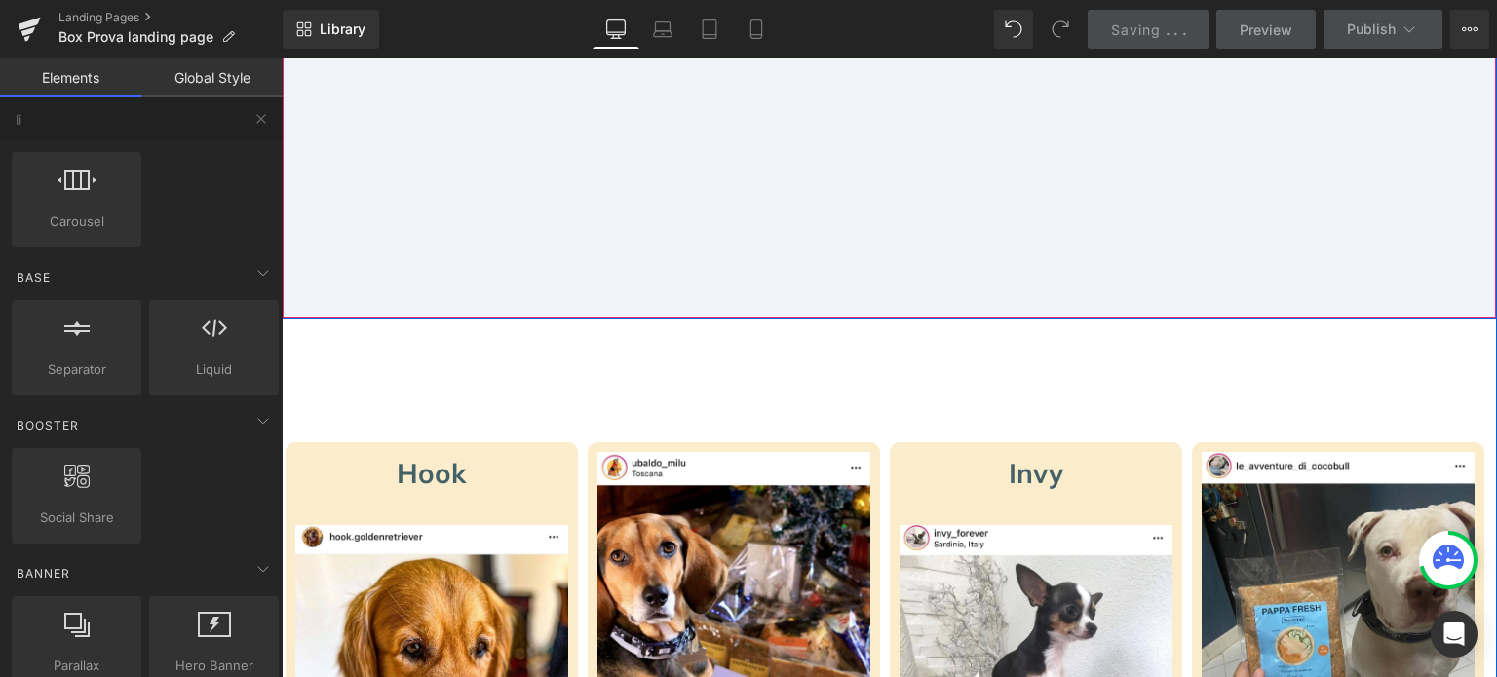
scroll to position [1657, 0]
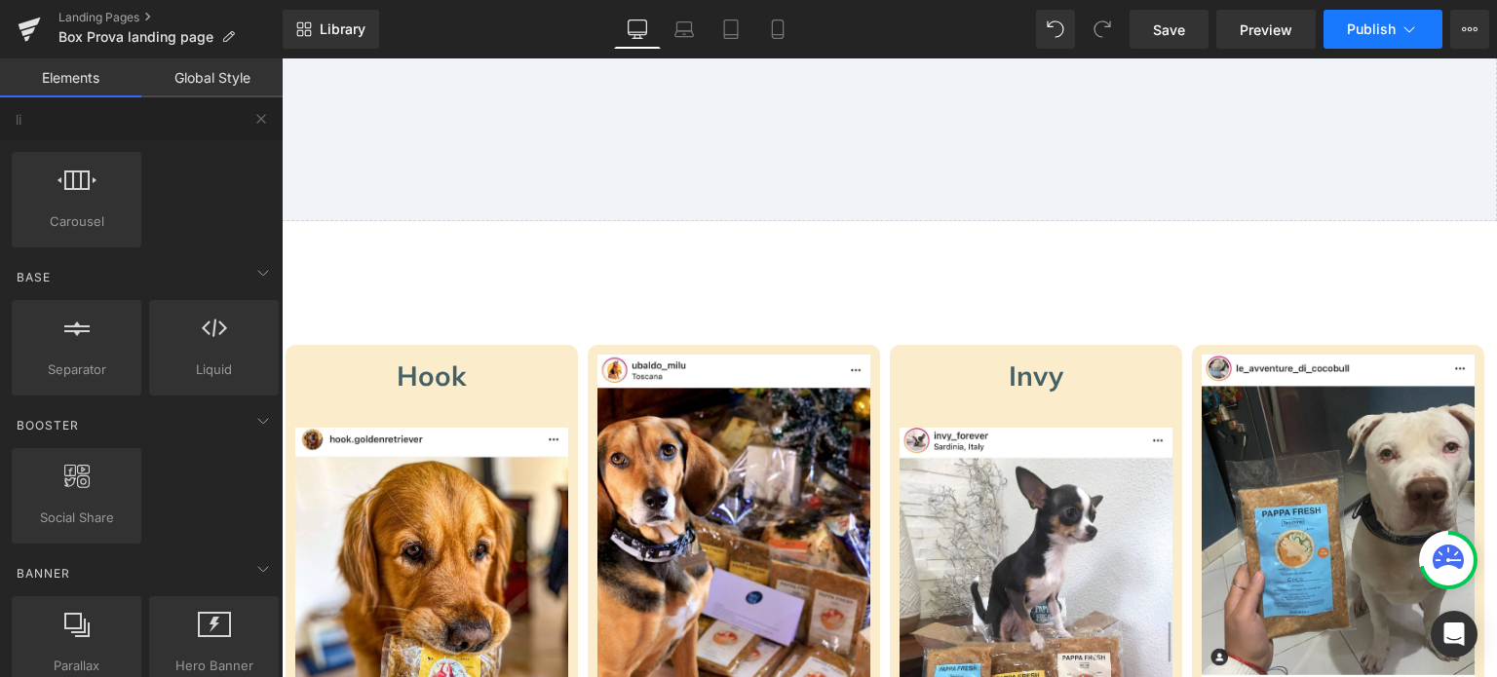
click at [1368, 21] on span "Publish" at bounding box center [1371, 29] width 49 height 16
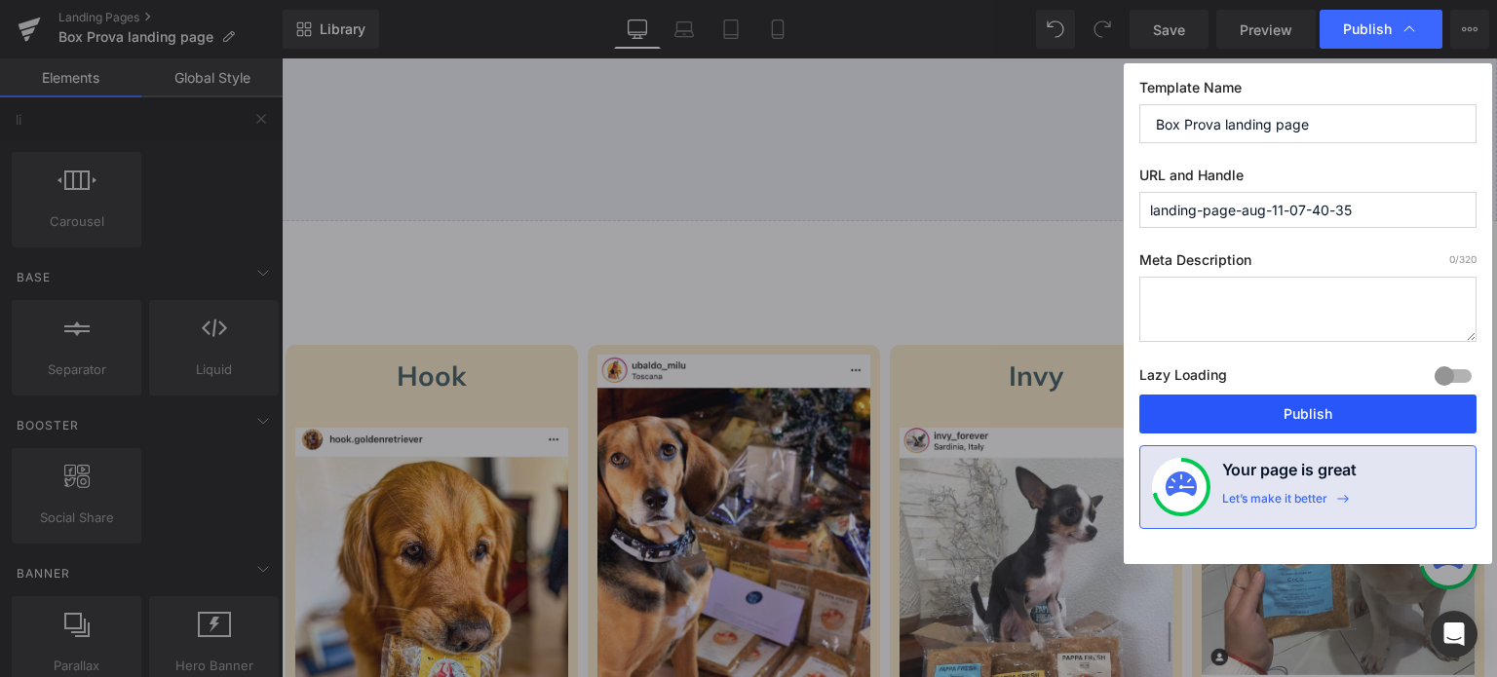
click at [1377, 401] on button "Publish" at bounding box center [1307, 414] width 337 height 39
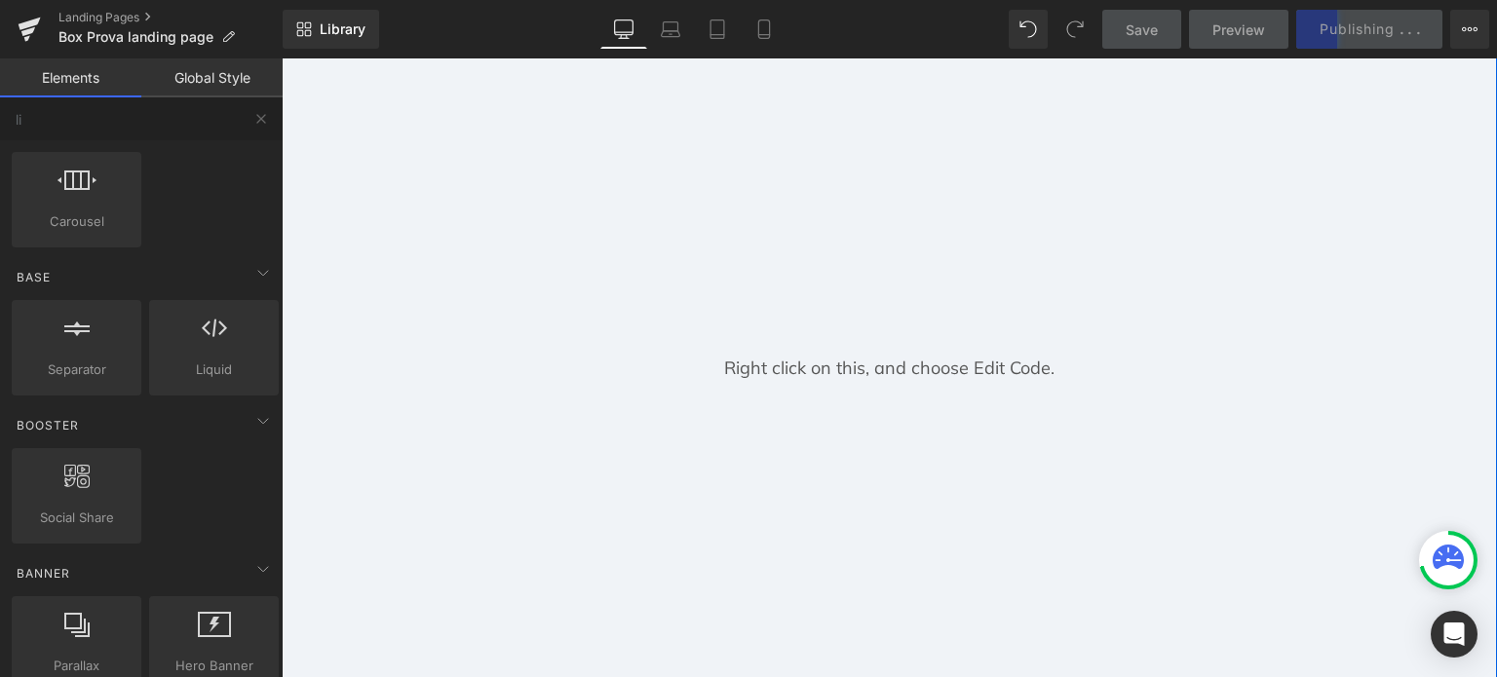
scroll to position [0, 0]
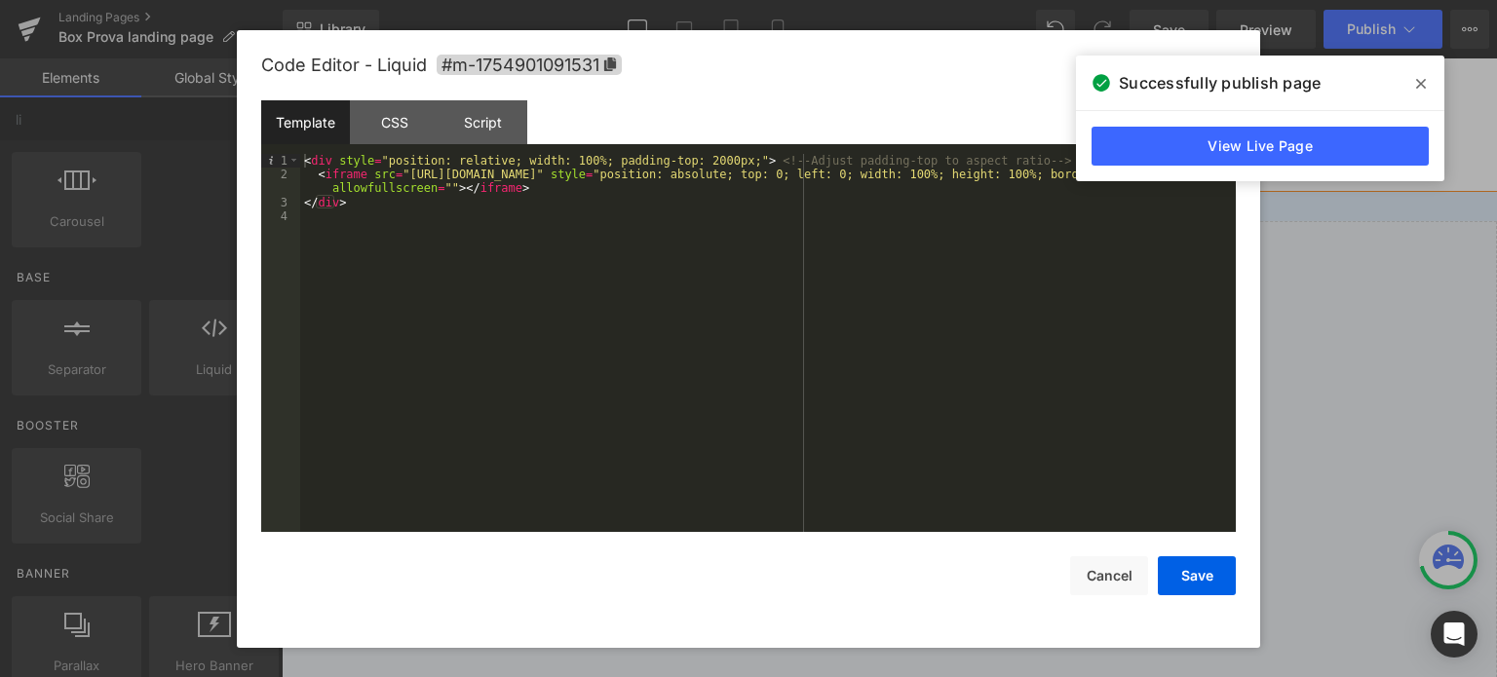
click at [1428, 85] on span at bounding box center [1420, 83] width 31 height 31
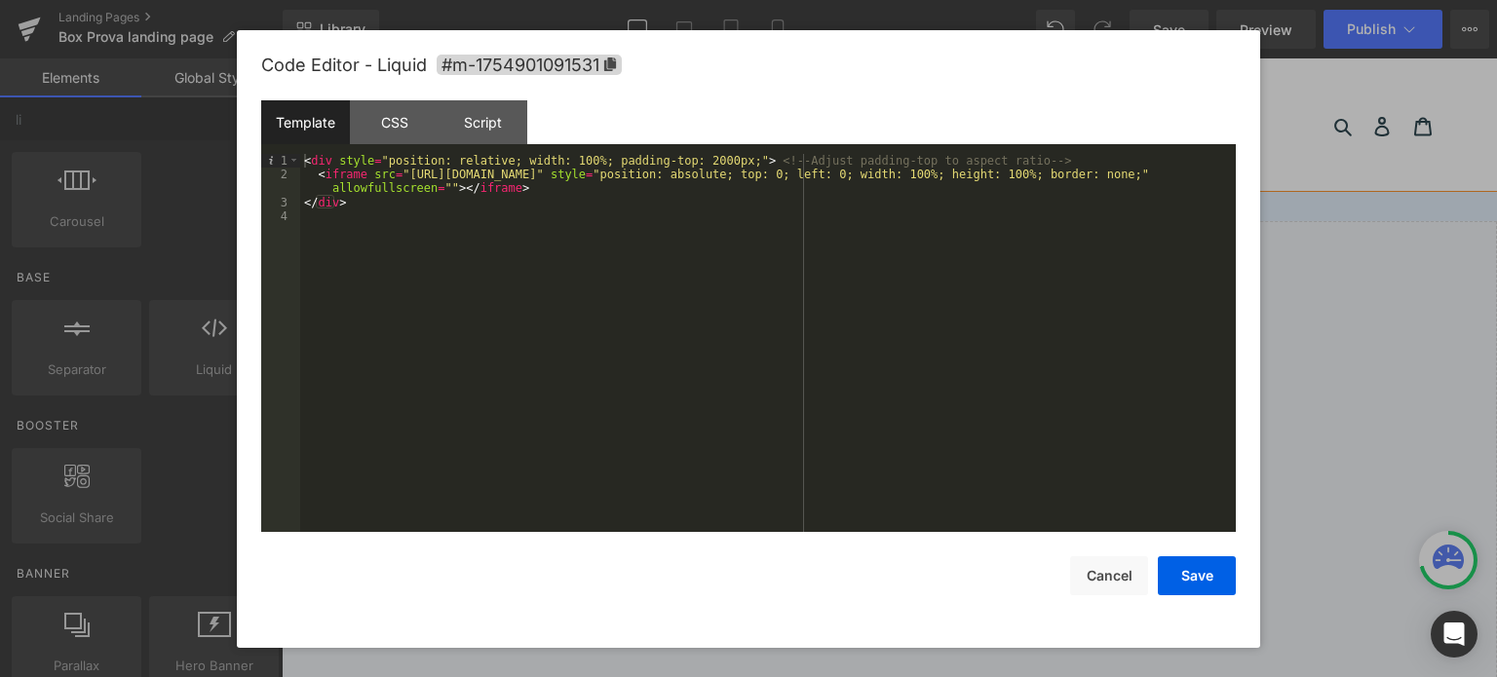
click at [1078, 548] on div "Save Cancel" at bounding box center [748, 563] width 975 height 63
click at [1094, 565] on button "Cancel" at bounding box center [1109, 576] width 78 height 39
